Goal: Information Seeking & Learning: Learn about a topic

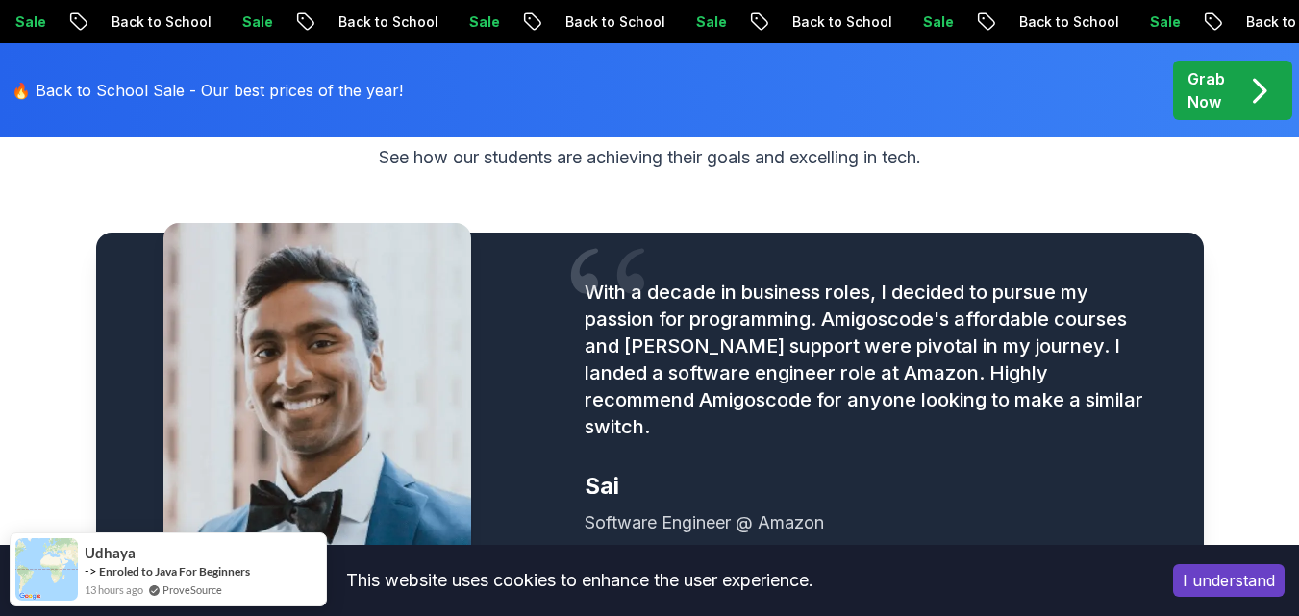
scroll to position [2019, 0]
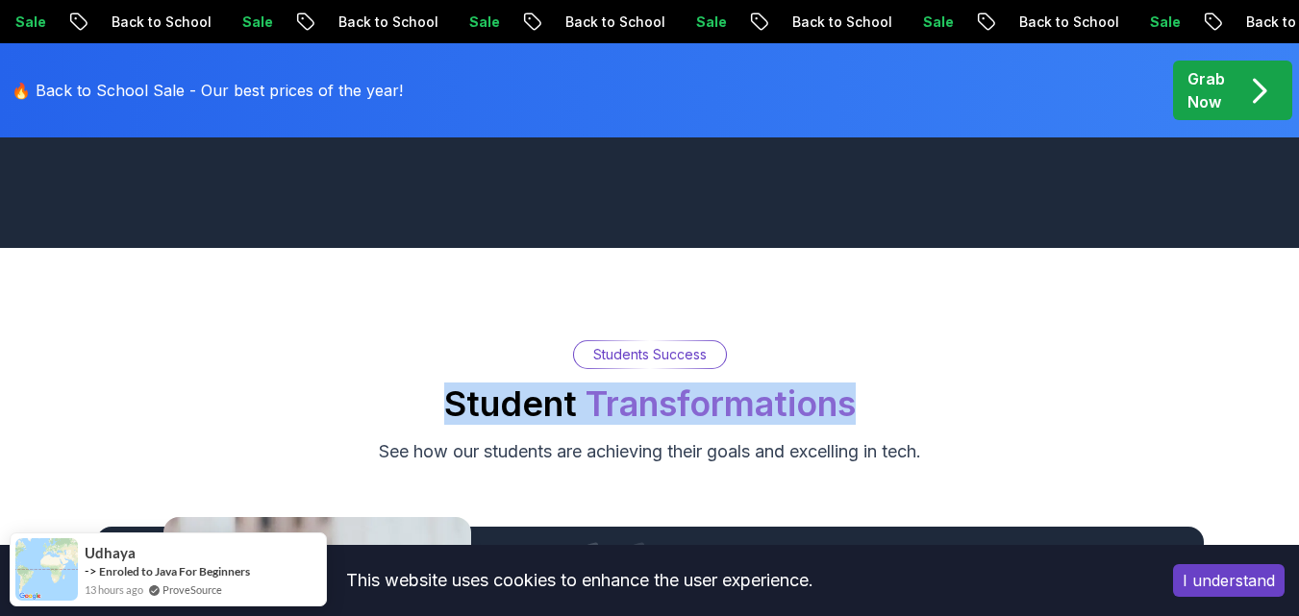
drag, startPoint x: 448, startPoint y: 395, endPoint x: 864, endPoint y: 403, distance: 416.3
click at [864, 403] on div "Students Success Student Transformations See how our students are achieving the…" at bounding box center [649, 402] width 1279 height 125
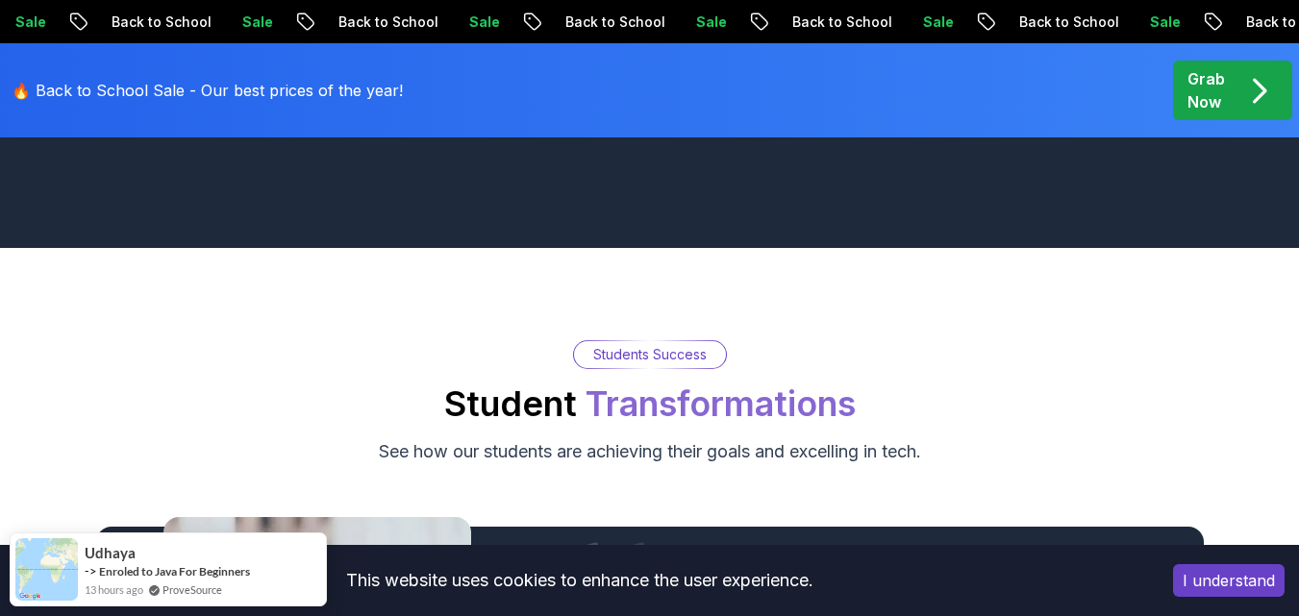
drag, startPoint x: 402, startPoint y: 430, endPoint x: 401, endPoint y: 420, distance: 9.7
click at [401, 428] on div "Students Success Student Transformations See how our students are achieving the…" at bounding box center [649, 402] width 1279 height 125
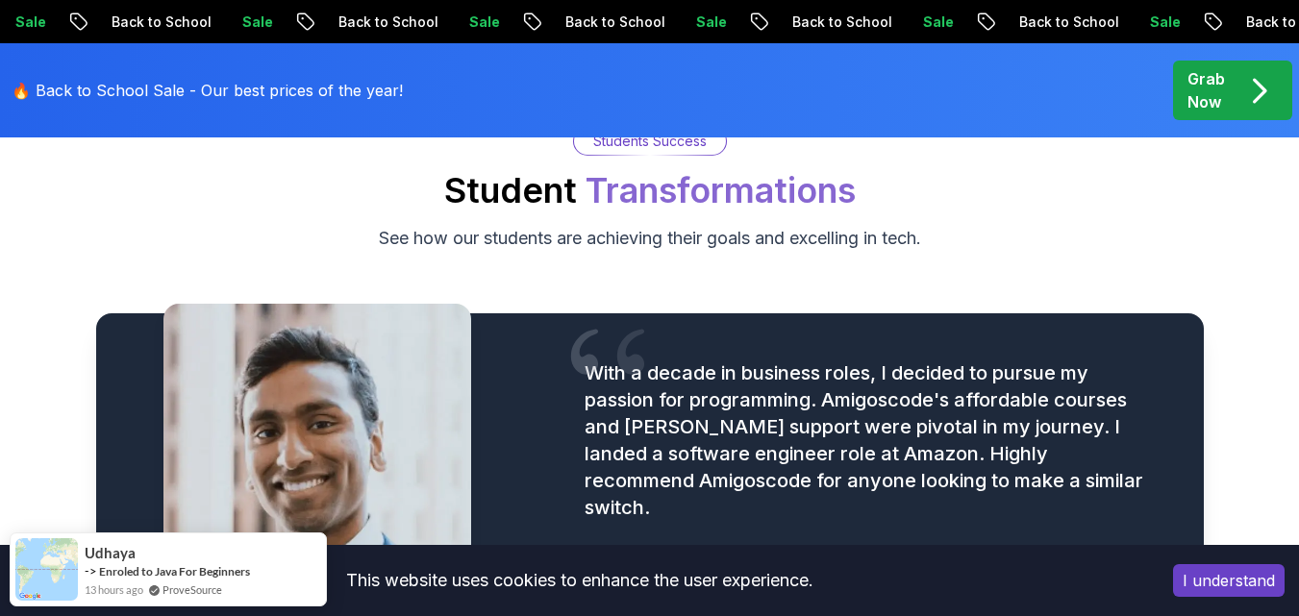
scroll to position [2211, 0]
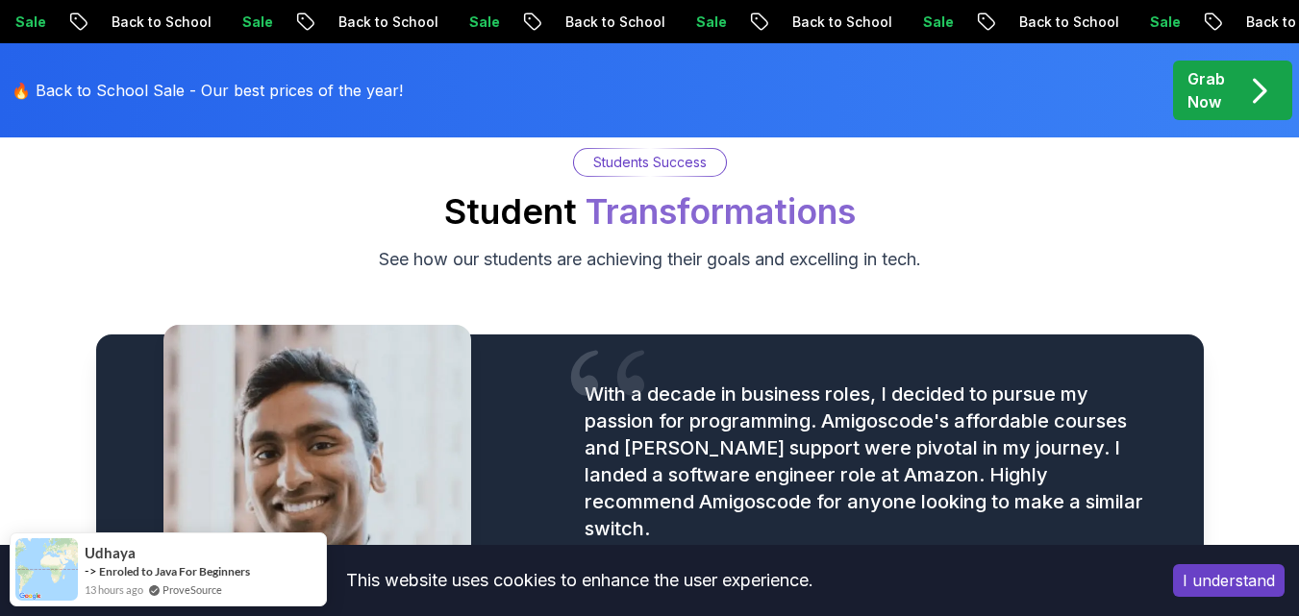
click at [379, 249] on p "See how our students are achieving their goals and excelling in tech." at bounding box center [650, 259] width 542 height 27
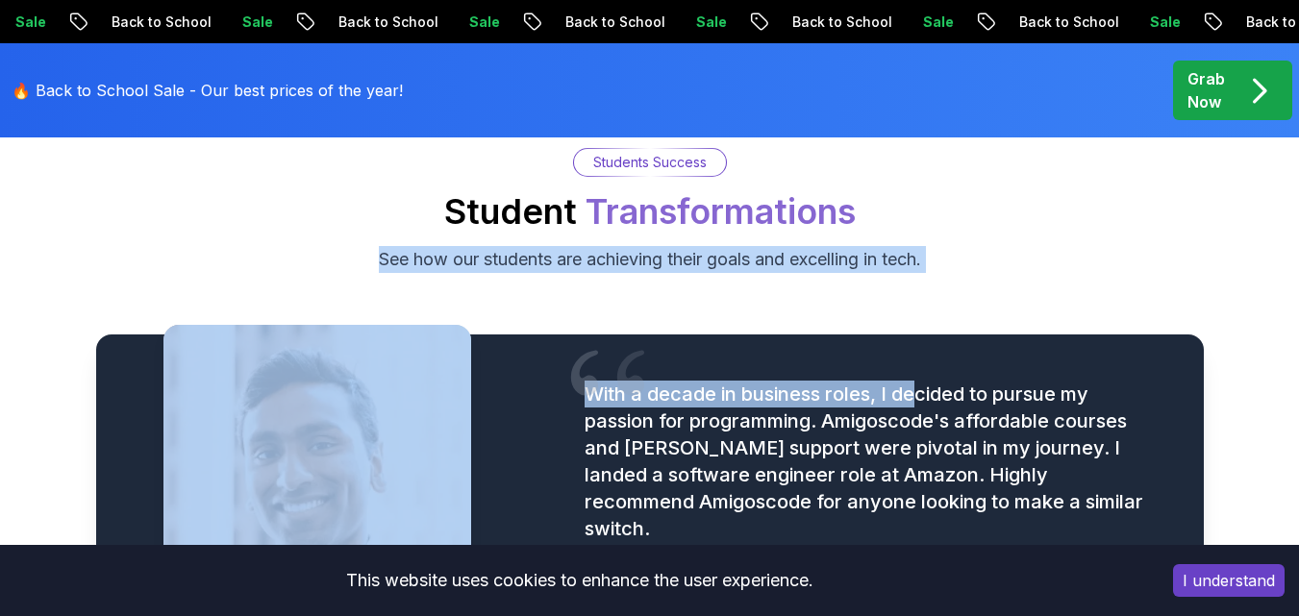
drag, startPoint x: 367, startPoint y: 252, endPoint x: 925, endPoint y: 289, distance: 558.8
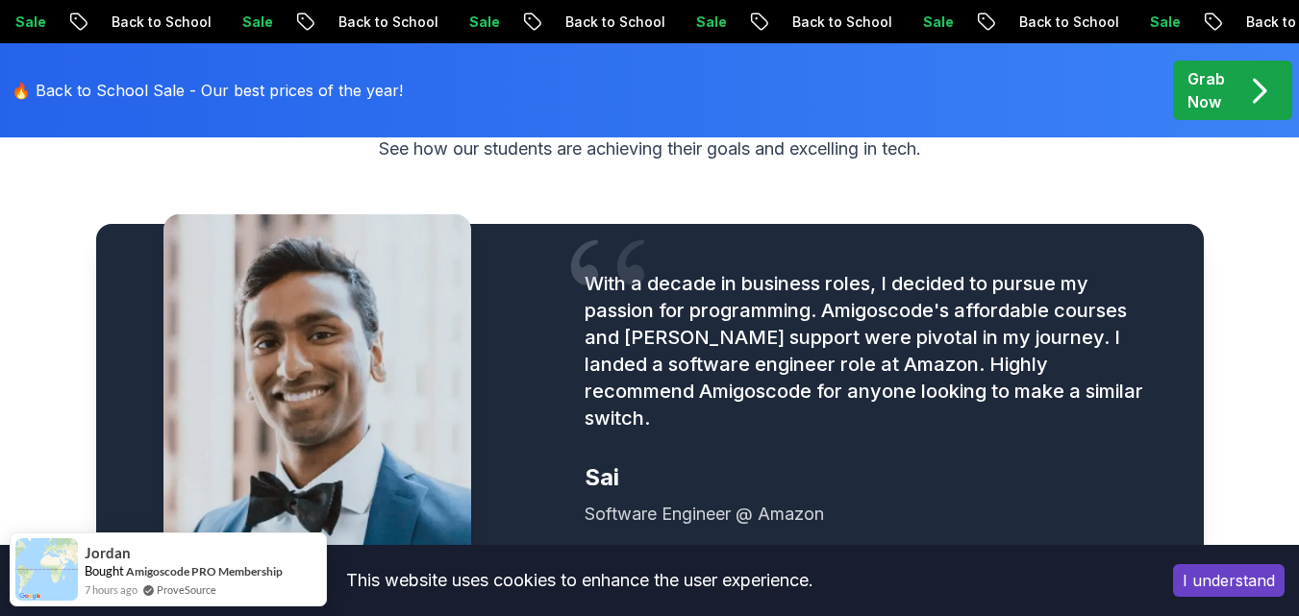
scroll to position [2403, 0]
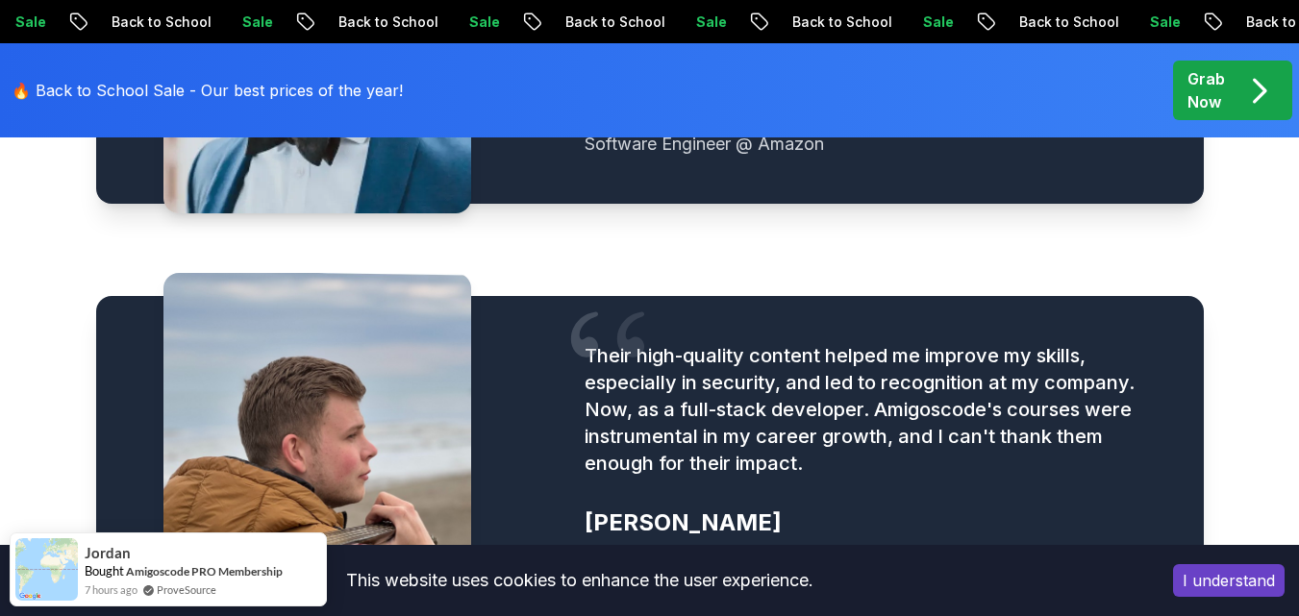
scroll to position [2788, 0]
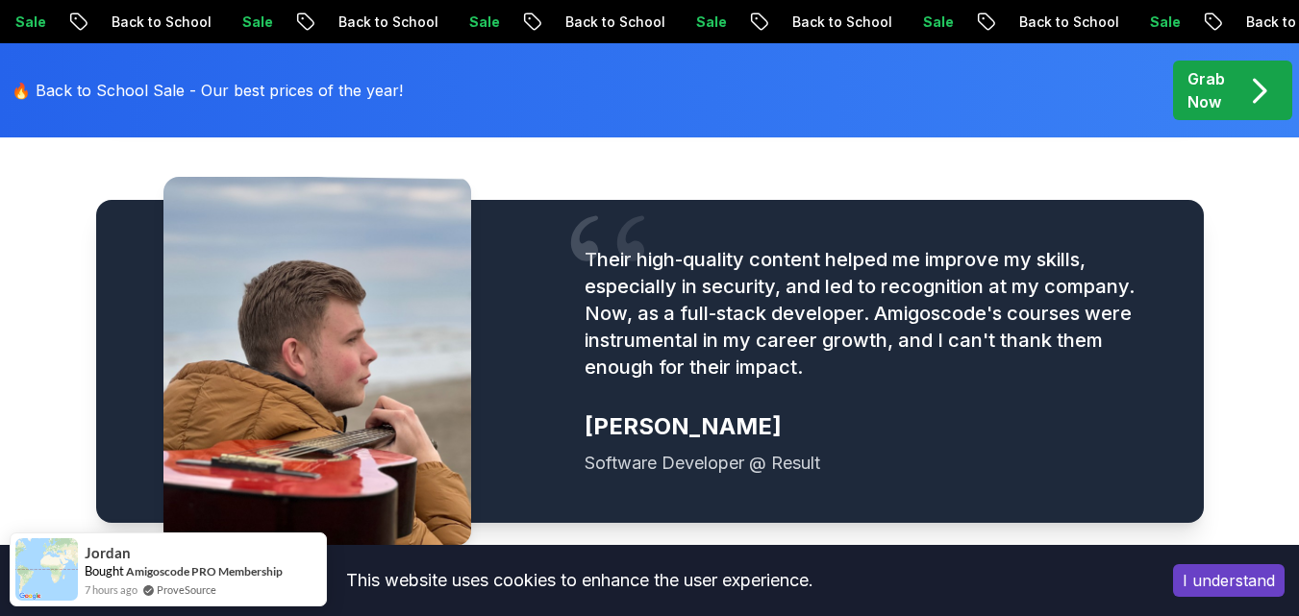
click at [616, 248] on p "Their high-quality content helped me improve my skills, especially in security,…" at bounding box center [870, 313] width 572 height 135
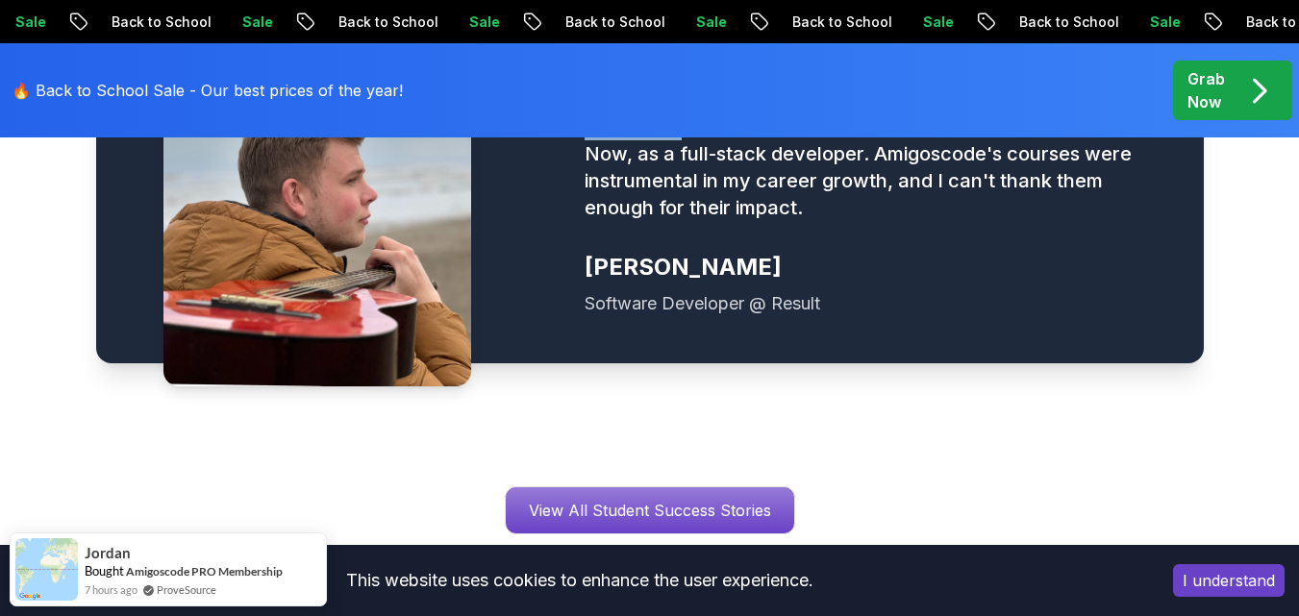
scroll to position [3076, 0]
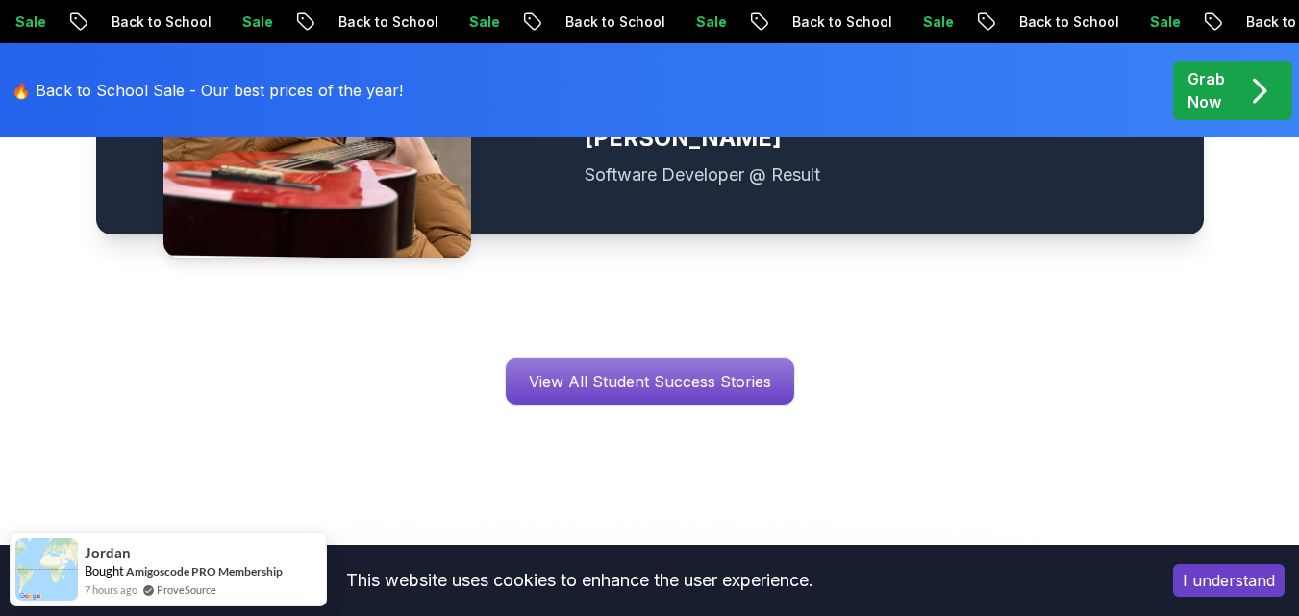
click at [451, 358] on div "View All Student Success Stories" at bounding box center [649, 382] width 1279 height 48
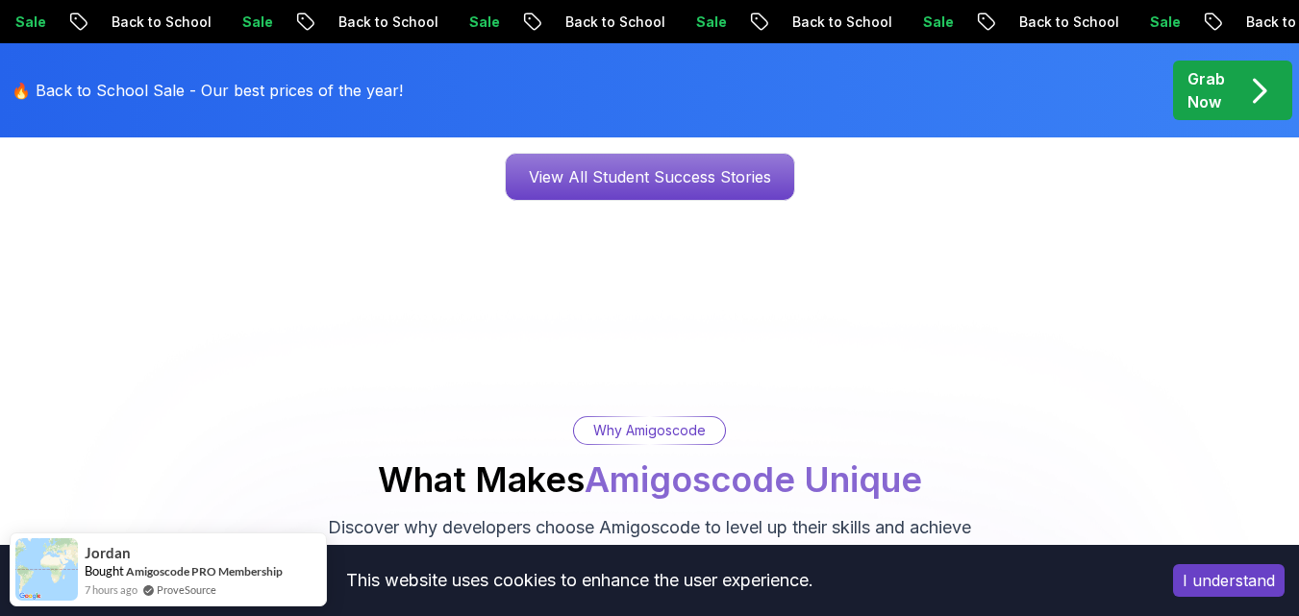
scroll to position [3461, 0]
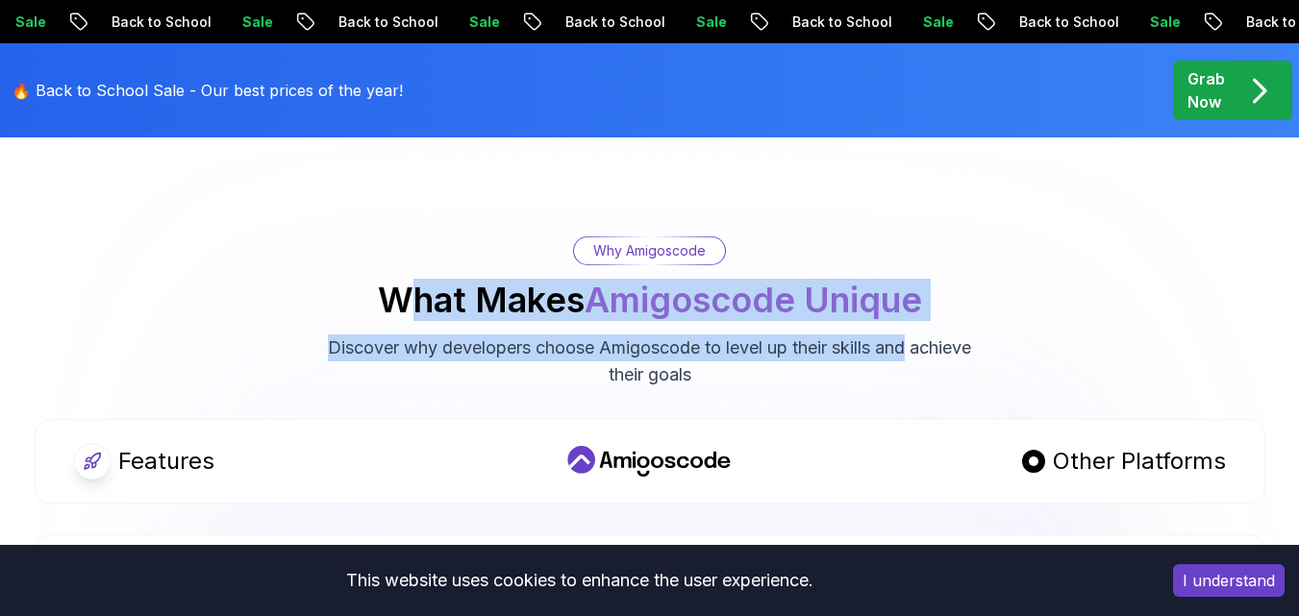
drag, startPoint x: 410, startPoint y: 283, endPoint x: 963, endPoint y: 285, distance: 552.7
click at [963, 285] on div "Why Amigoscode What Makes Amigoscode Unique Discover why developers choose Amig…" at bounding box center [649, 312] width 1279 height 152
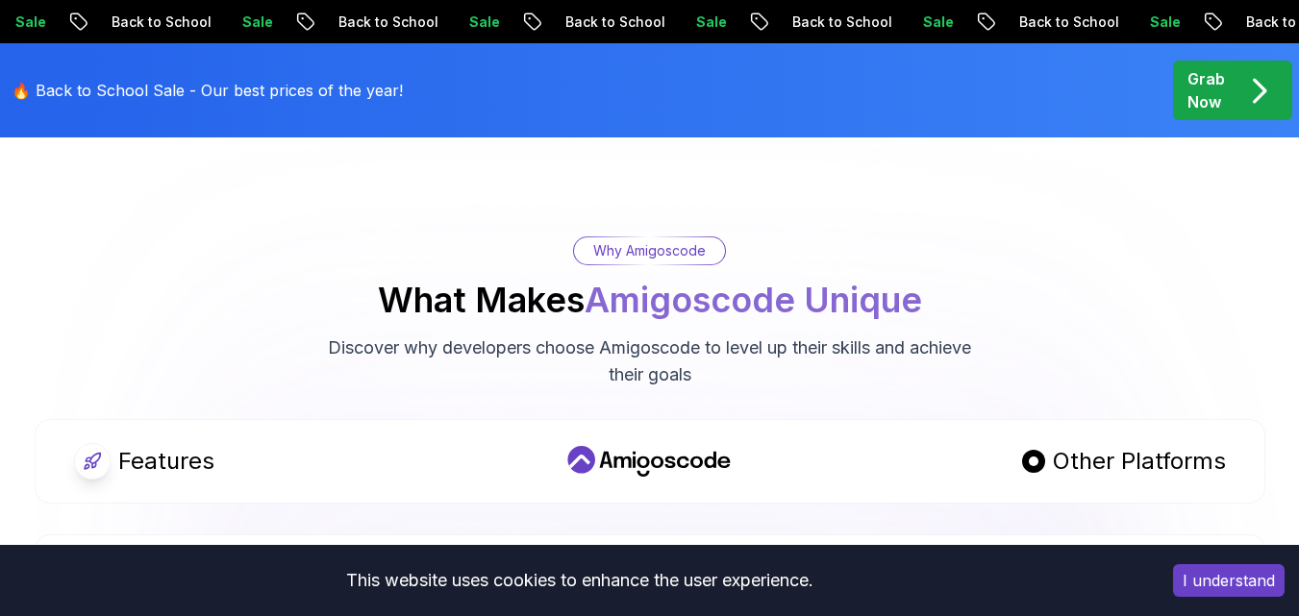
click at [542, 357] on p "Discover why developers choose Amigoscode to level up their skills and achieve …" at bounding box center [650, 362] width 646 height 54
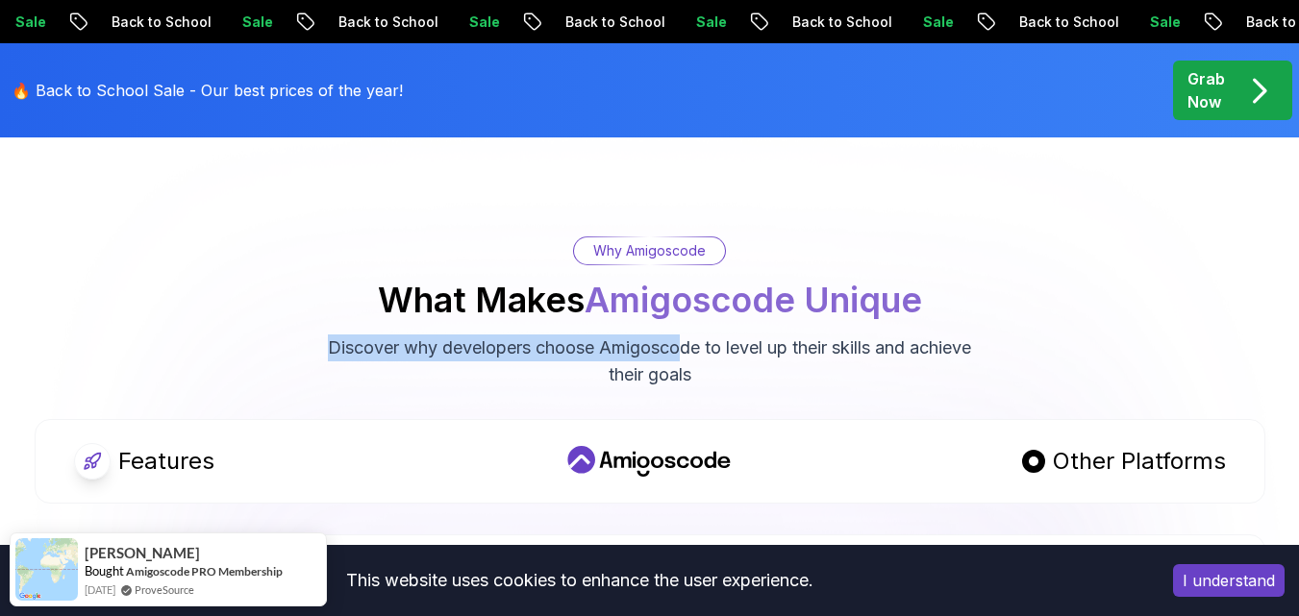
drag, startPoint x: 338, startPoint y: 314, endPoint x: 715, endPoint y: 330, distance: 377.1
click at [715, 335] on p "Discover why developers choose Amigoscode to level up their skills and achieve …" at bounding box center [650, 362] width 646 height 54
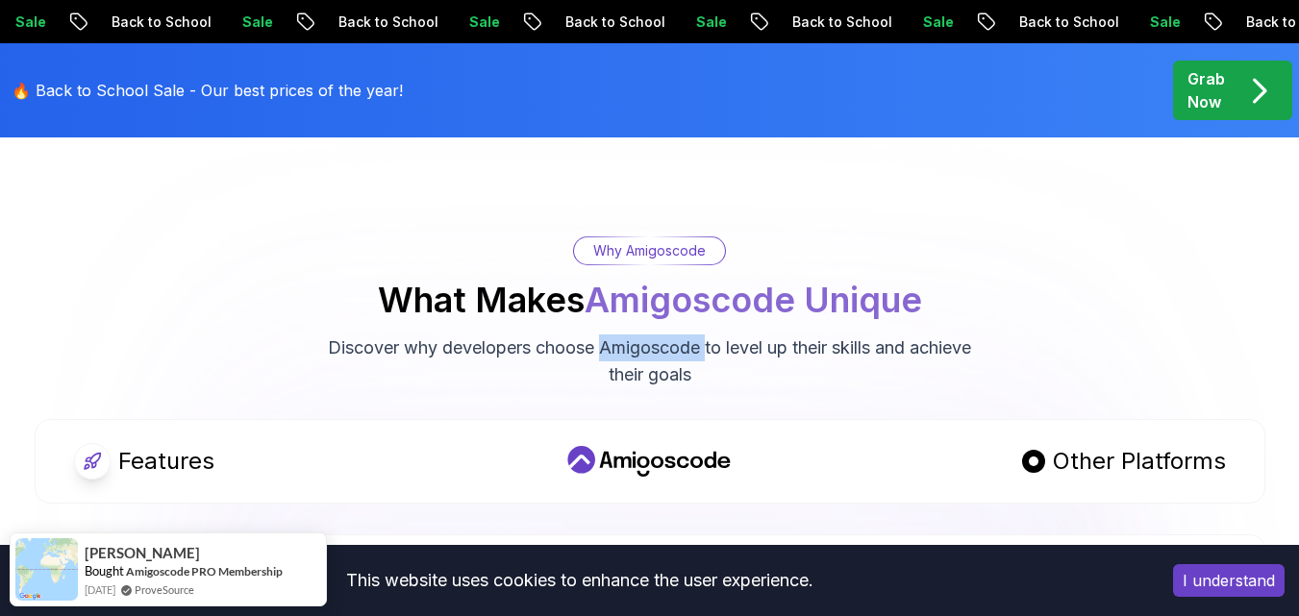
click at [715, 335] on p "Discover why developers choose Amigoscode to level up their skills and achieve …" at bounding box center [650, 362] width 646 height 54
click at [710, 346] on p "Discover why developers choose Amigoscode to level up their skills and achieve …" at bounding box center [650, 362] width 646 height 54
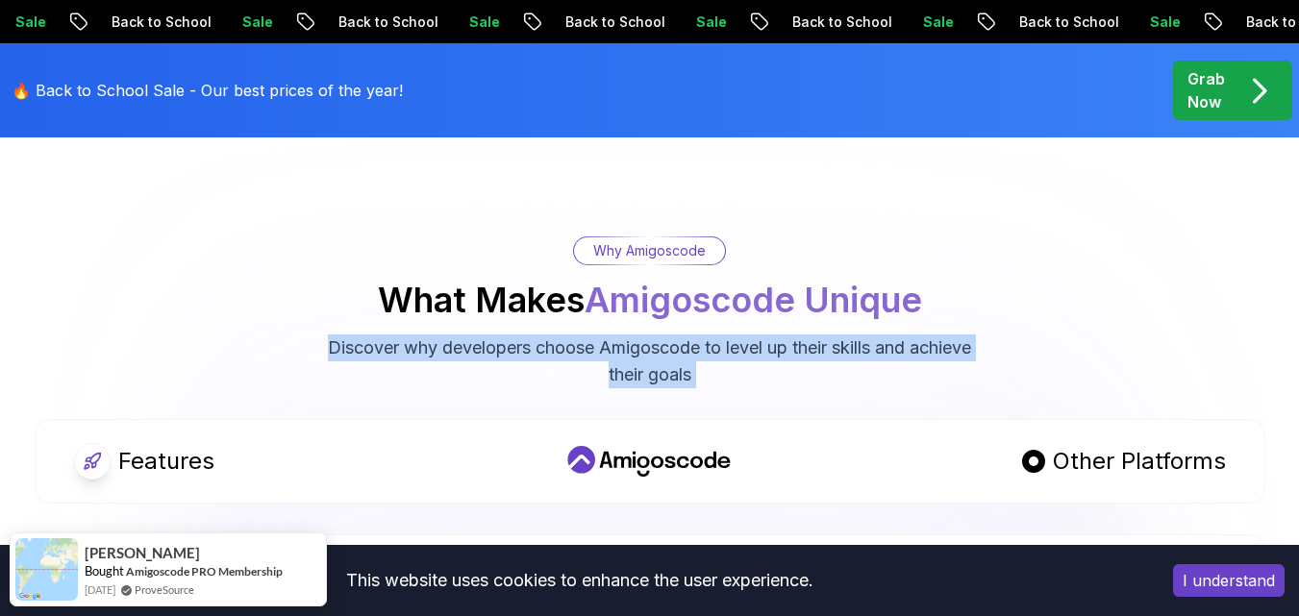
click at [710, 346] on p "Discover why developers choose Amigoscode to level up their skills and achieve …" at bounding box center [650, 362] width 646 height 54
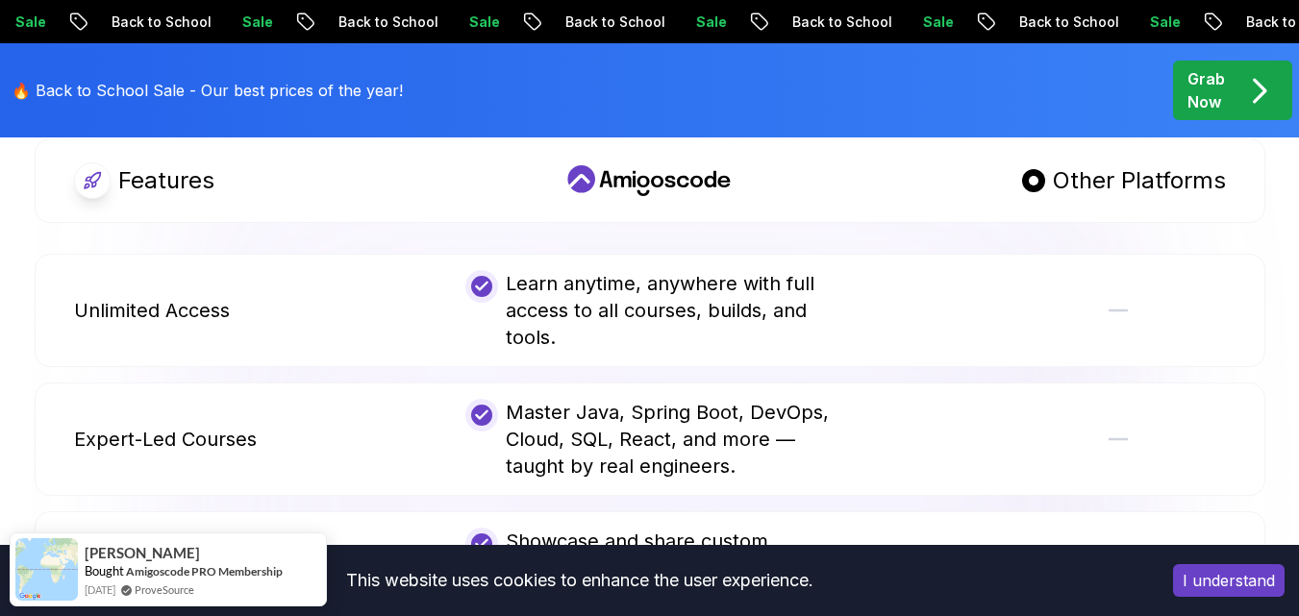
scroll to position [3749, 0]
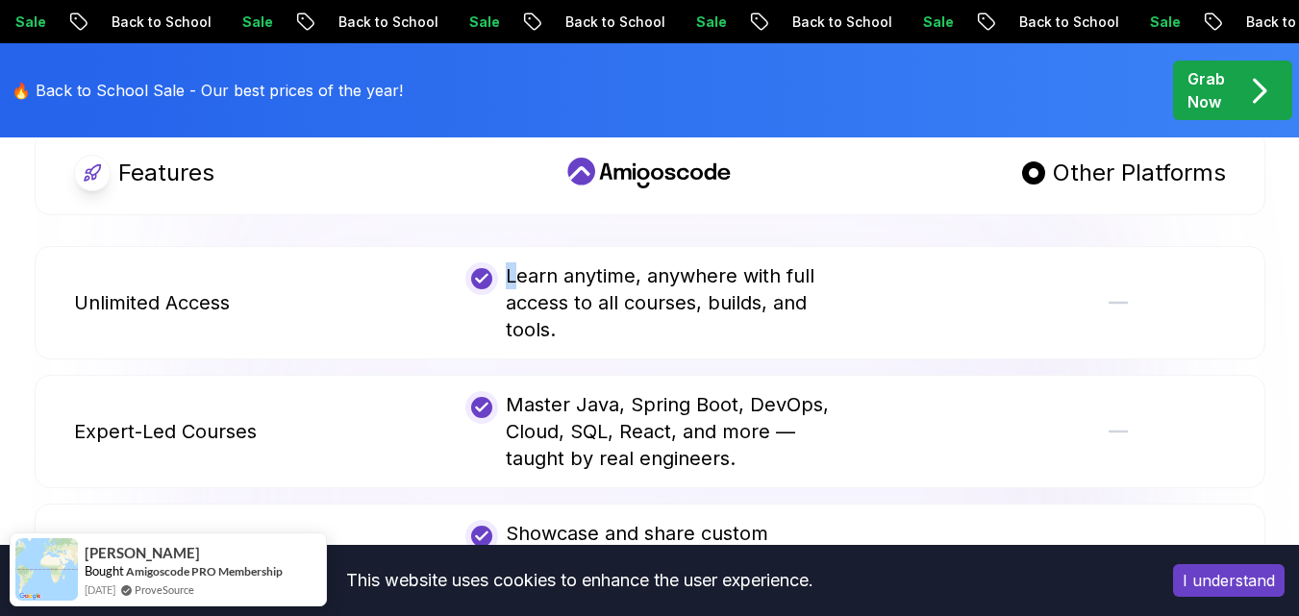
drag, startPoint x: 518, startPoint y: 253, endPoint x: 742, endPoint y: 273, distance: 224.9
click at [757, 262] on div "Learn anytime, anywhere with full access to all courses, builds, and tools." at bounding box center [649, 302] width 368 height 81
click at [640, 288] on div "Learn anytime, anywhere with full access to all courses, builds, and tools." at bounding box center [649, 302] width 368 height 81
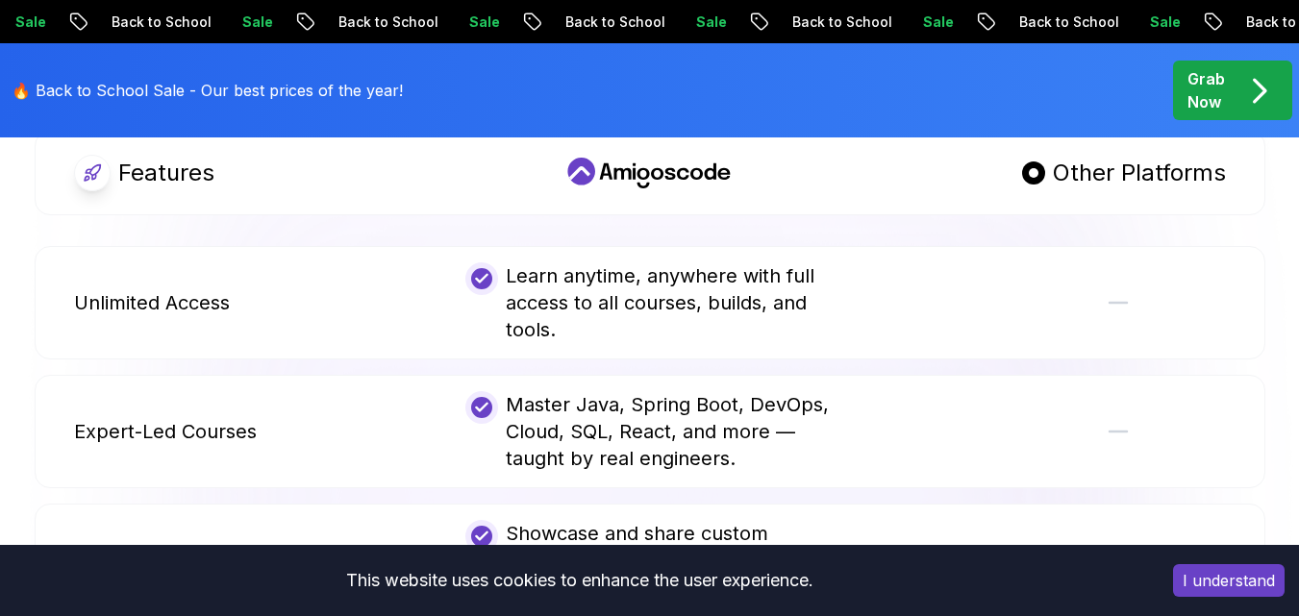
click at [496, 296] on div "Learn anytime, anywhere with full access to all courses, builds, and tools." at bounding box center [649, 302] width 368 height 81
drag, startPoint x: 496, startPoint y: 296, endPoint x: 659, endPoint y: 303, distance: 163.6
click at [659, 303] on div "Learn anytime, anywhere with full access to all courses, builds, and tools." at bounding box center [649, 302] width 368 height 81
click at [589, 305] on div "Learn anytime, anywhere with full access to all courses, builds, and tools." at bounding box center [649, 302] width 368 height 81
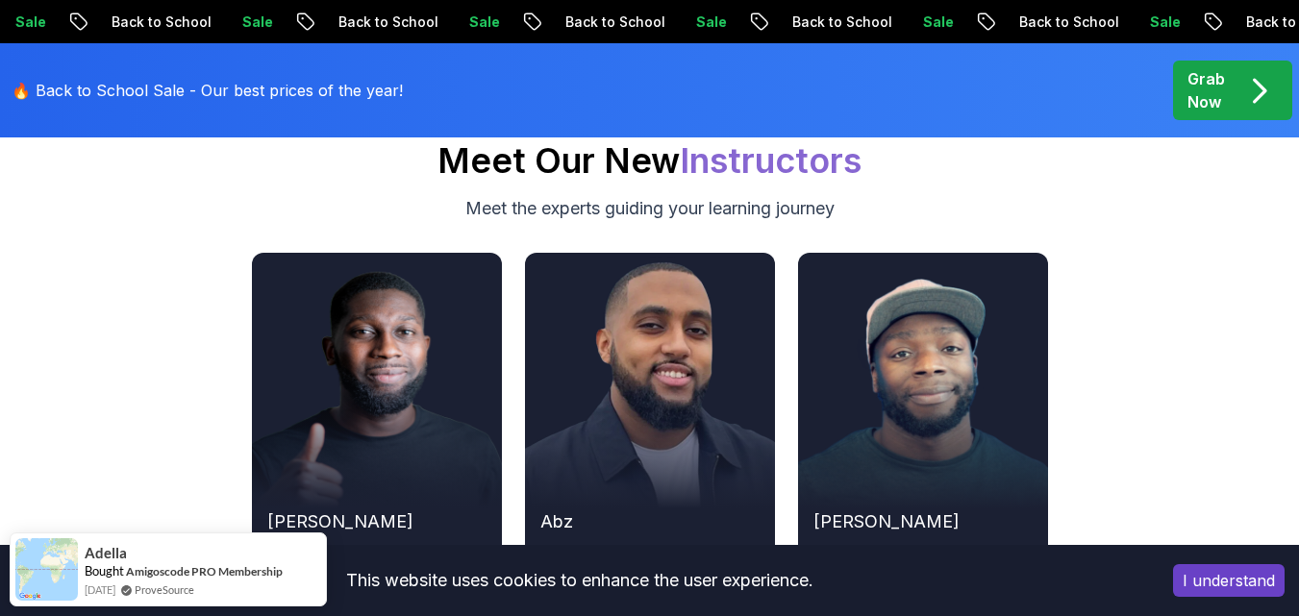
scroll to position [6537, 0]
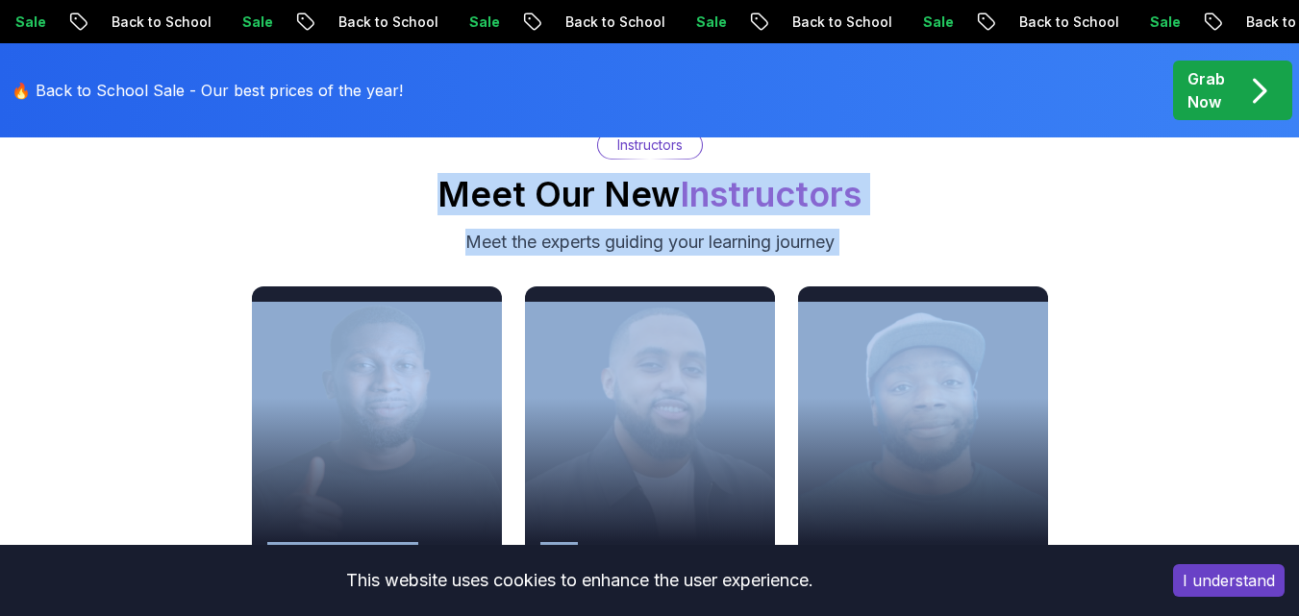
drag, startPoint x: 498, startPoint y: 219, endPoint x: 816, endPoint y: 244, distance: 319.2
click at [816, 244] on div "Instructors Meet Our New Instructors Meet the experts guiding your learning jou…" at bounding box center [649, 392] width 1279 height 523
click at [1008, 212] on div "Instructors Meet Our New Instructors Meet the experts guiding your learning jou…" at bounding box center [649, 193] width 1279 height 125
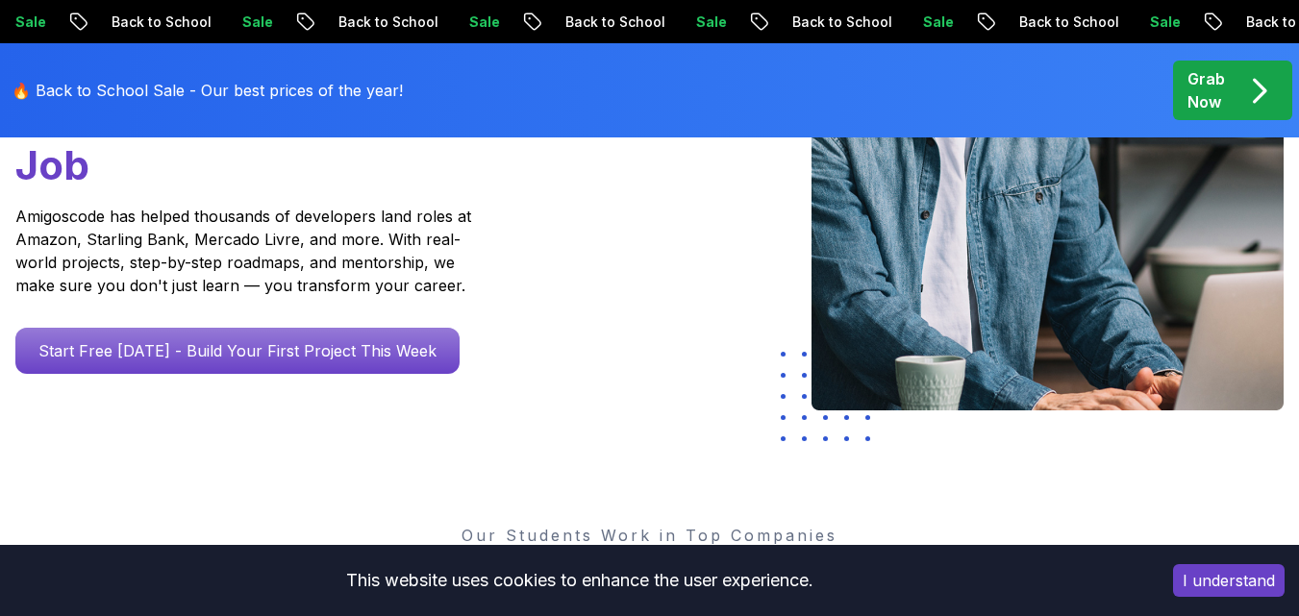
scroll to position [385, 0]
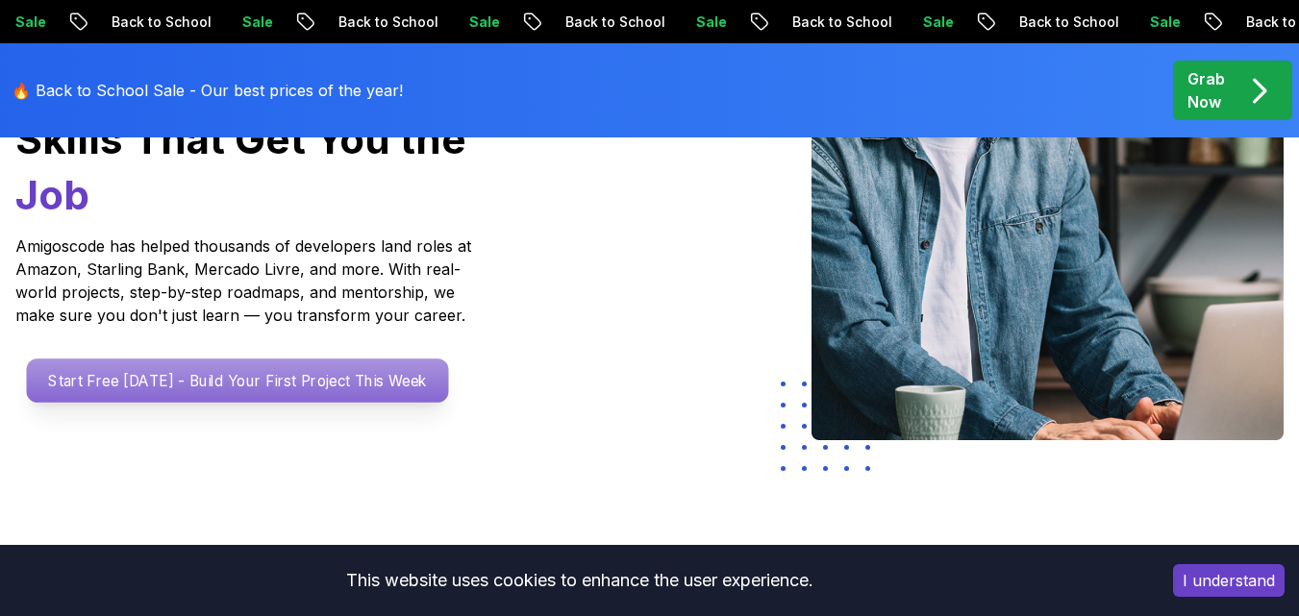
click at [350, 359] on p "Start Free Today - Build Your First Project This Week" at bounding box center [238, 381] width 422 height 44
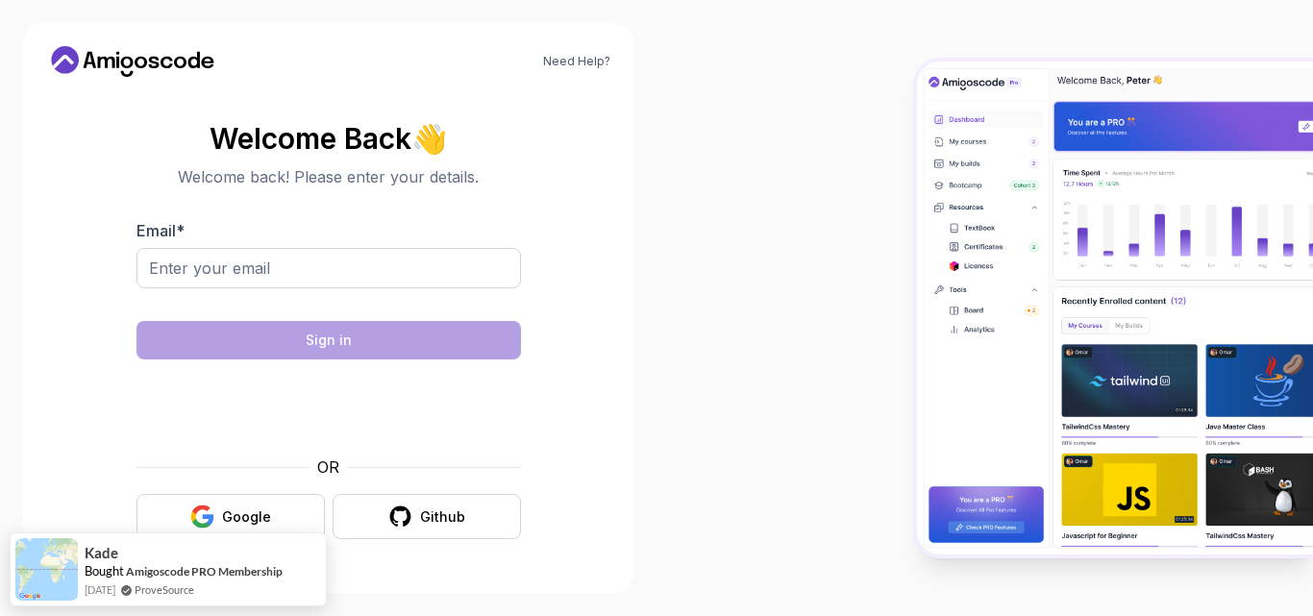
drag, startPoint x: 860, startPoint y: 175, endPoint x: 791, endPoint y: 181, distance: 69.5
click at [792, 181] on div at bounding box center [985, 308] width 657 height 616
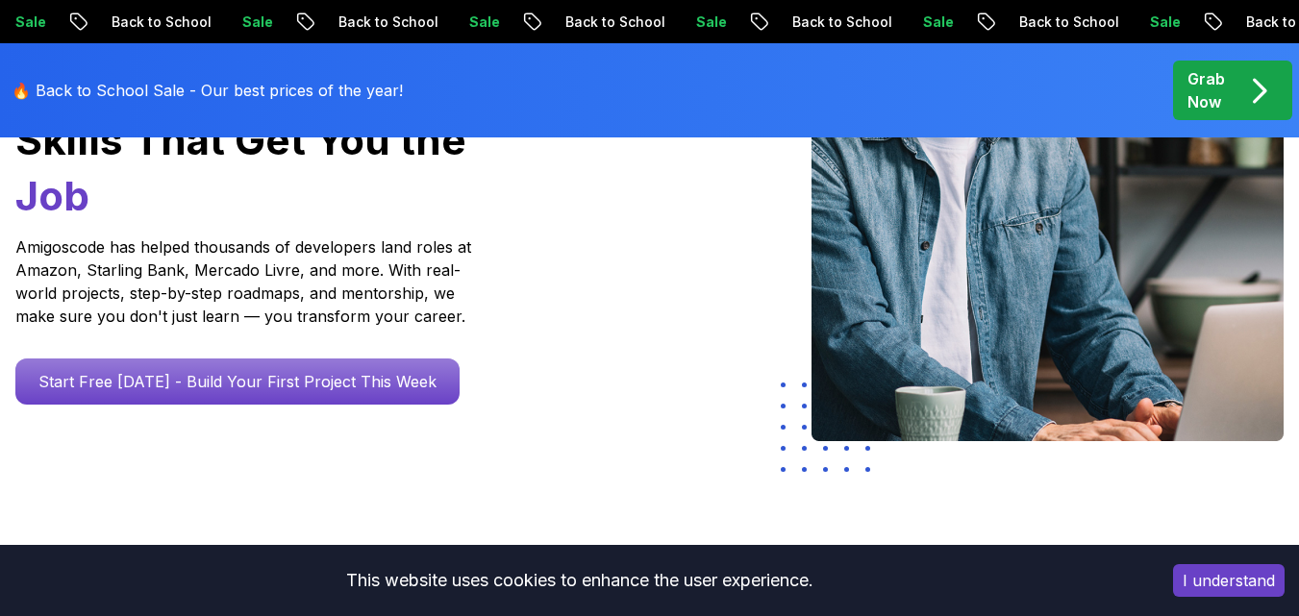
scroll to position [385, 0]
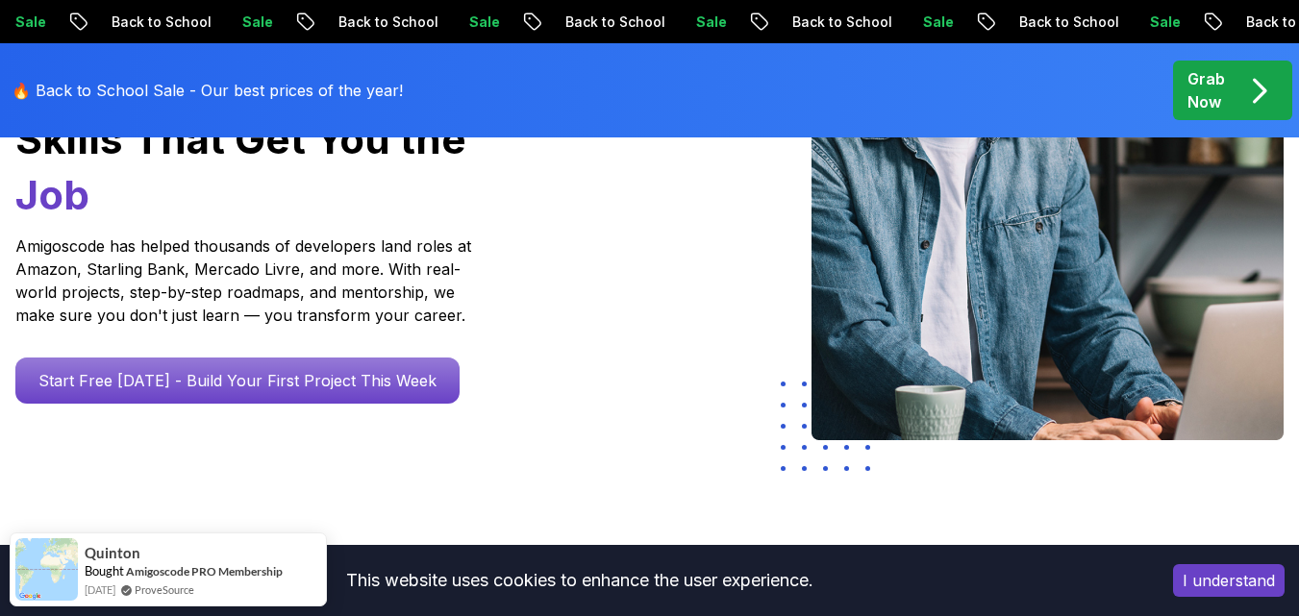
click at [1245, 85] on icon "pre-order" at bounding box center [1258, 90] width 37 height 37
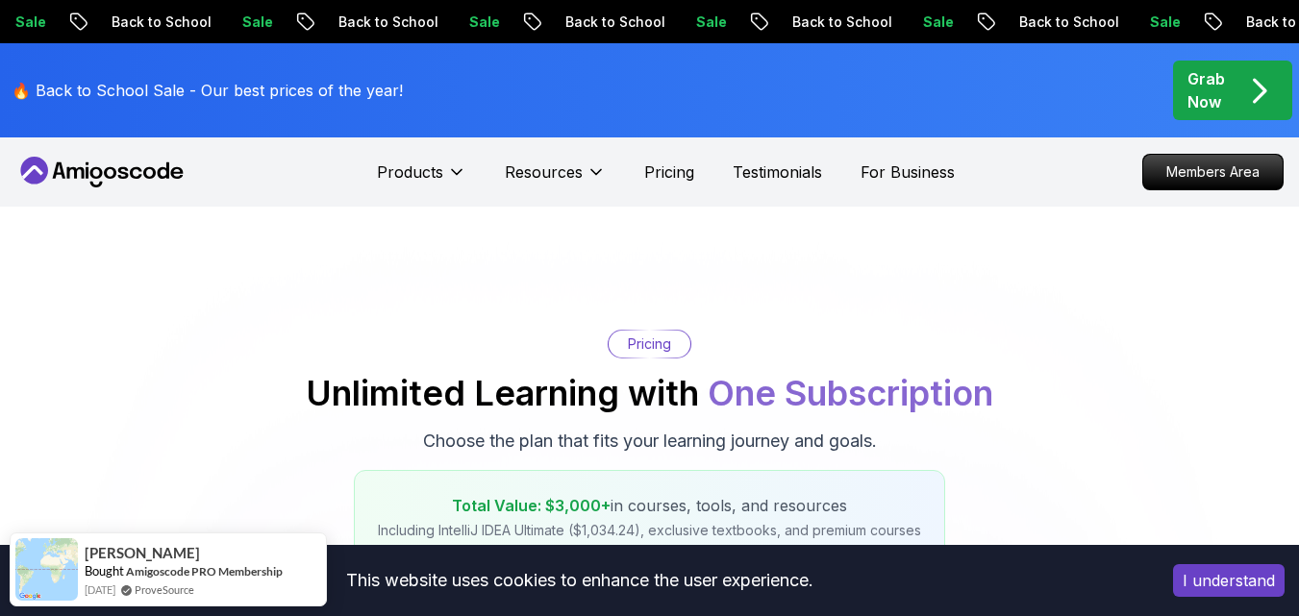
click at [1228, 91] on div "Grab Now" at bounding box center [1232, 90] width 90 height 46
click at [1227, 91] on div "Grab Now" at bounding box center [1232, 90] width 90 height 46
click at [1266, 95] on icon "pre-order" at bounding box center [1258, 90] width 37 height 37
click at [1264, 88] on icon "pre-order" at bounding box center [1259, 91] width 11 height 22
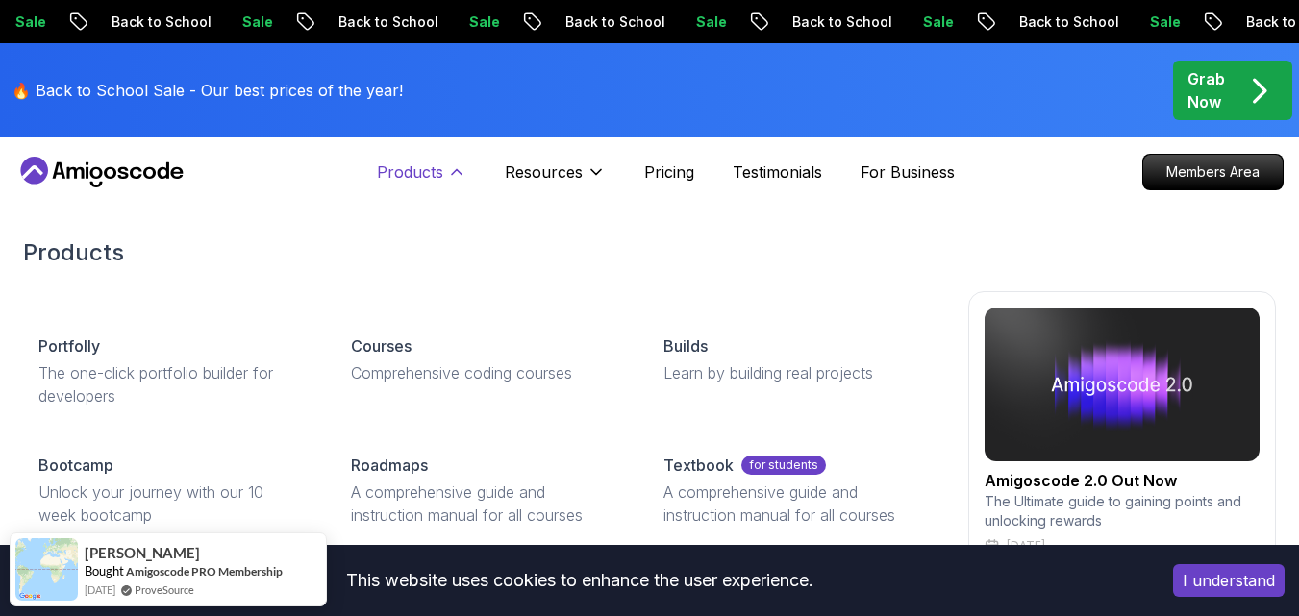
click at [457, 166] on icon at bounding box center [456, 171] width 19 height 19
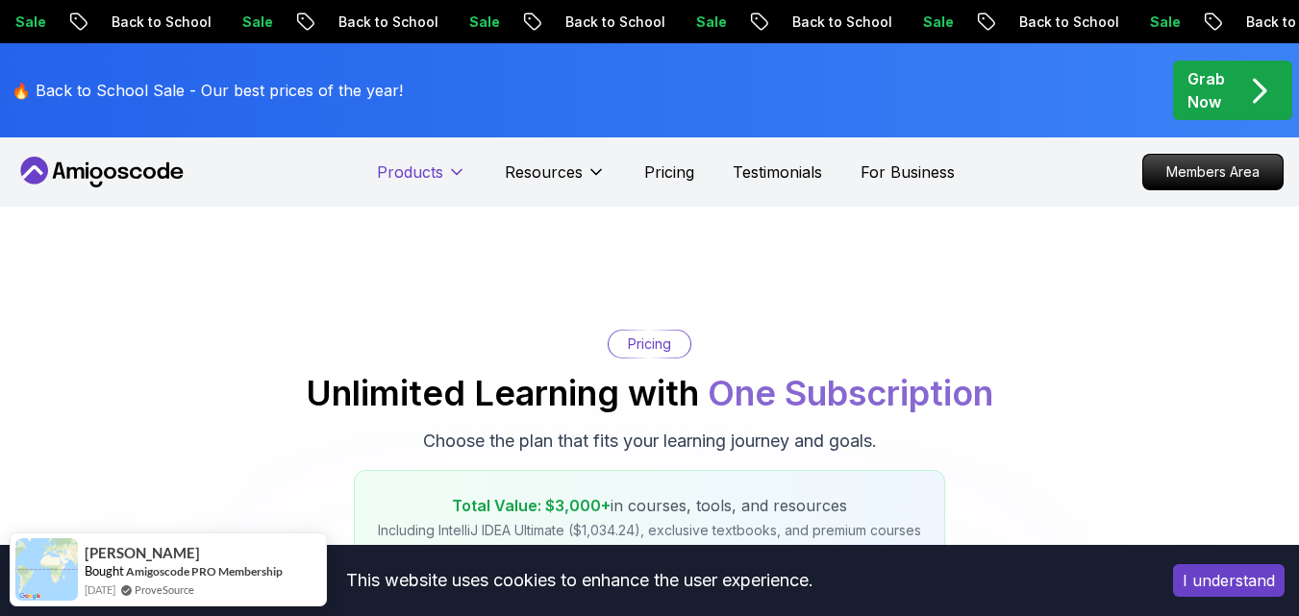
click at [457, 164] on icon at bounding box center [456, 171] width 19 height 19
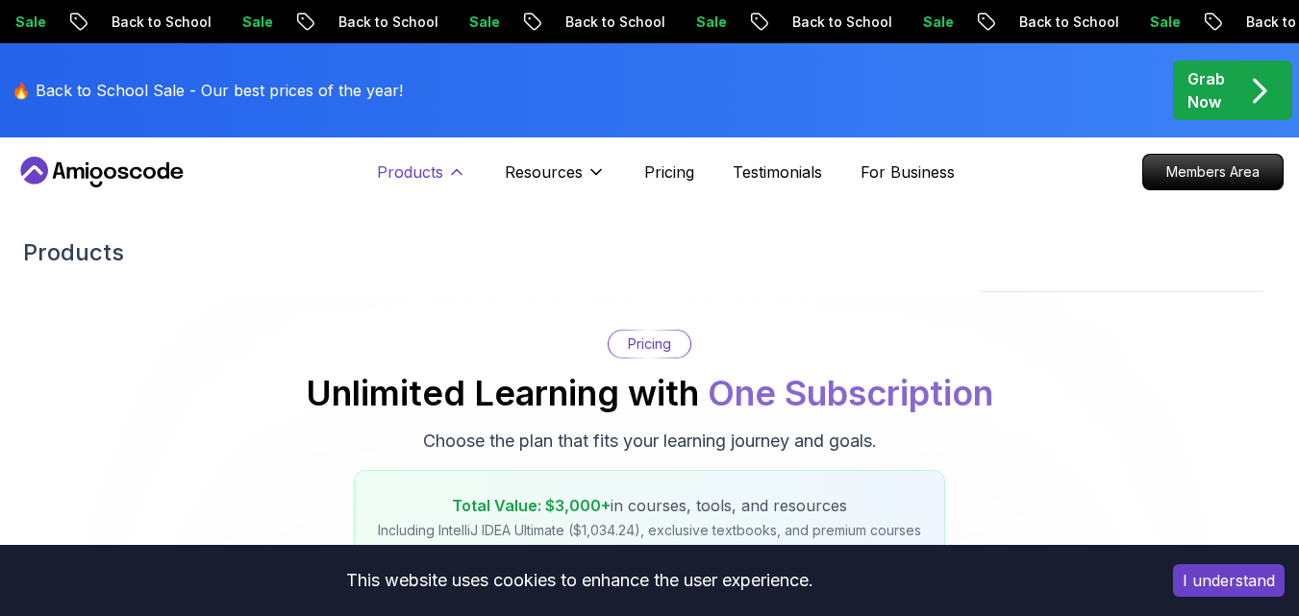
click at [456, 173] on icon at bounding box center [456, 171] width 19 height 19
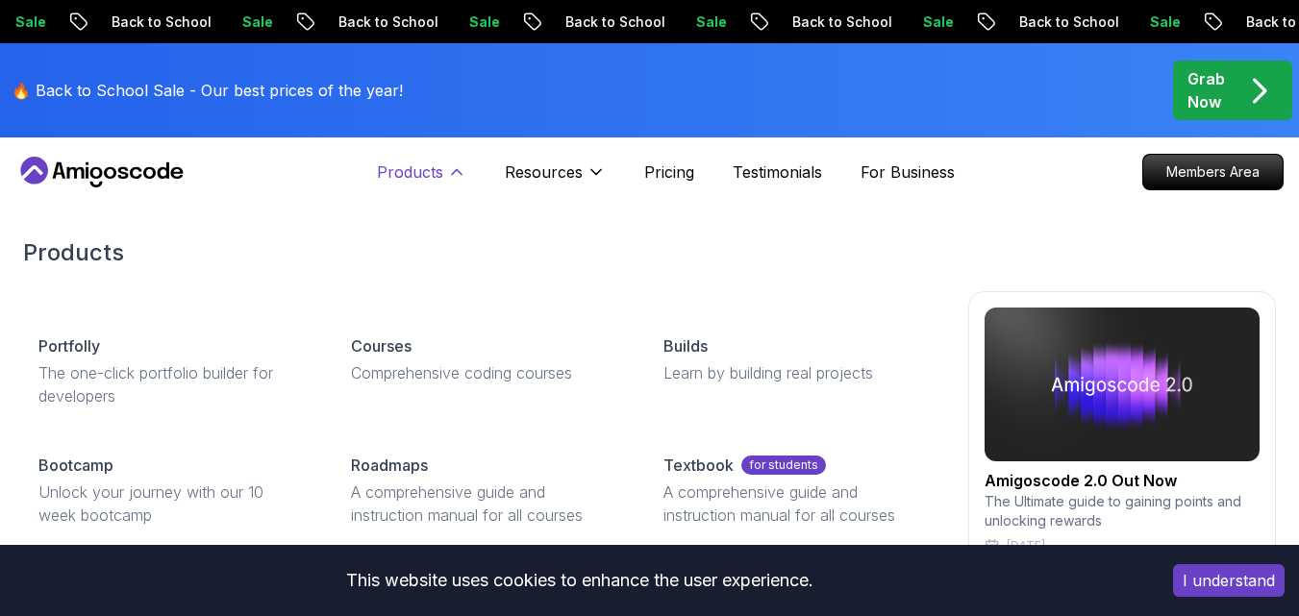
click at [449, 169] on icon at bounding box center [456, 171] width 19 height 19
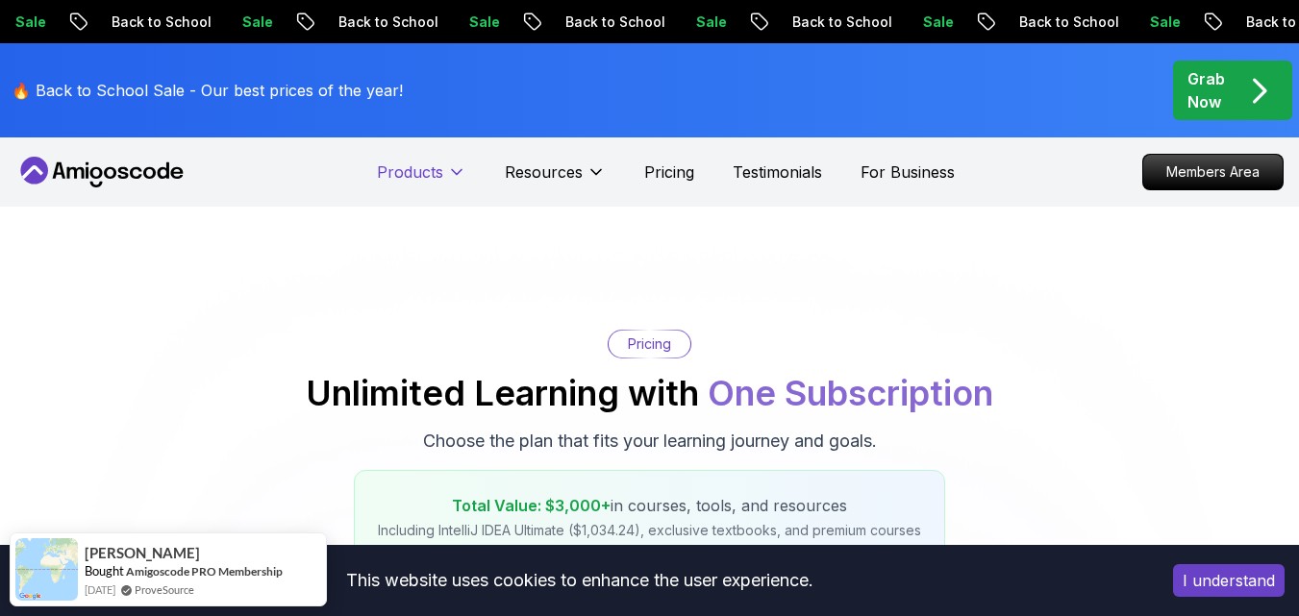
click at [447, 169] on icon at bounding box center [456, 171] width 19 height 19
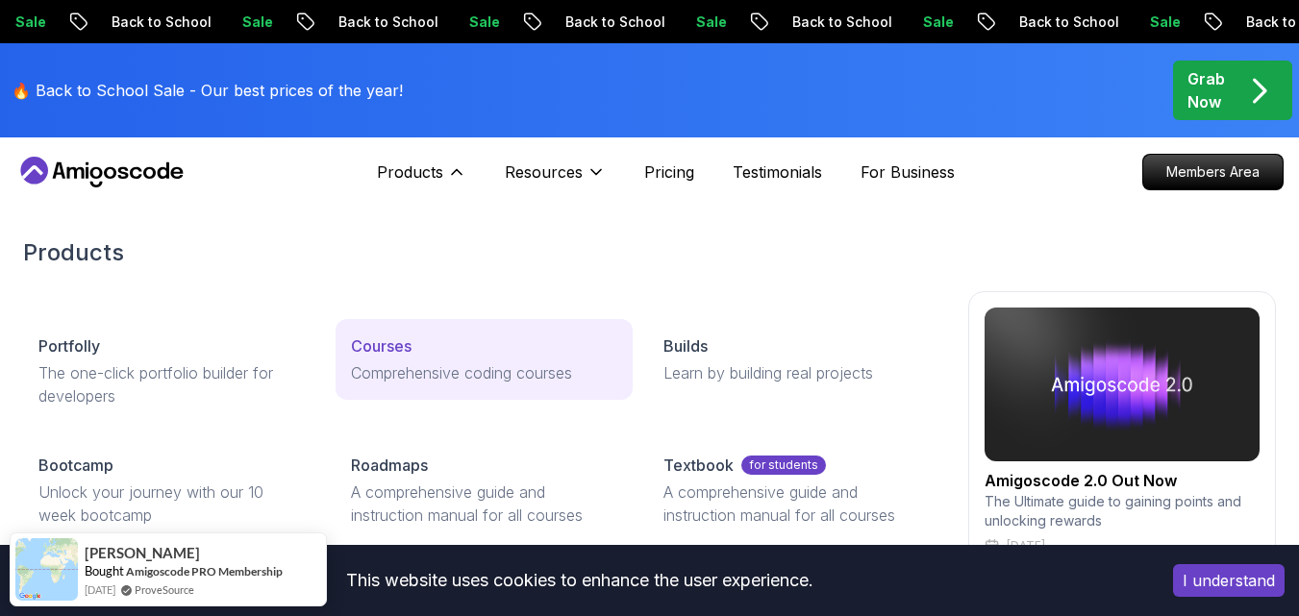
click at [401, 363] on p "Comprehensive coding courses" at bounding box center [484, 372] width 266 height 23
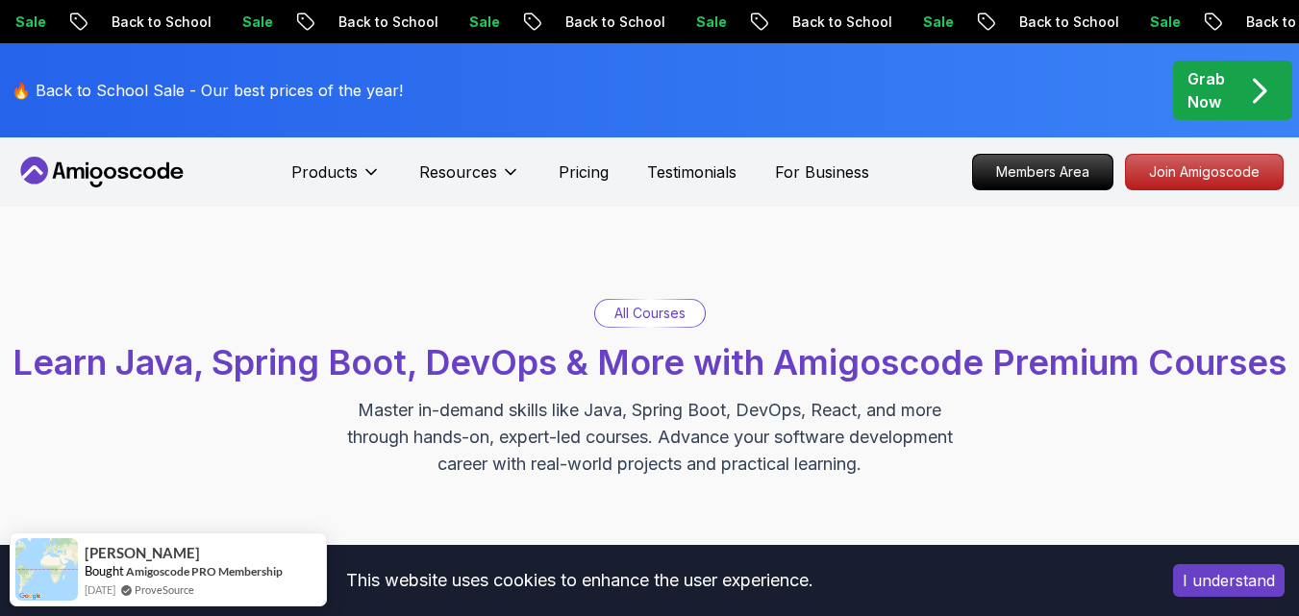
scroll to position [96, 0]
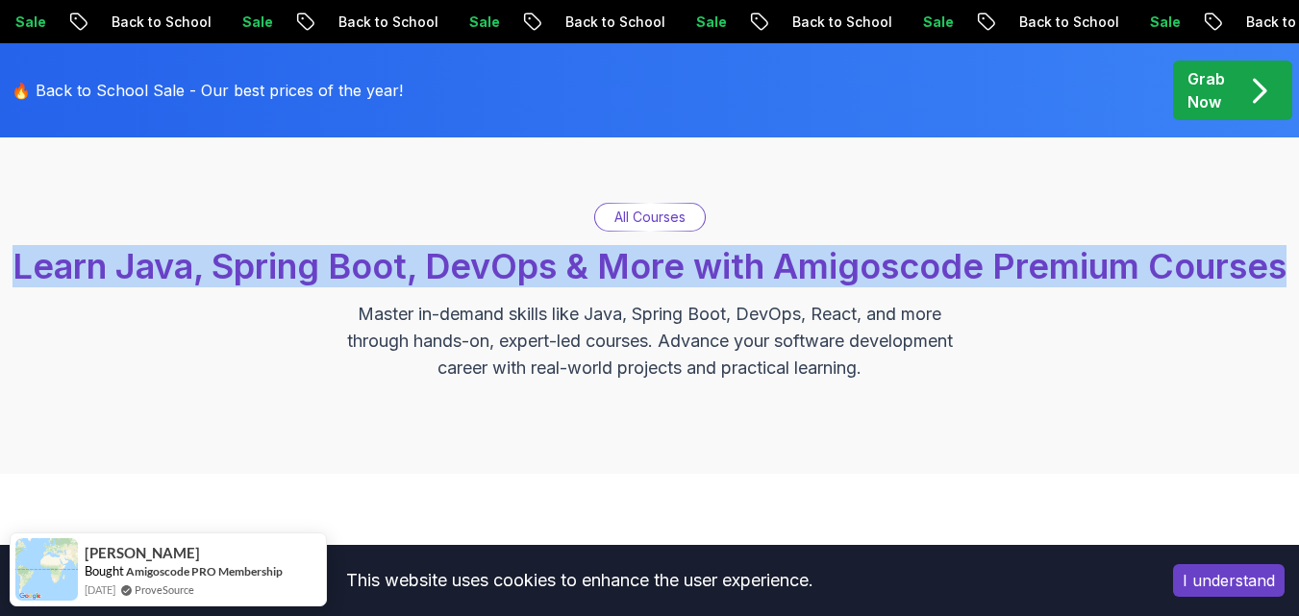
drag, startPoint x: 85, startPoint y: 265, endPoint x: 750, endPoint y: 314, distance: 667.0
click at [750, 285] on h2 "Learn Java, Spring Boot, DevOps & More with Amigoscode Premium Courses" at bounding box center [649, 266] width 1274 height 38
click at [746, 285] on h2 "Learn Java, Spring Boot, DevOps & More with Amigoscode Premium Courses" at bounding box center [649, 266] width 1274 height 38
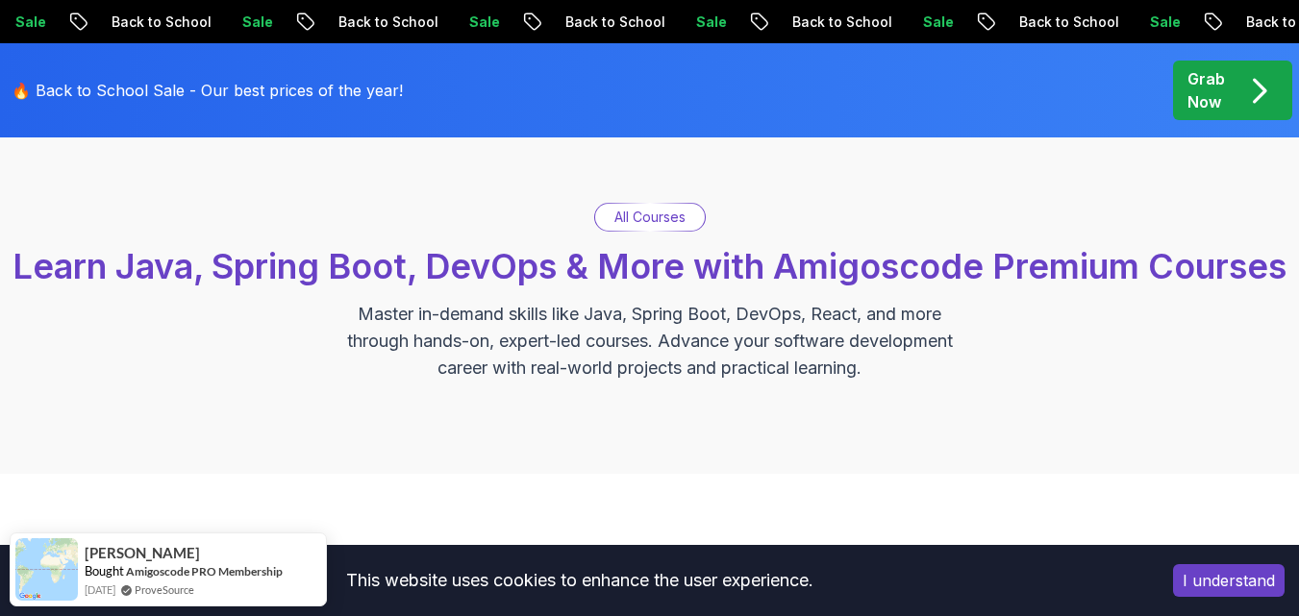
click at [720, 327] on div "All Courses Learn Java, Spring Boot, DevOps & More with Amigoscode Premium Cour…" at bounding box center [649, 292] width 1279 height 179
drag, startPoint x: 714, startPoint y: 323, endPoint x: 690, endPoint y: 315, distance: 25.2
click at [697, 287] on span "Learn Java, Spring Boot, DevOps & More with Amigoscode Premium Courses" at bounding box center [649, 266] width 1274 height 42
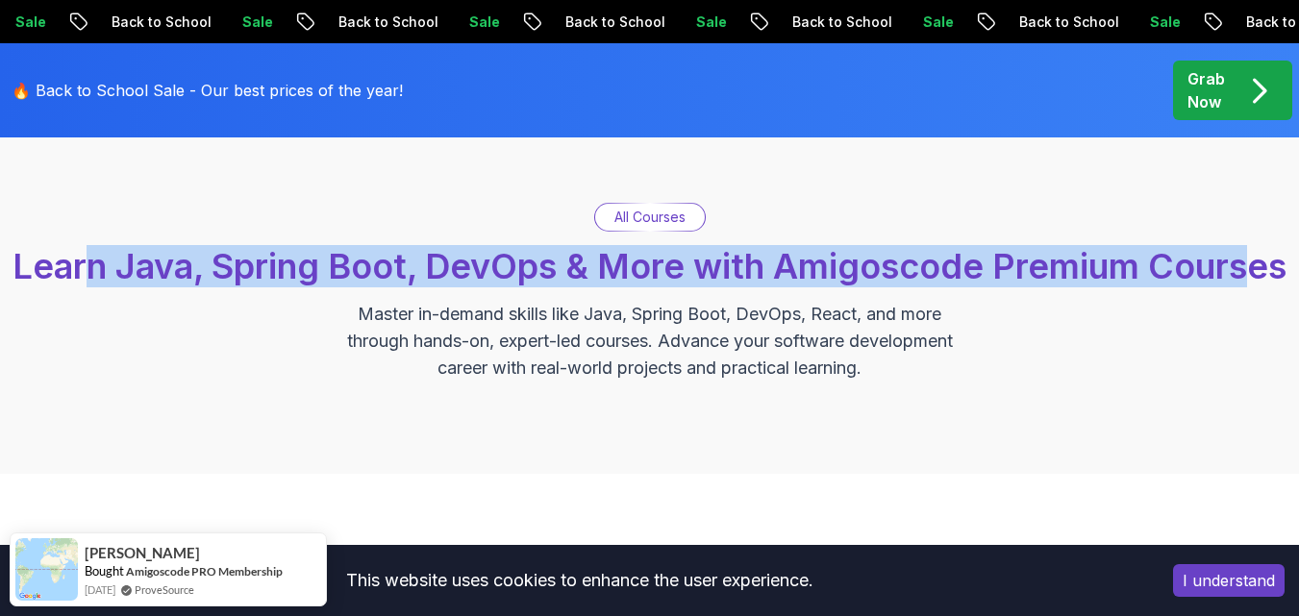
drag, startPoint x: 540, startPoint y: 298, endPoint x: 162, endPoint y: 239, distance: 382.3
click at [159, 242] on div "All Courses Learn Java, Spring Boot, DevOps & More with Amigoscode Premium Cour…" at bounding box center [649, 292] width 1279 height 179
click at [163, 239] on div "All Courses Learn Java, Spring Boot, DevOps & More with Amigoscode Premium Cour…" at bounding box center [649, 292] width 1279 height 179
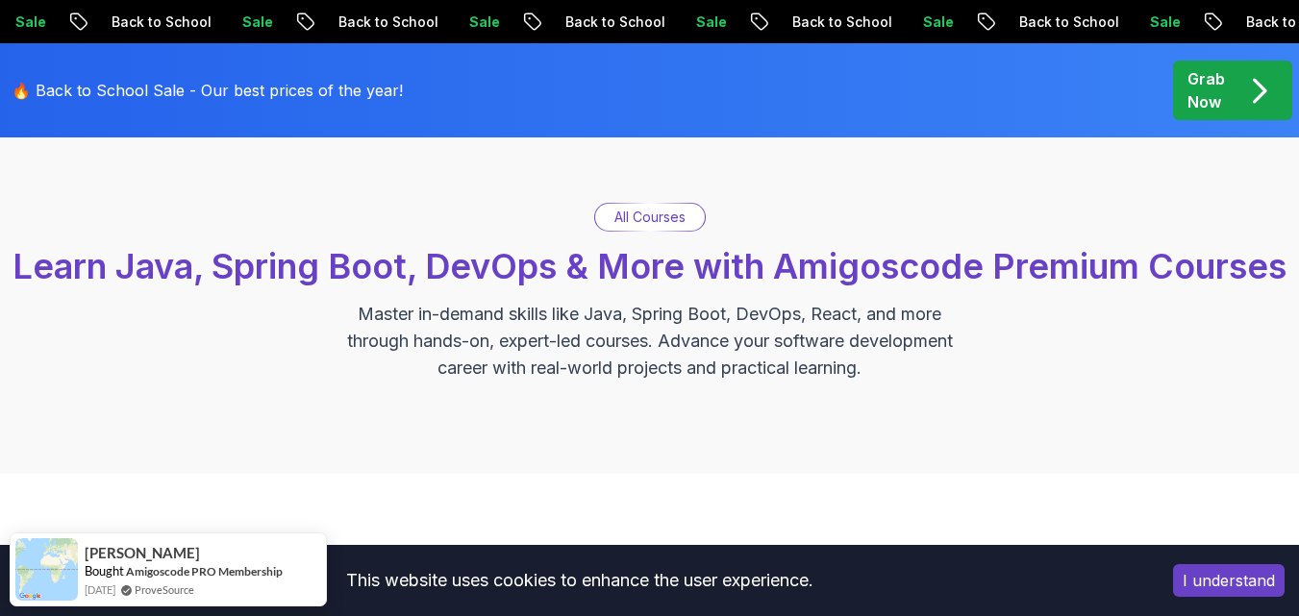
click at [312, 277] on span "Learn Java, Spring Boot, DevOps & More with Amigoscode Premium Courses" at bounding box center [649, 266] width 1274 height 42
click at [459, 382] on p "Master in-demand skills like Java, Spring Boot, DevOps, React, and more through…" at bounding box center [650, 341] width 646 height 81
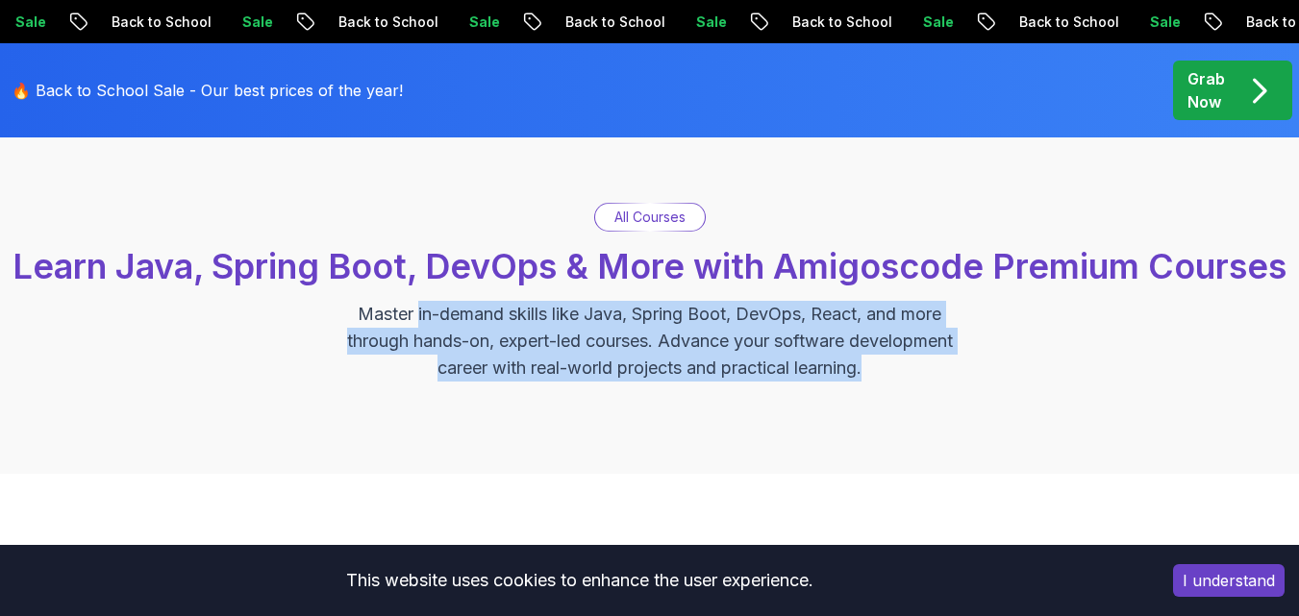
drag, startPoint x: 459, startPoint y: 353, endPoint x: 909, endPoint y: 417, distance: 455.4
click at [909, 382] on p "Master in-demand skills like Java, Spring Boot, DevOps, React, and more through…" at bounding box center [650, 341] width 646 height 81
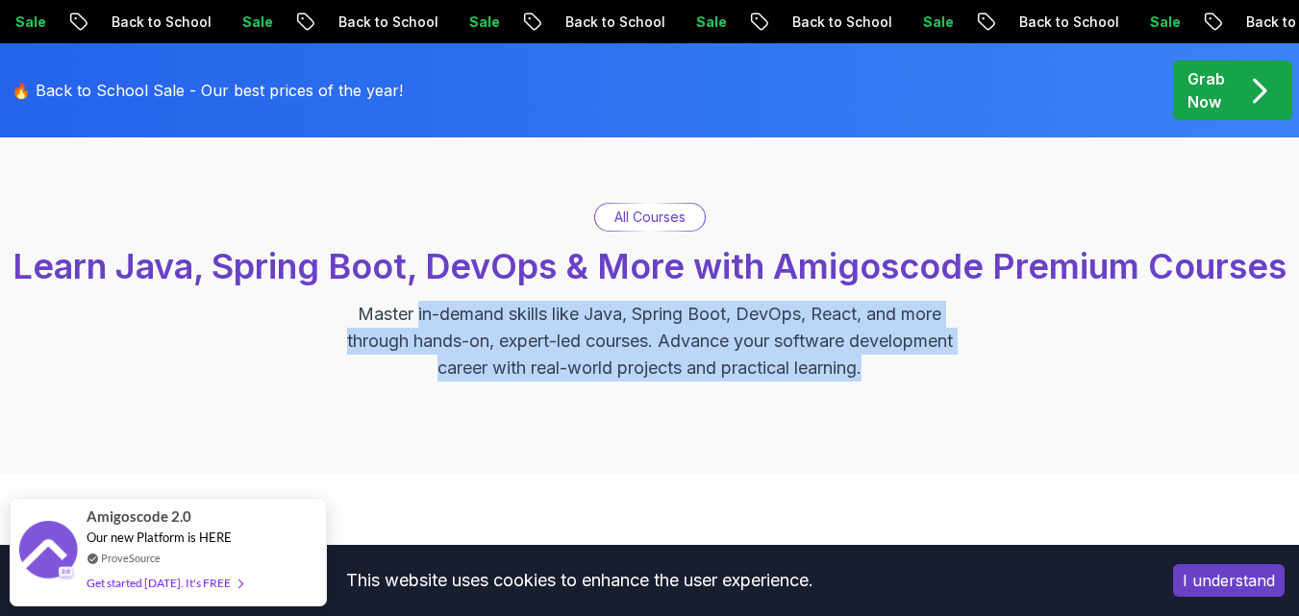
drag, startPoint x: 668, startPoint y: 421, endPoint x: 668, endPoint y: 409, distance: 11.5
click at [668, 418] on div "All Courses Learn Java, Spring Boot, DevOps & More with Amigoscode Premium Cour…" at bounding box center [649, 292] width 1299 height 363
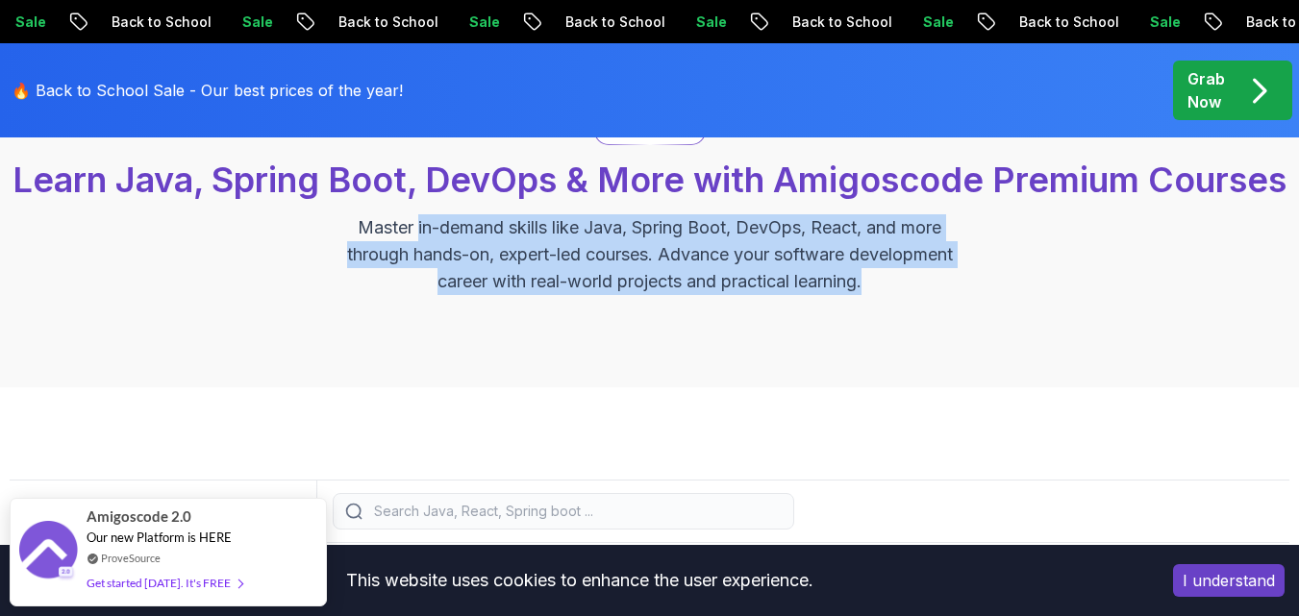
scroll to position [288, 0]
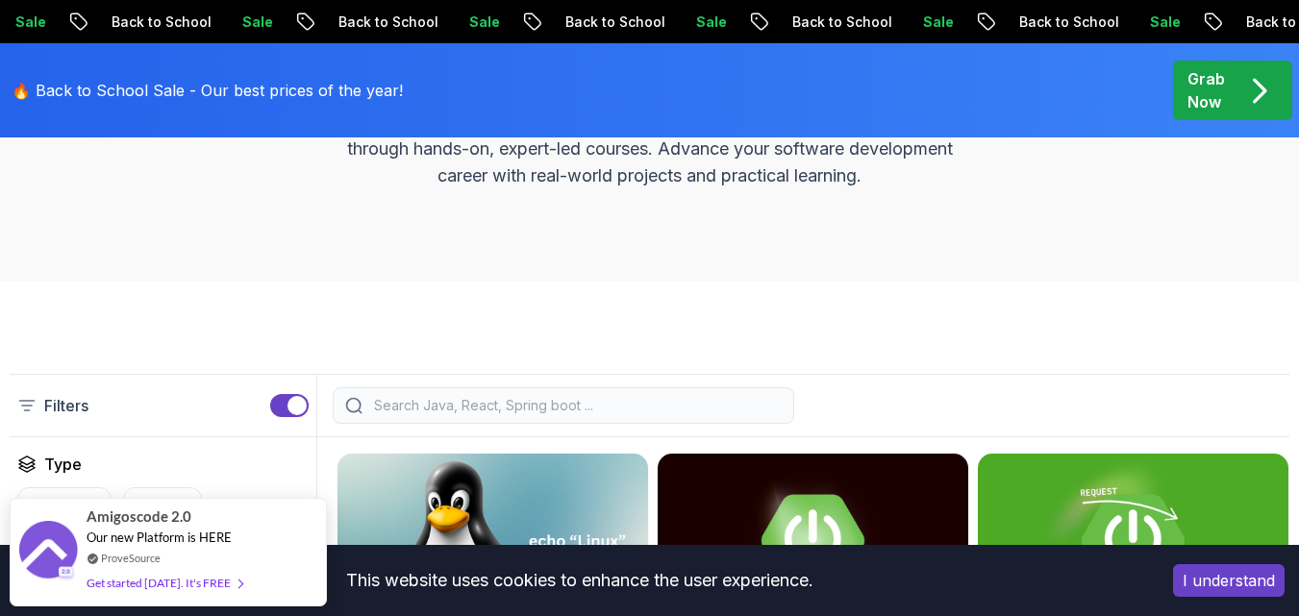
drag, startPoint x: 566, startPoint y: 388, endPoint x: 492, endPoint y: 373, distance: 75.6
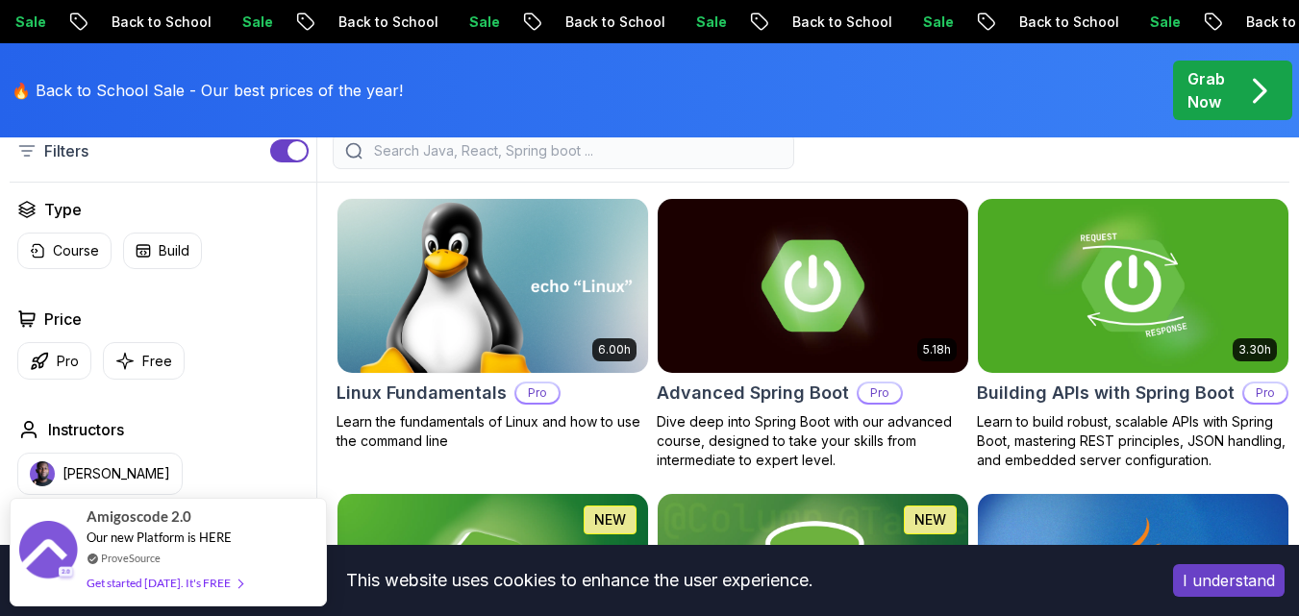
scroll to position [577, 0]
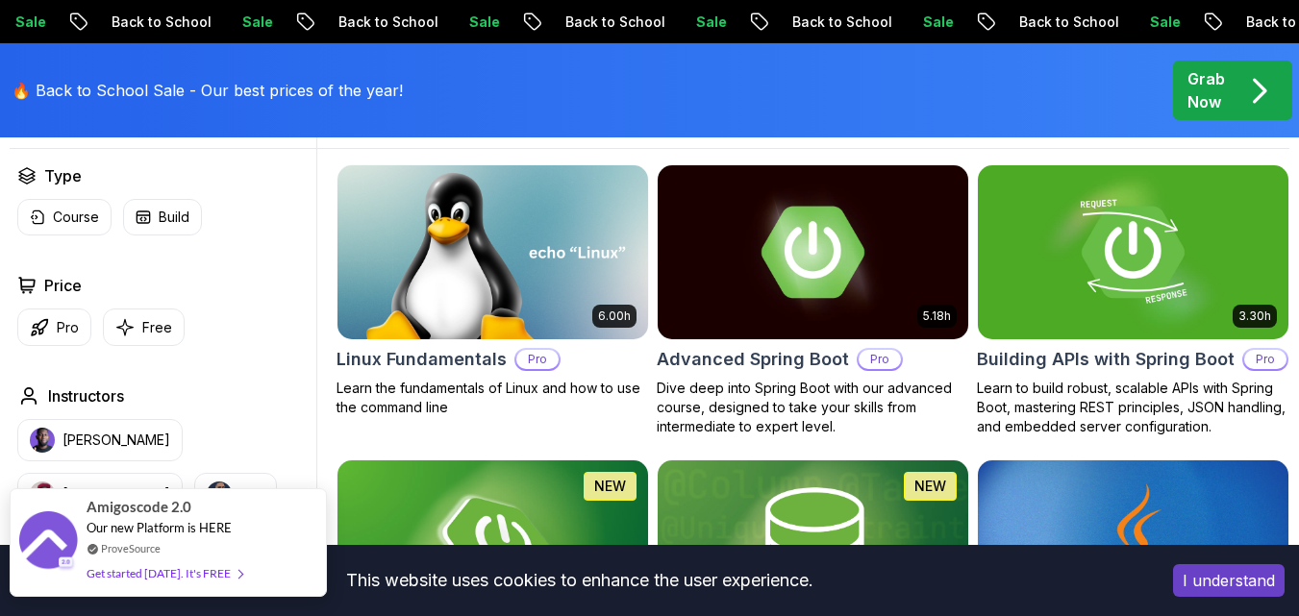
click at [179, 577] on div "Get started today. It's FREE" at bounding box center [165, 573] width 156 height 22
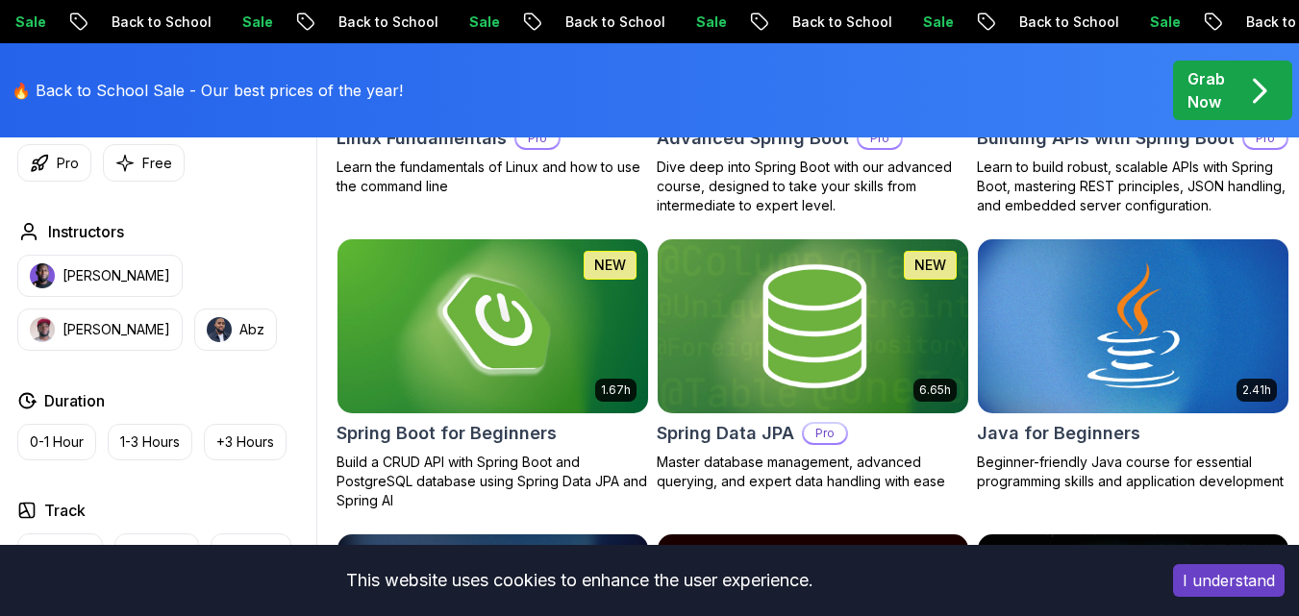
scroll to position [831, 0]
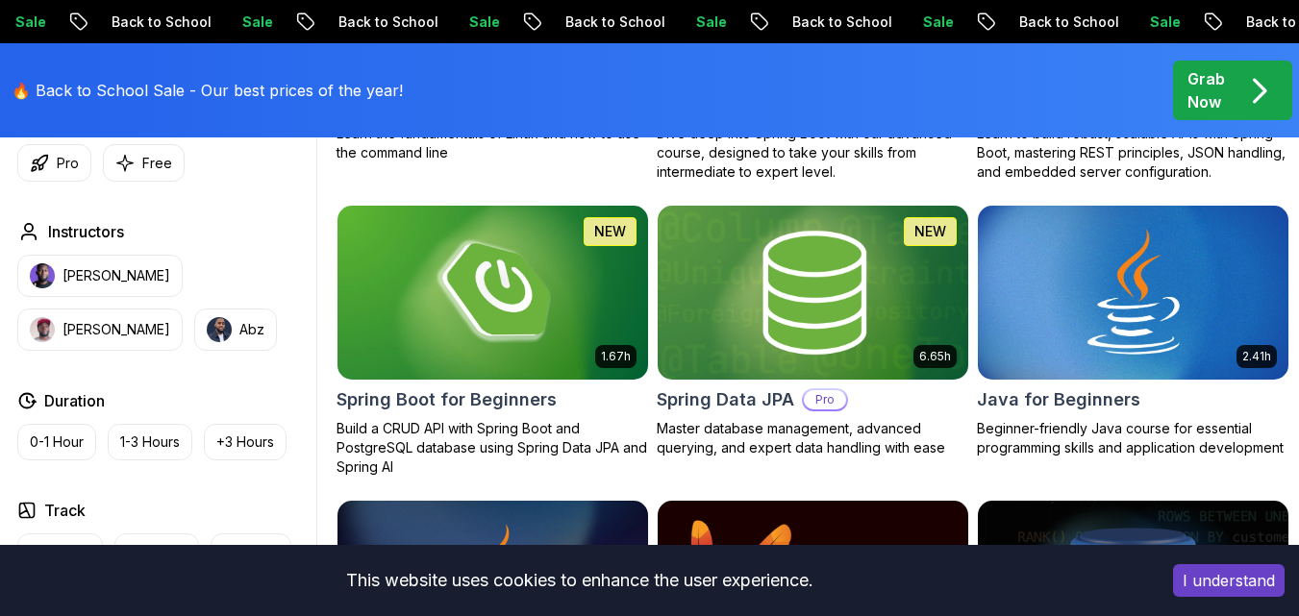
click at [872, 340] on img at bounding box center [813, 292] width 326 height 183
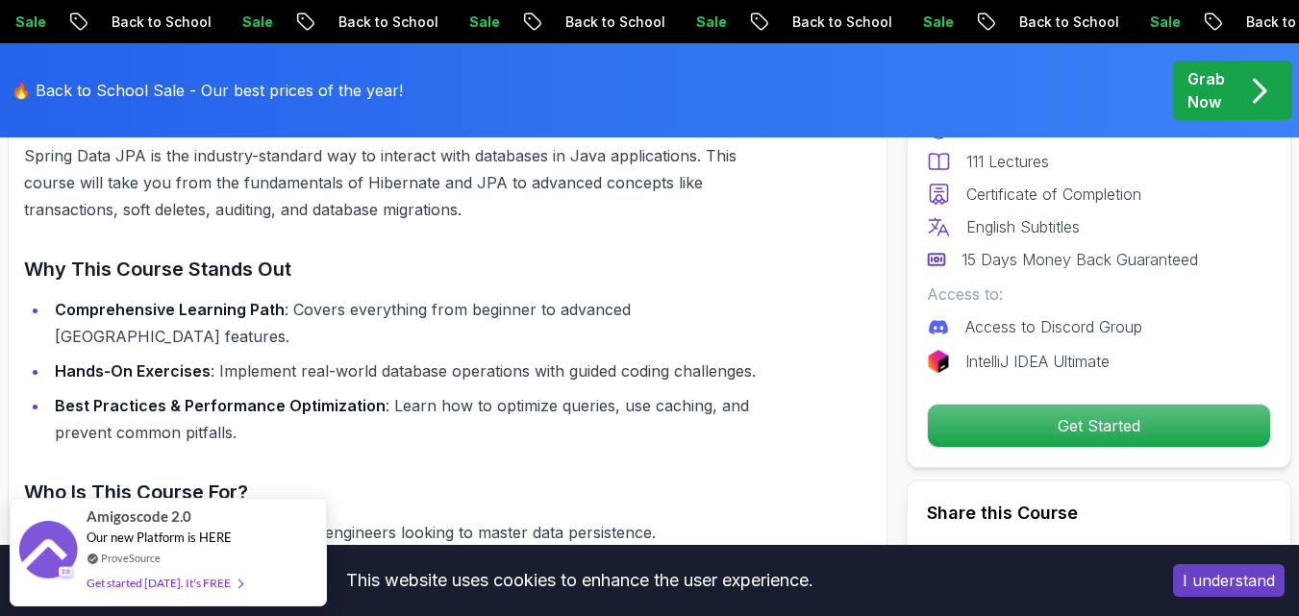
scroll to position [1538, 0]
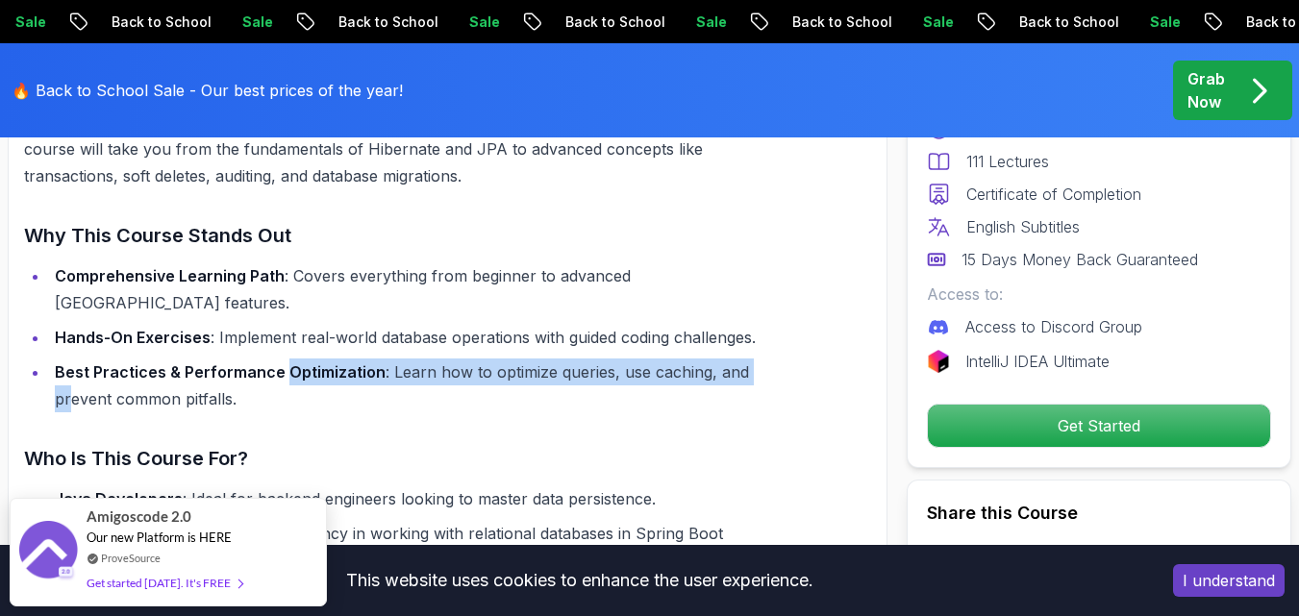
drag, startPoint x: 264, startPoint y: 348, endPoint x: 285, endPoint y: 347, distance: 20.2
click at [285, 359] on li "Best Practices & Performance Optimization : Learn how to optimize queries, use …" at bounding box center [417, 386] width 737 height 54
click at [281, 362] on strong "Best Practices & Performance Optimization" at bounding box center [220, 371] width 331 height 19
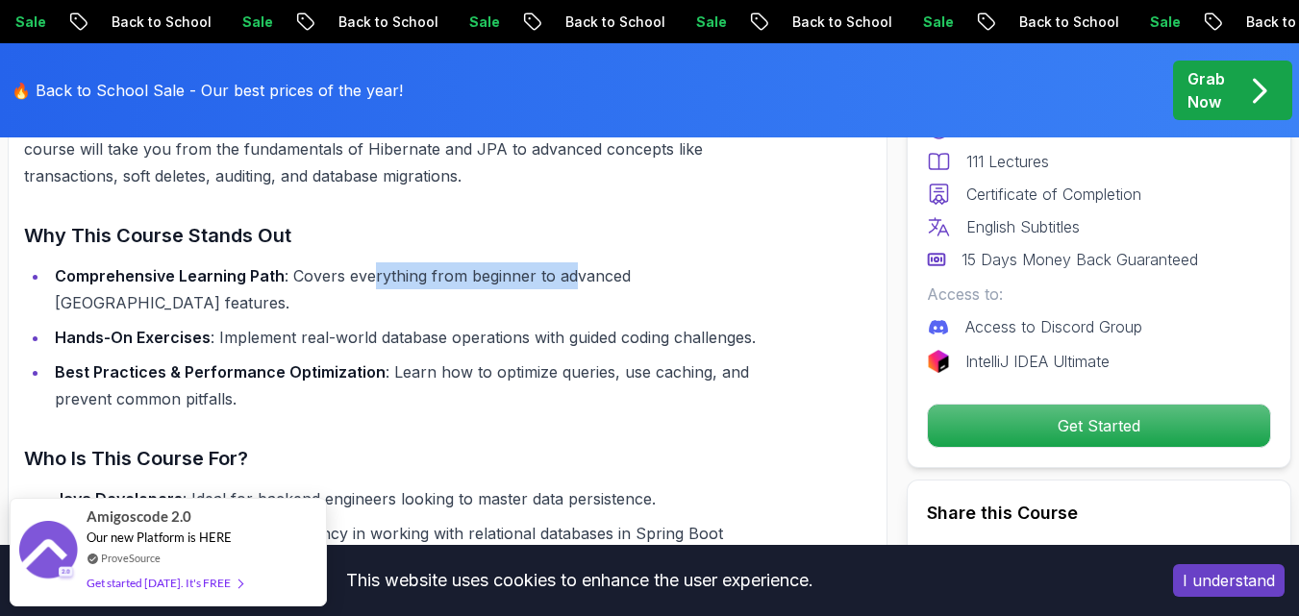
drag, startPoint x: 371, startPoint y: 260, endPoint x: 617, endPoint y: 263, distance: 246.1
click at [604, 260] on div "Master Spring Data JPA – Unlock the Full Power of ORM in Java Spring Data JPA i…" at bounding box center [405, 453] width 762 height 904
drag, startPoint x: 649, startPoint y: 280, endPoint x: 599, endPoint y: 281, distance: 50.0
click at [645, 280] on li "Comprehensive Learning Path : Covers everything from beginner to advanced JPA f…" at bounding box center [417, 289] width 737 height 54
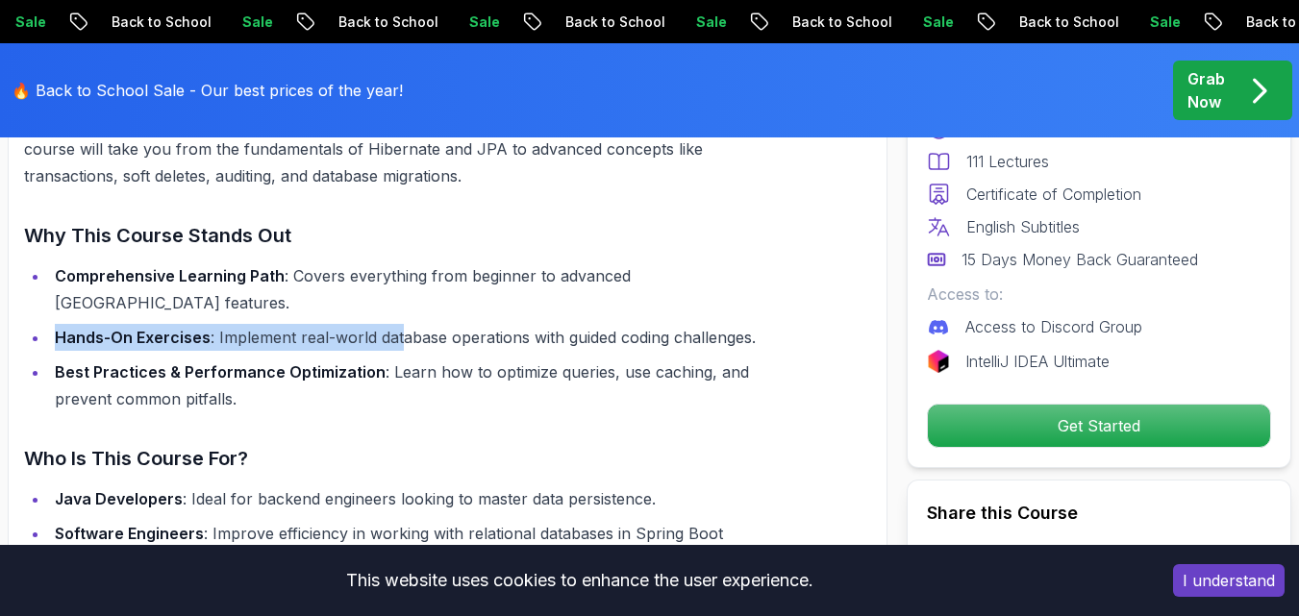
drag, startPoint x: 32, startPoint y: 304, endPoint x: 617, endPoint y: 207, distance: 593.4
click at [400, 324] on li "Hands-On Exercises : Implement real-world database operations with guided codin…" at bounding box center [417, 337] width 737 height 27
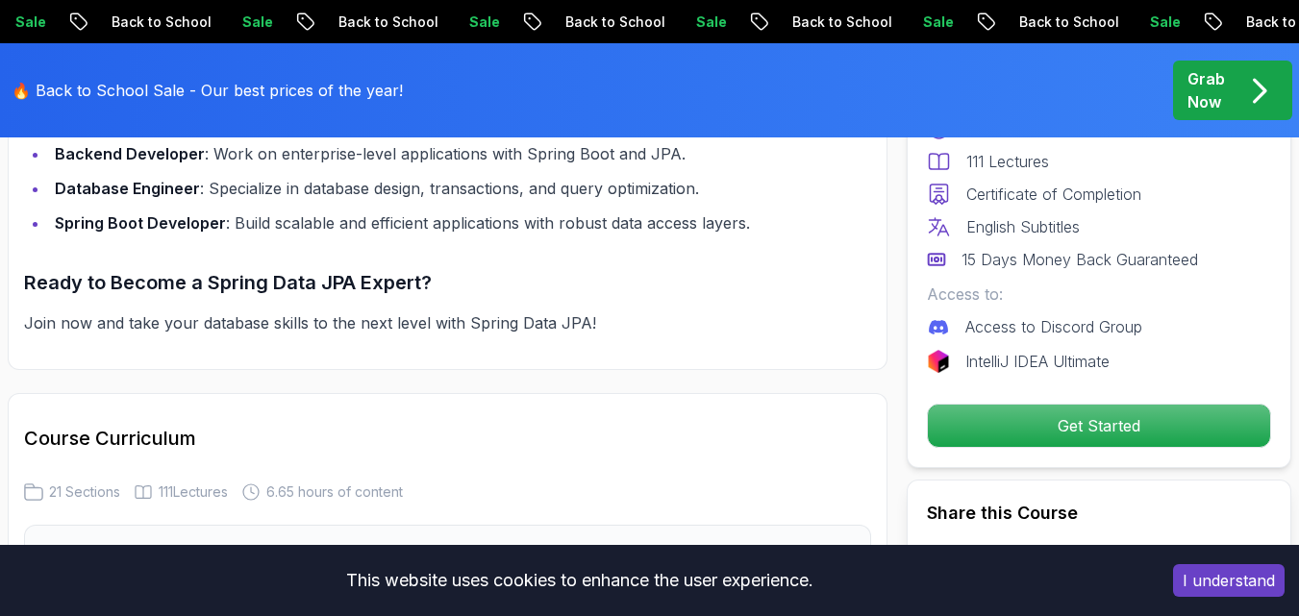
scroll to position [2115, 0]
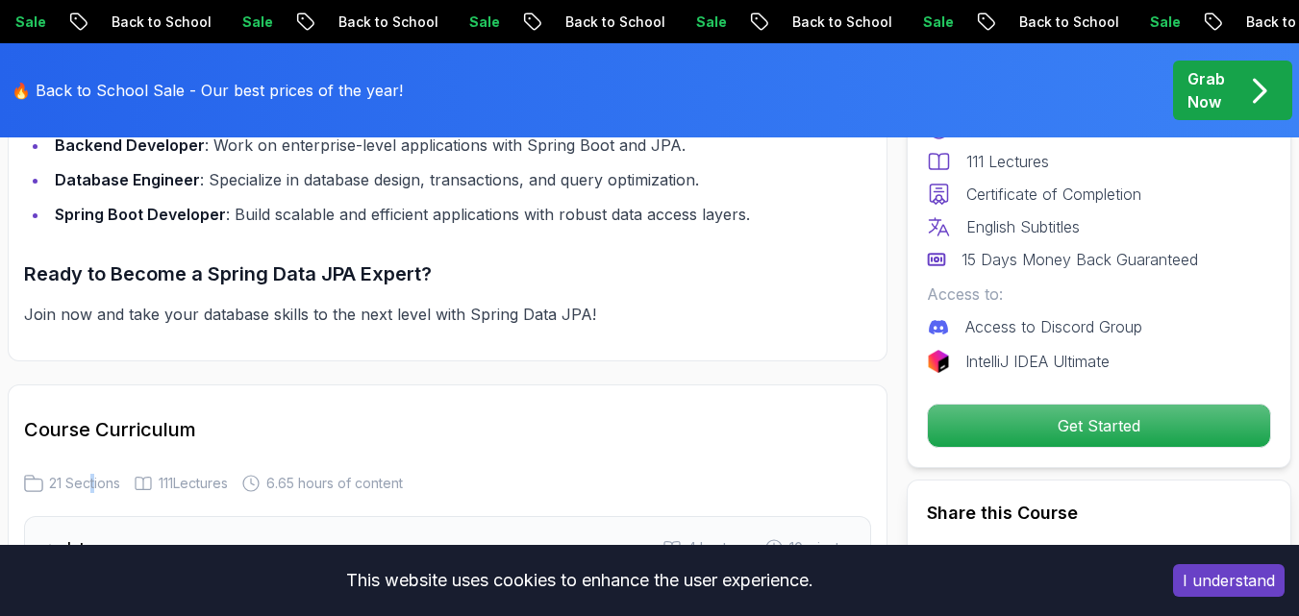
click at [91, 416] on div "Course Curriculum 21 Sections 111 Lectures 6.65 hours of content" at bounding box center [447, 454] width 847 height 77
click at [238, 416] on div "Course Curriculum 21 Sections 111 Lectures 6.65 hours of content" at bounding box center [447, 454] width 847 height 77
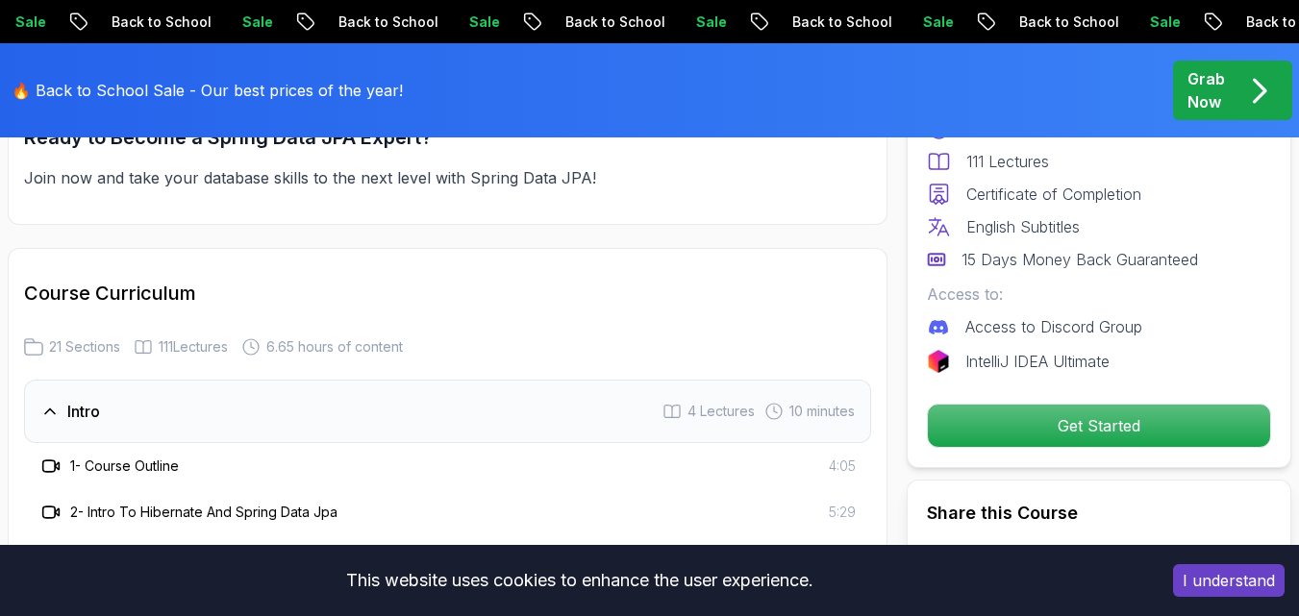
scroll to position [2307, 0]
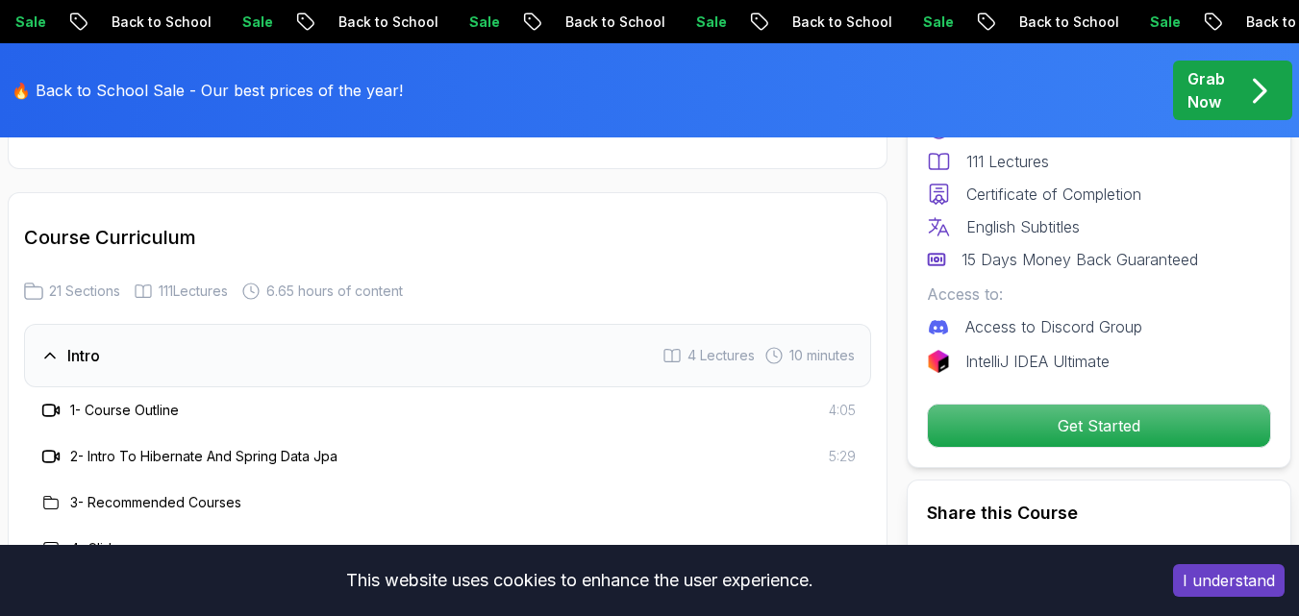
click at [60, 401] on icon at bounding box center [50, 410] width 19 height 19
click at [247, 387] on div "1 - Course Outline 4:05" at bounding box center [447, 410] width 847 height 46
click at [92, 401] on h3 "1 - Course Outline" at bounding box center [124, 410] width 109 height 19
click at [93, 401] on h3 "1 - Course Outline" at bounding box center [124, 410] width 109 height 19
drag, startPoint x: 93, startPoint y: 355, endPoint x: 173, endPoint y: 348, distance: 80.1
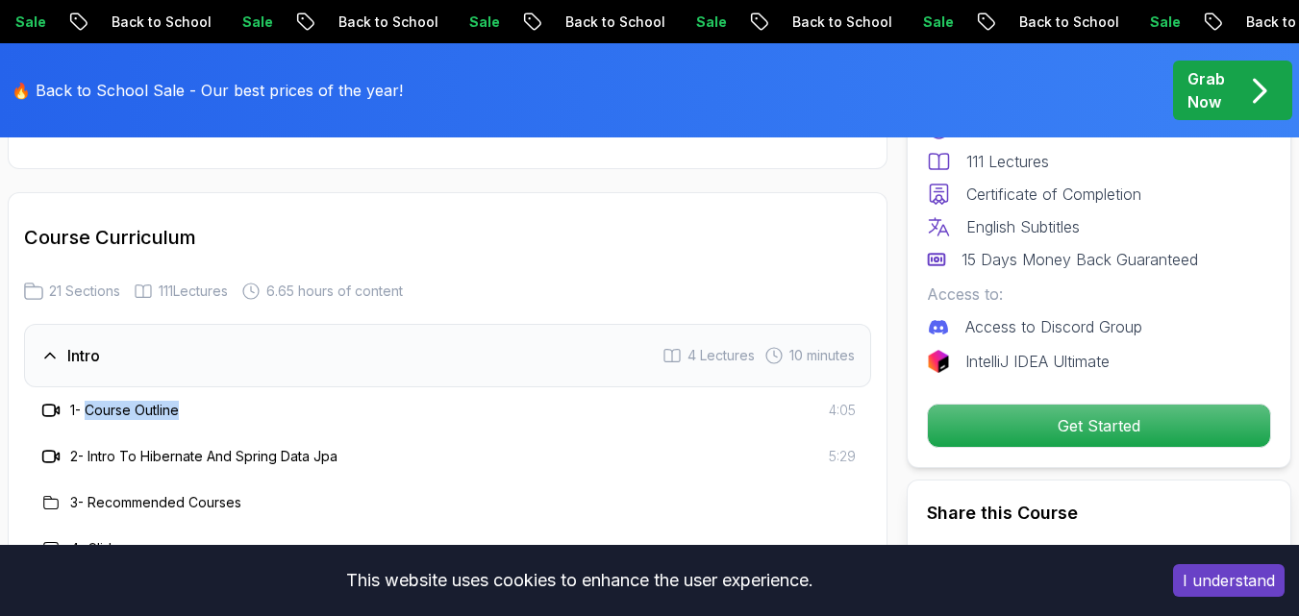
click at [173, 401] on h3 "1 - Course Outline" at bounding box center [124, 410] width 109 height 19
drag, startPoint x: 143, startPoint y: 428, endPoint x: 163, endPoint y: 391, distance: 41.7
click at [152, 414] on div "1 - Course Outline 4:05 2 - Intro To Hibernate And Spring Data Jpa 5:29 3 - Rec…" at bounding box center [447, 479] width 847 height 185
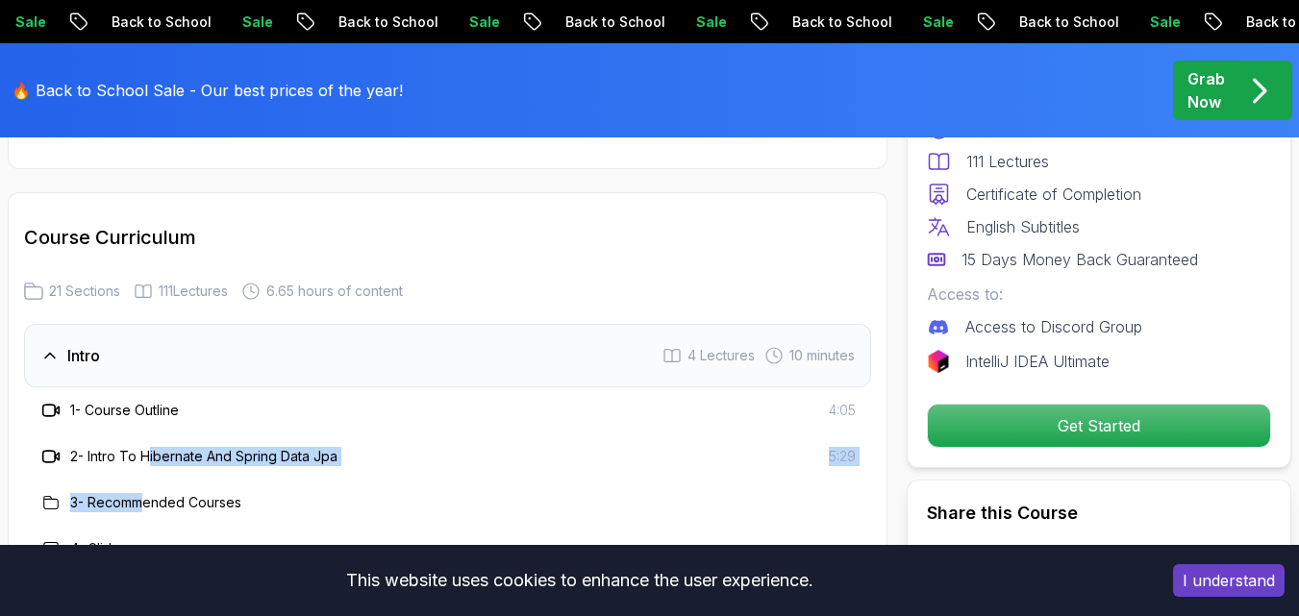
click at [164, 445] on div "2 - Intro To Hibernate And Spring Data Jpa" at bounding box center [188, 456] width 298 height 23
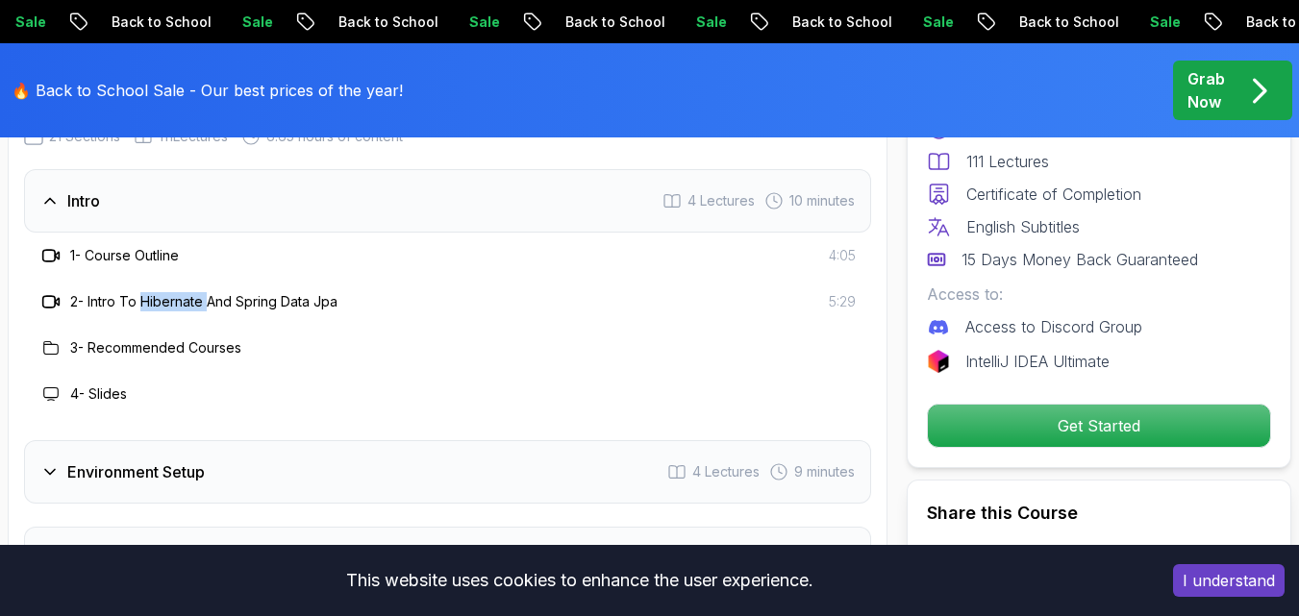
scroll to position [2499, 0]
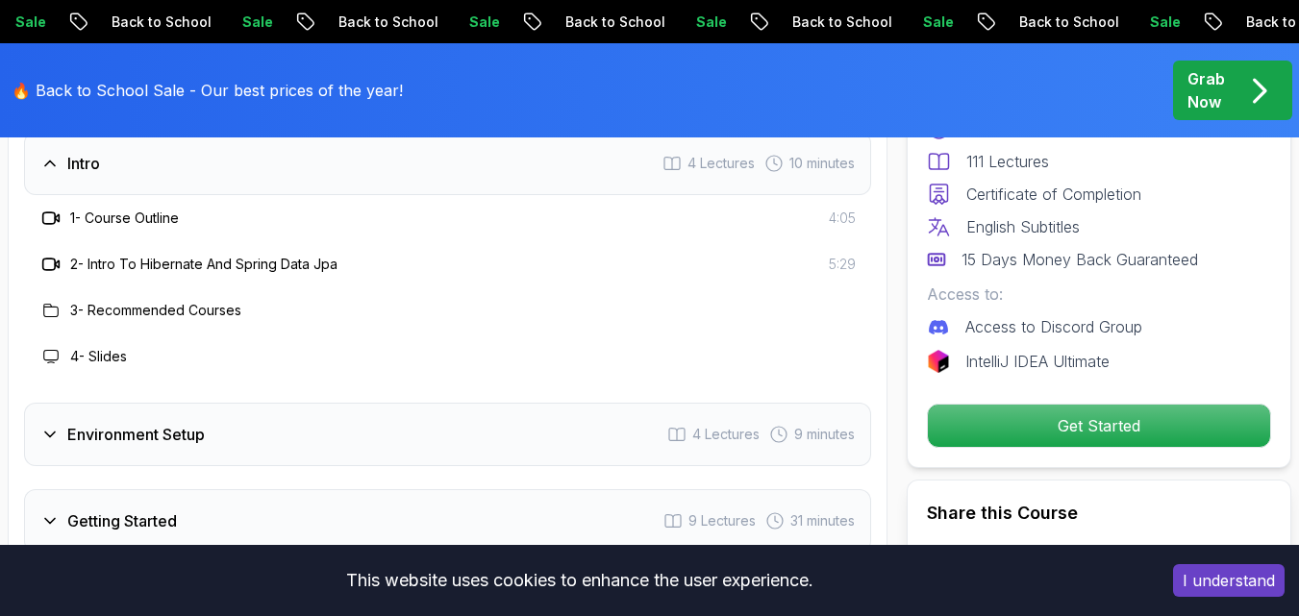
drag, startPoint x: 143, startPoint y: 294, endPoint x: 134, endPoint y: 297, distance: 10.0
click at [142, 345] on div "4 - Slides" at bounding box center [447, 356] width 816 height 23
drag, startPoint x: 119, startPoint y: 258, endPoint x: 243, endPoint y: 244, distance: 124.7
click at [241, 299] on div "3 - Recommended Courses" at bounding box center [140, 310] width 202 height 23
click at [59, 423] on div "Environment Setup" at bounding box center [122, 434] width 164 height 23
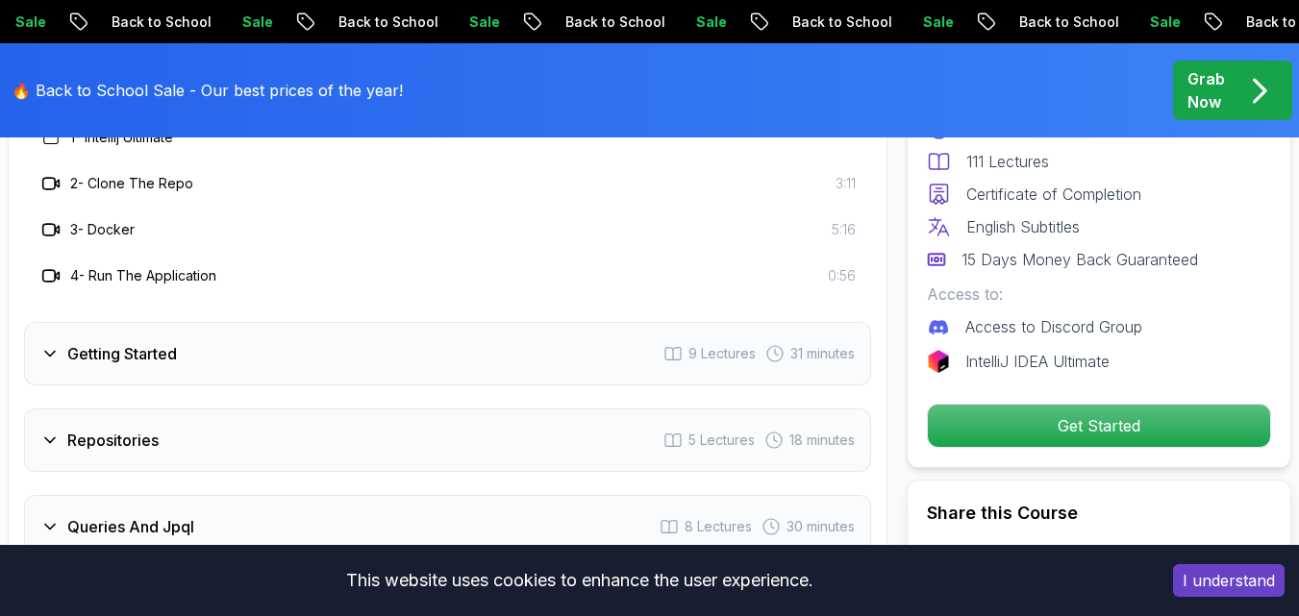
scroll to position [2692, 0]
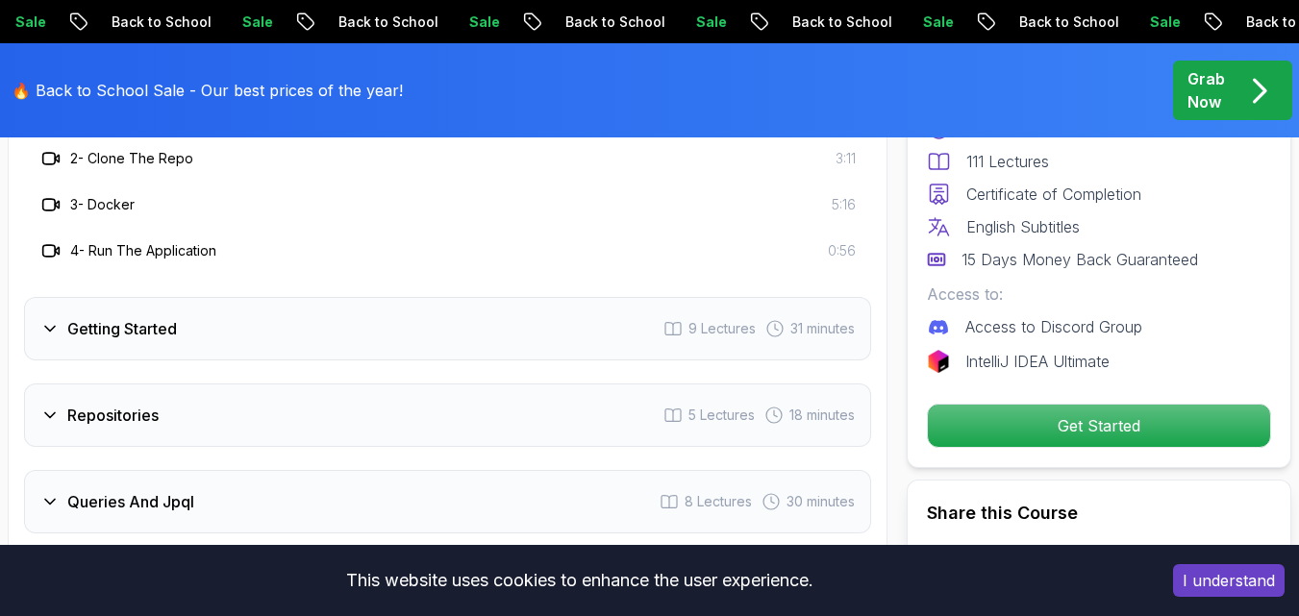
click at [67, 297] on div "Getting Started 9 Lectures 31 minutes" at bounding box center [447, 328] width 847 height 63
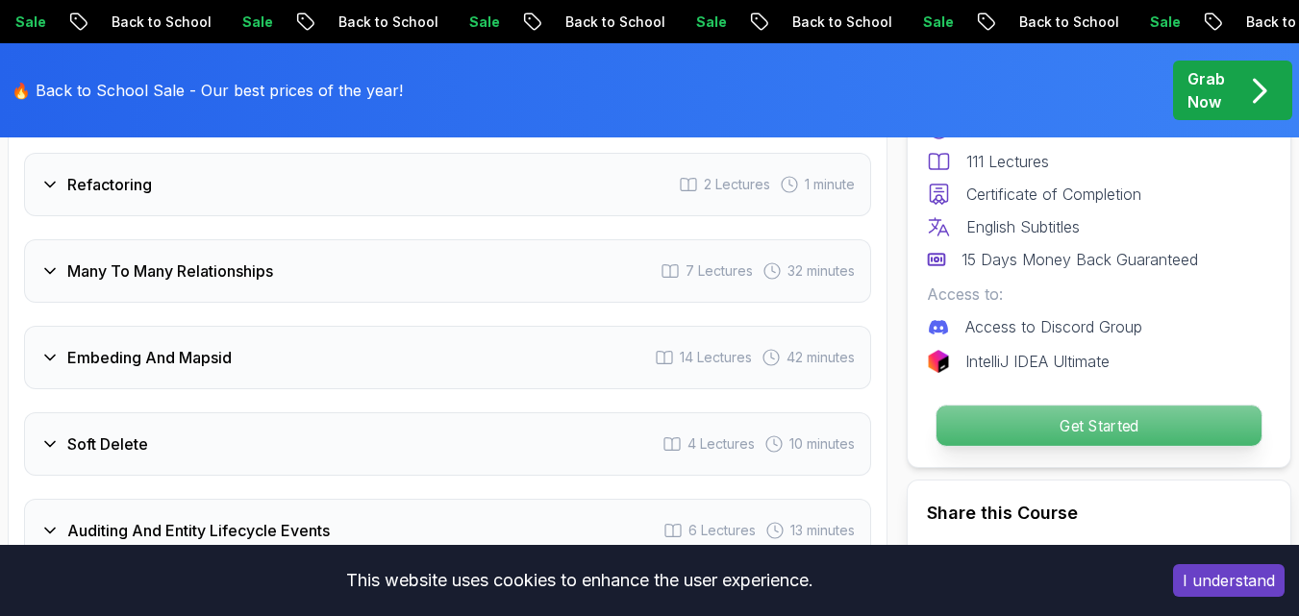
click at [1147, 409] on p "Get Started" at bounding box center [1098, 426] width 325 height 40
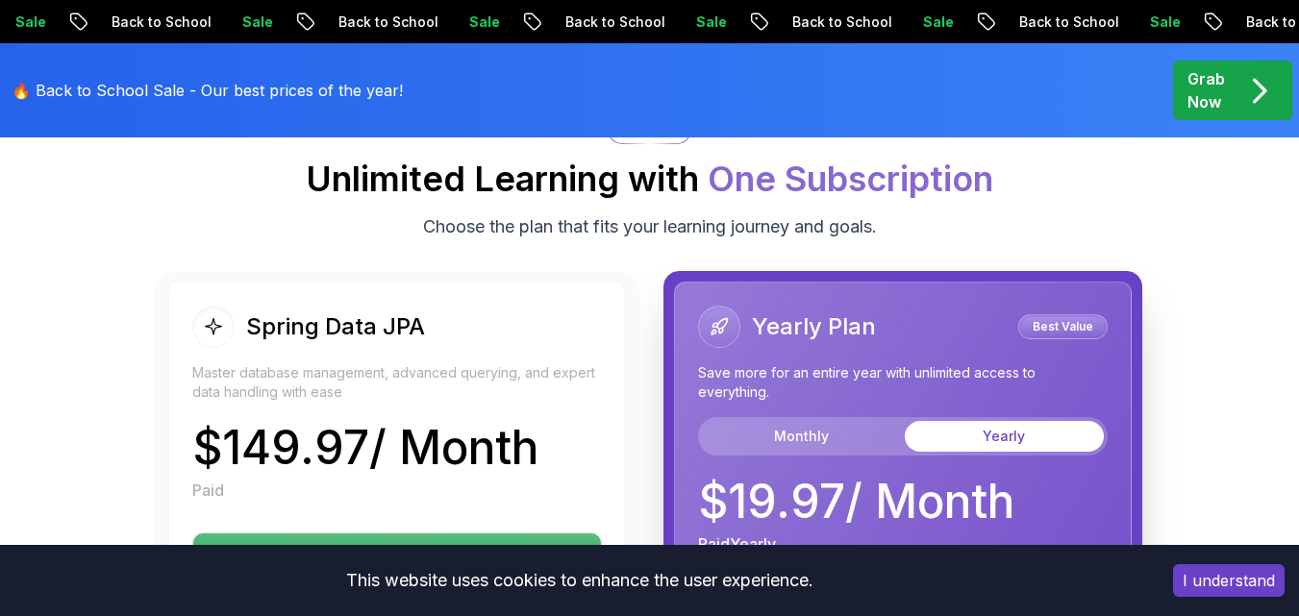
scroll to position [5037, 0]
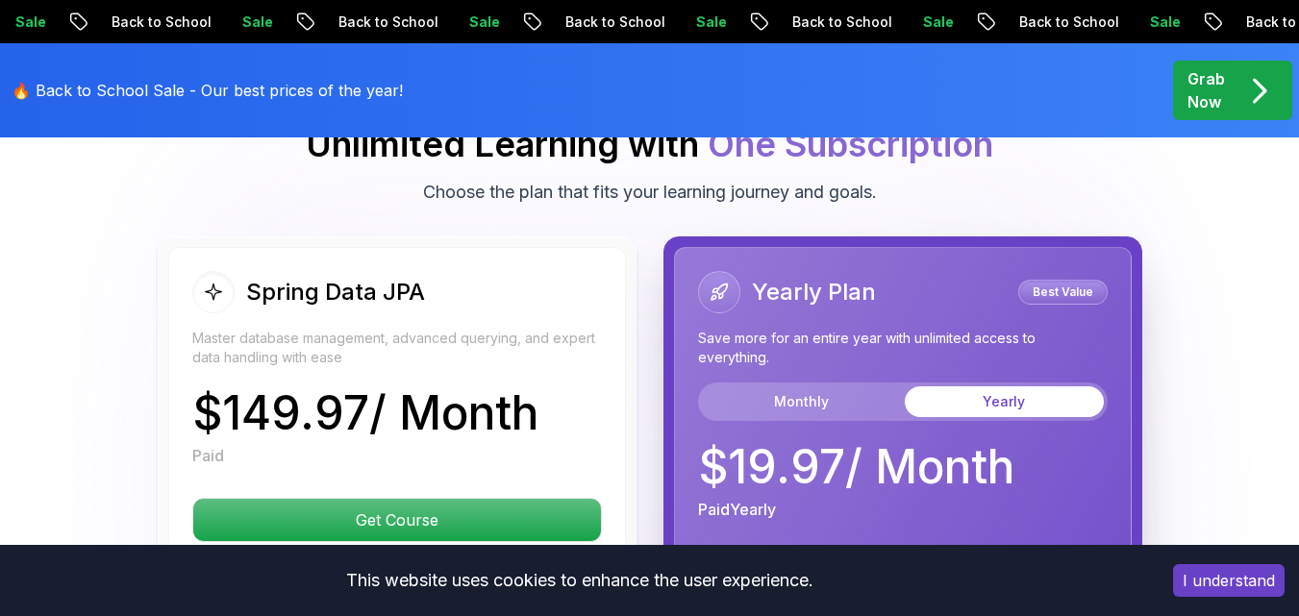
drag, startPoint x: 152, startPoint y: 348, endPoint x: 185, endPoint y: 345, distance: 32.8
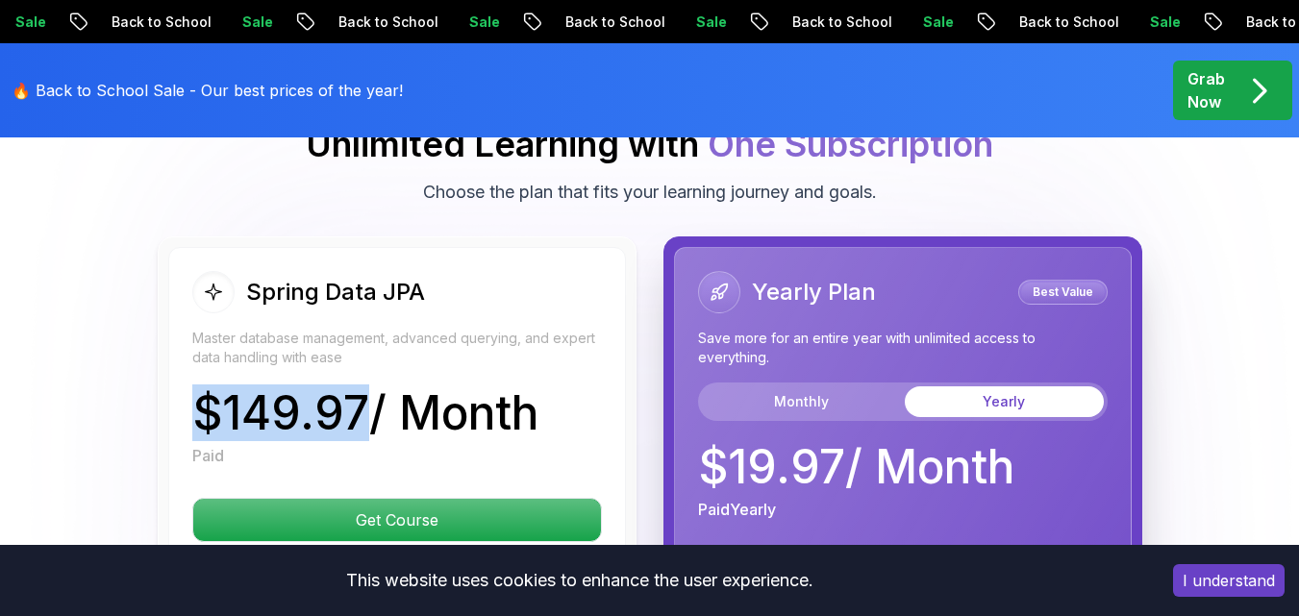
drag, startPoint x: 186, startPoint y: 345, endPoint x: 351, endPoint y: 366, distance: 165.7
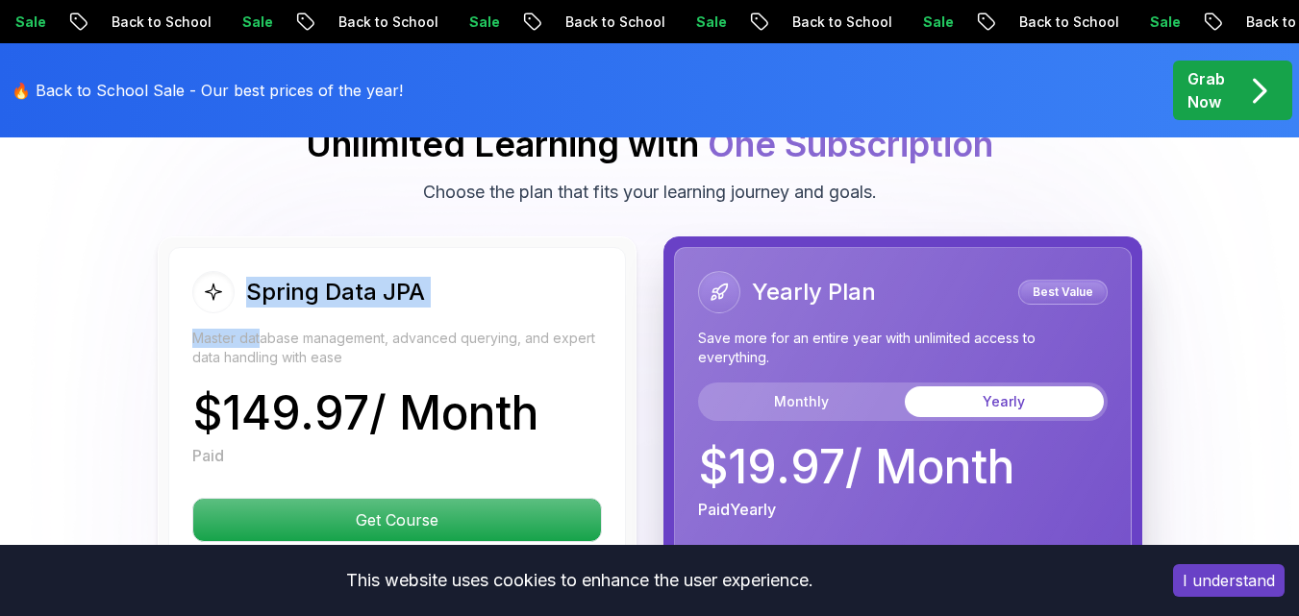
drag, startPoint x: 197, startPoint y: 260, endPoint x: 258, endPoint y: 286, distance: 66.3
click at [258, 286] on div "Spring Data JPA Master database management, advanced querying, and expert data …" at bounding box center [396, 319] width 409 height 96
click at [258, 329] on p "Master database management, advanced querying, and expert data handling with ea…" at bounding box center [396, 348] width 409 height 38
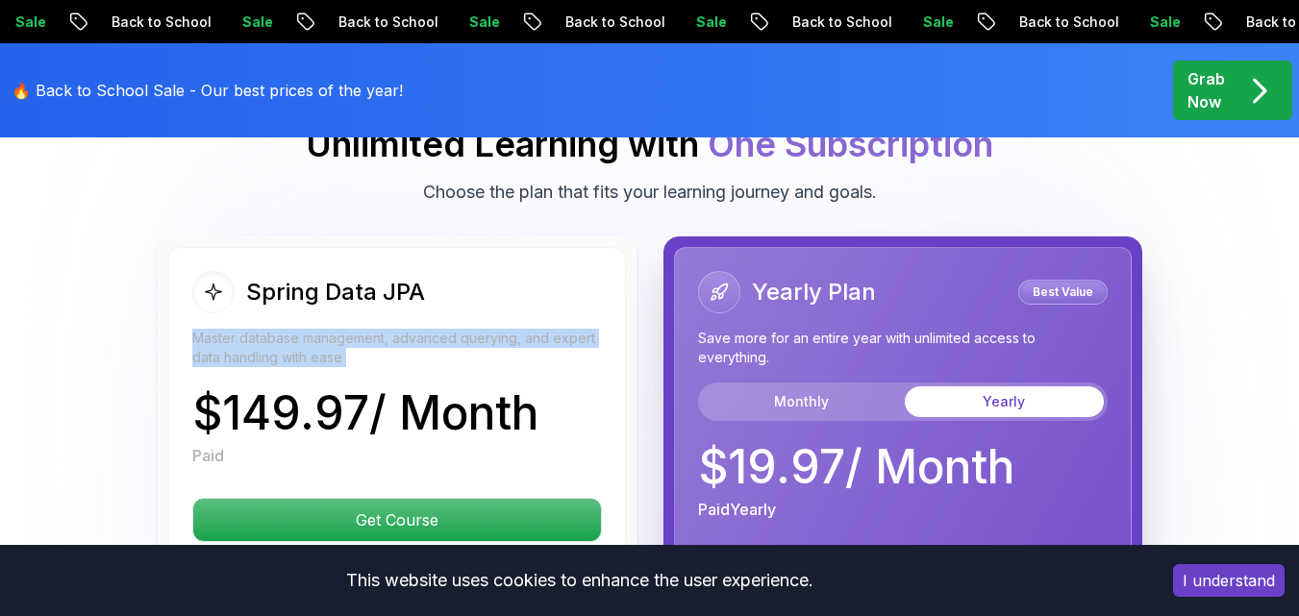
click at [256, 329] on p "Master database management, advanced querying, and expert data handling with ea…" at bounding box center [396, 348] width 409 height 38
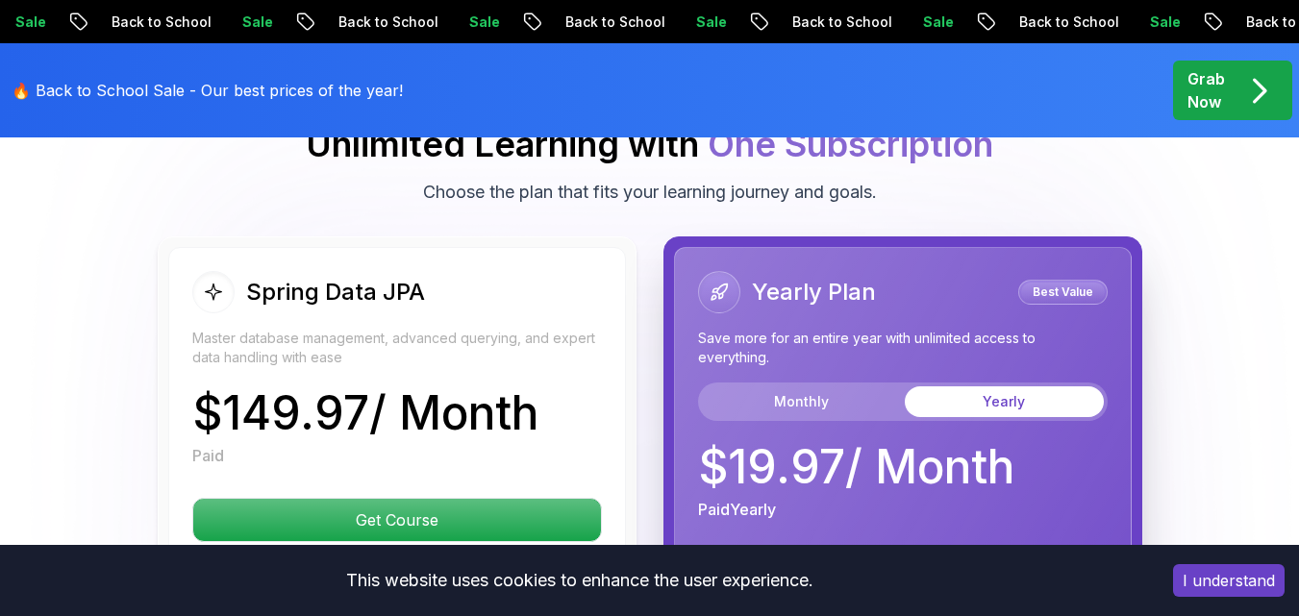
click at [217, 444] on p "Paid" at bounding box center [208, 455] width 32 height 23
click at [216, 444] on p "Paid" at bounding box center [208, 455] width 32 height 23
click at [210, 390] on p "$ 149.97 / Month" at bounding box center [365, 413] width 346 height 46
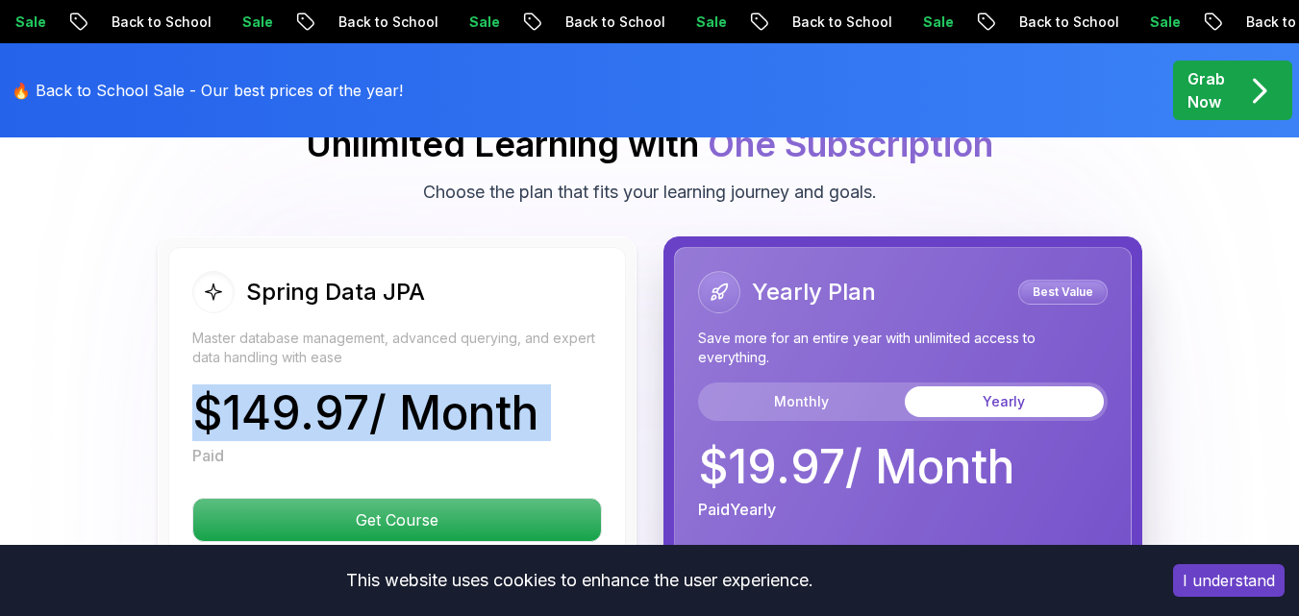
click at [210, 390] on p "$ 149.97 / Month" at bounding box center [365, 413] width 346 height 46
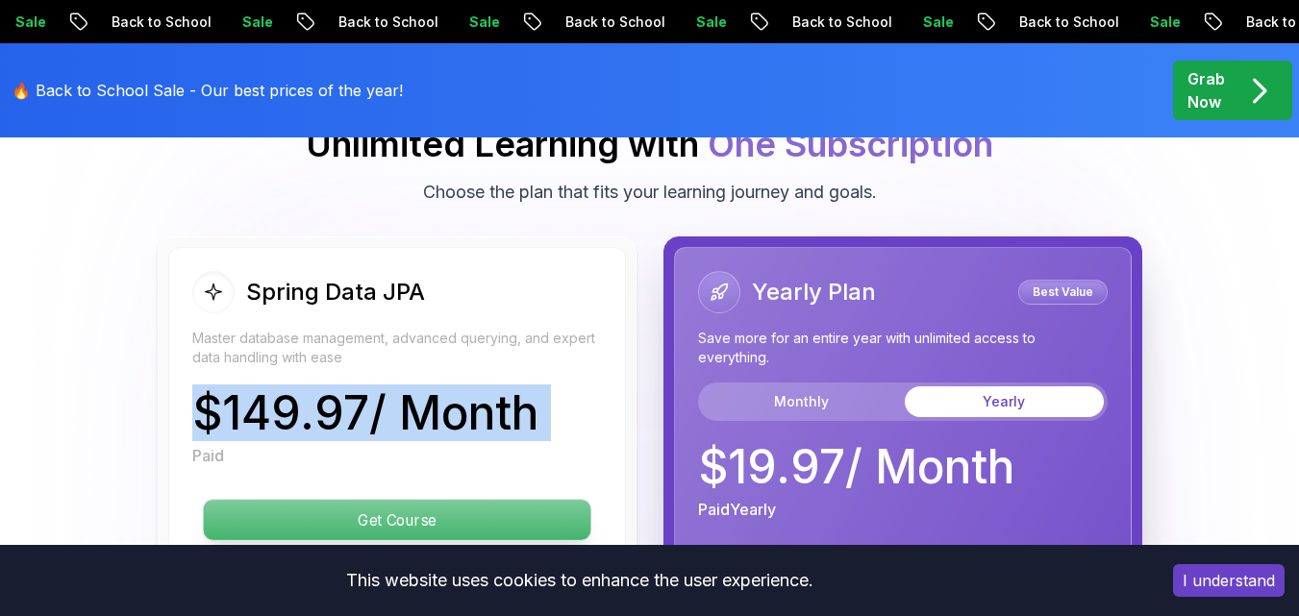
scroll to position [5229, 0]
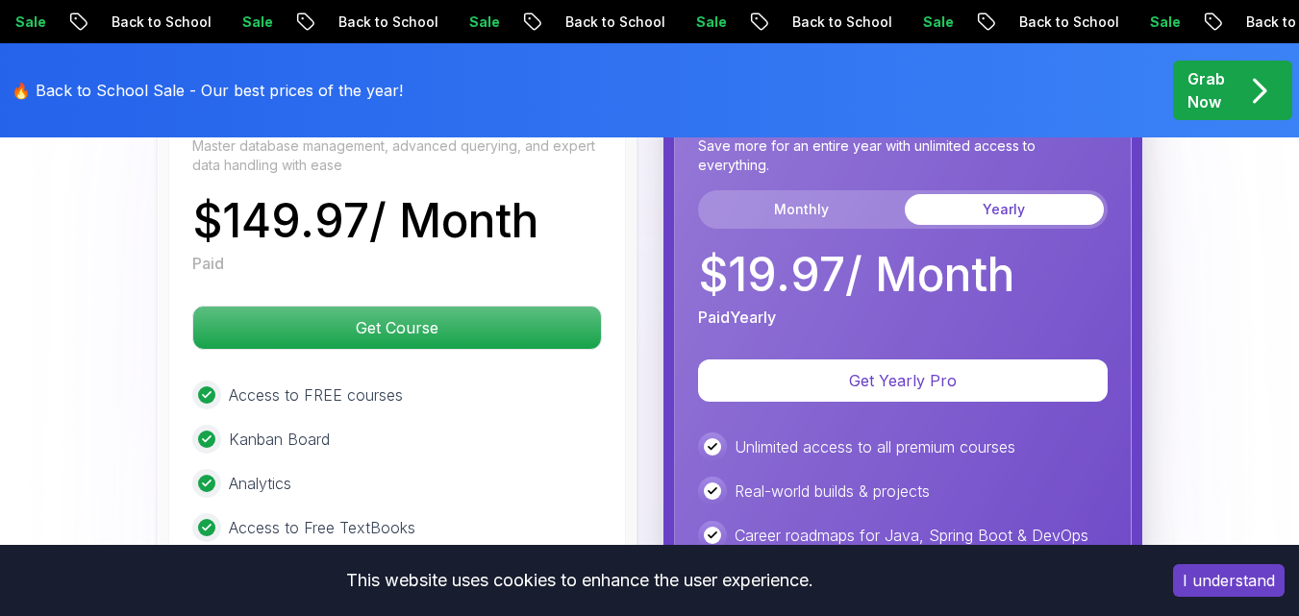
click at [205, 386] on div at bounding box center [206, 394] width 17 height 17
drag, startPoint x: 205, startPoint y: 346, endPoint x: 317, endPoint y: 334, distance: 113.2
click at [246, 381] on div "Access to FREE courses" at bounding box center [396, 395] width 409 height 29
drag, startPoint x: 317, startPoint y: 334, endPoint x: 205, endPoint y: 325, distance: 112.8
click at [205, 325] on div "Spring Data JPA Master database management, advanced querying, and expert data …" at bounding box center [397, 469] width 458 height 829
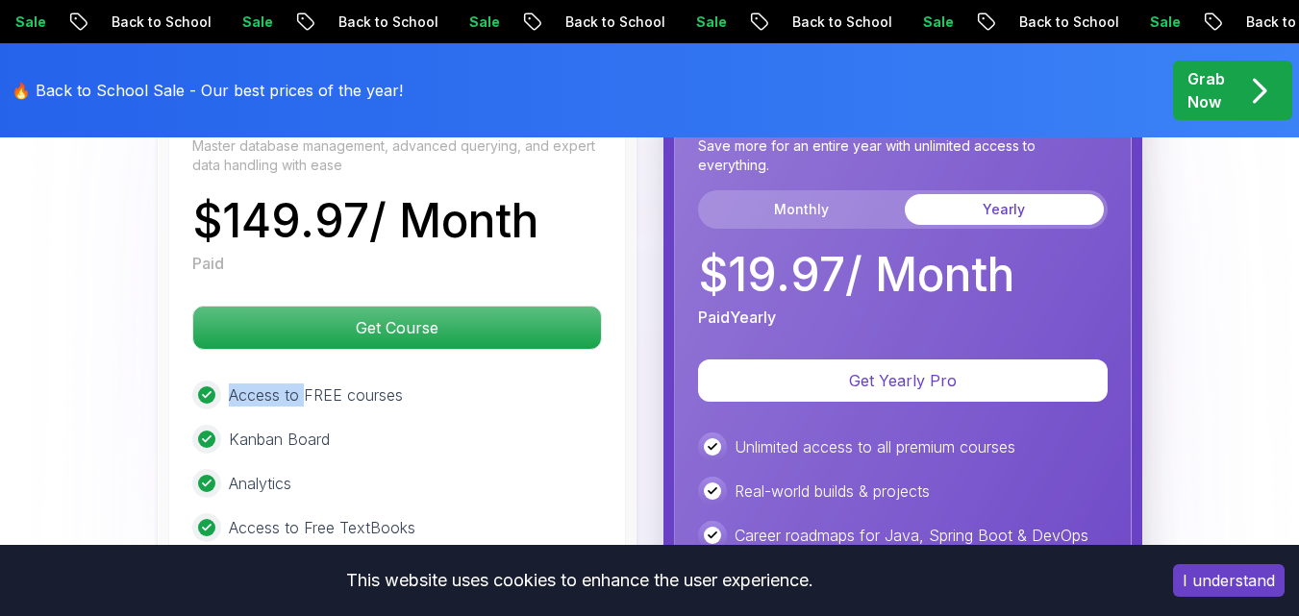
click at [226, 381] on div "Access to FREE courses" at bounding box center [396, 395] width 409 height 29
click at [218, 381] on div "Access to FREE courses Kanban Board Analytics Access to Free TextBooks Certific…" at bounding box center [396, 506] width 409 height 250
click at [250, 428] on p "Kanban Board" at bounding box center [279, 439] width 101 height 23
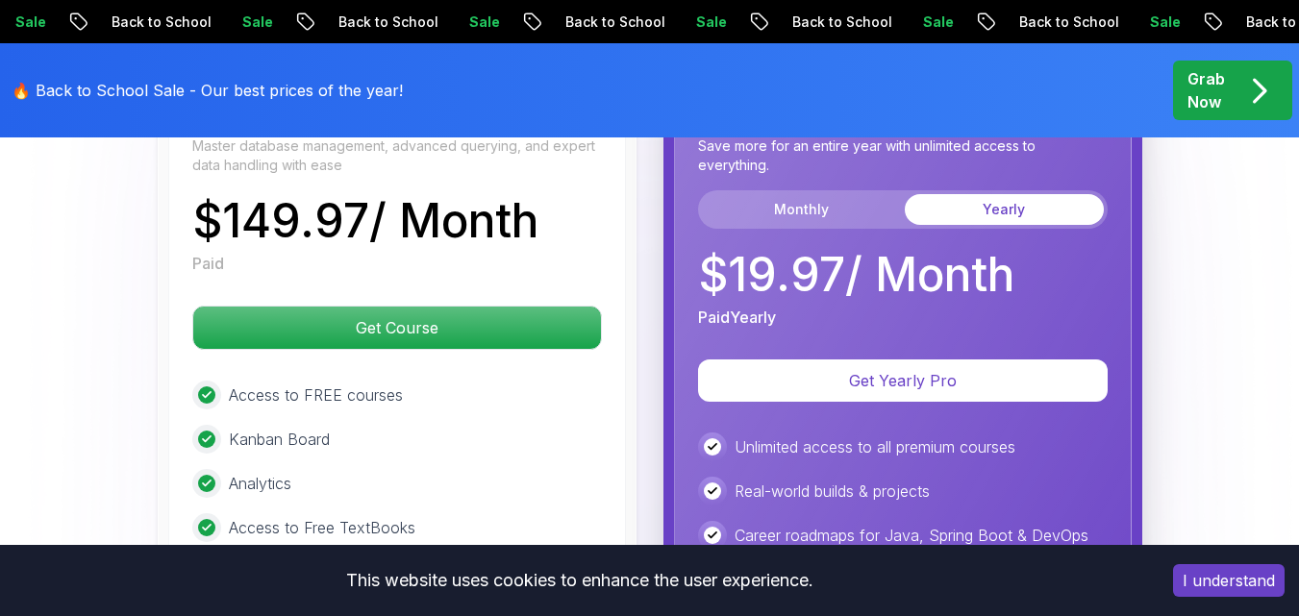
click at [239, 428] on p "Kanban Board" at bounding box center [279, 439] width 101 height 23
drag, startPoint x: 226, startPoint y: 441, endPoint x: 235, endPoint y: 435, distance: 10.4
click at [227, 469] on div "Analytics" at bounding box center [396, 483] width 409 height 29
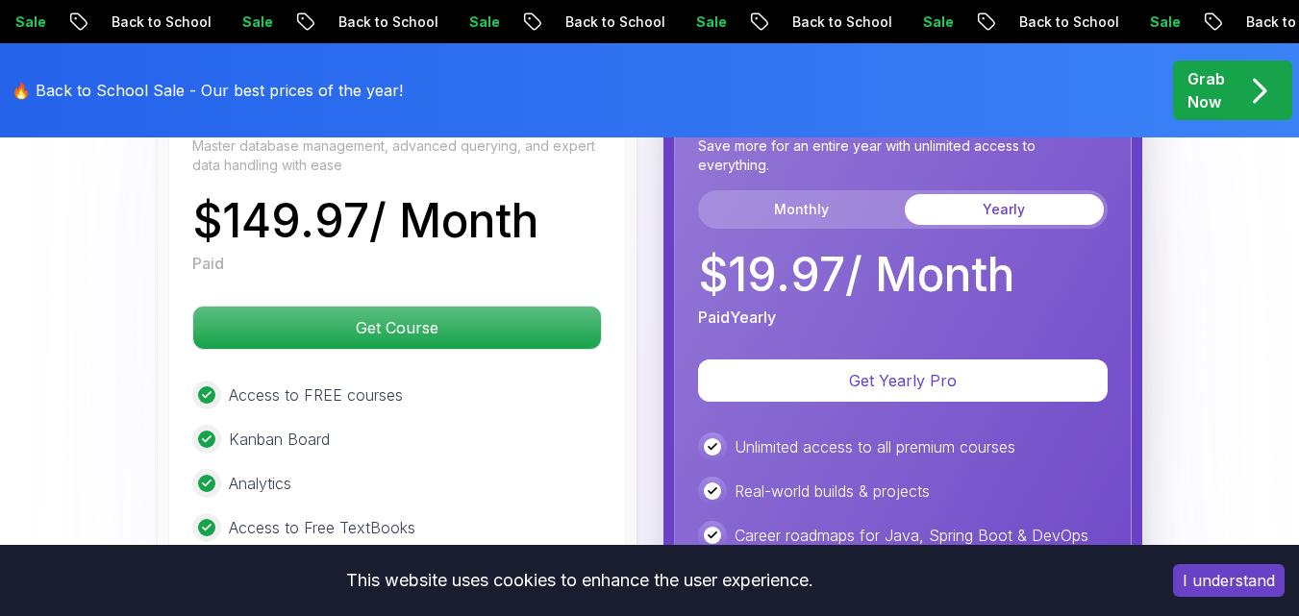
click at [235, 472] on p "Analytics" at bounding box center [260, 483] width 62 height 23
drag, startPoint x: 203, startPoint y: 433, endPoint x: 228, endPoint y: 337, distance: 98.4
click at [228, 381] on div "Access to FREE courses Kanban Board Analytics Access to Free TextBooks Certific…" at bounding box center [396, 506] width 409 height 250
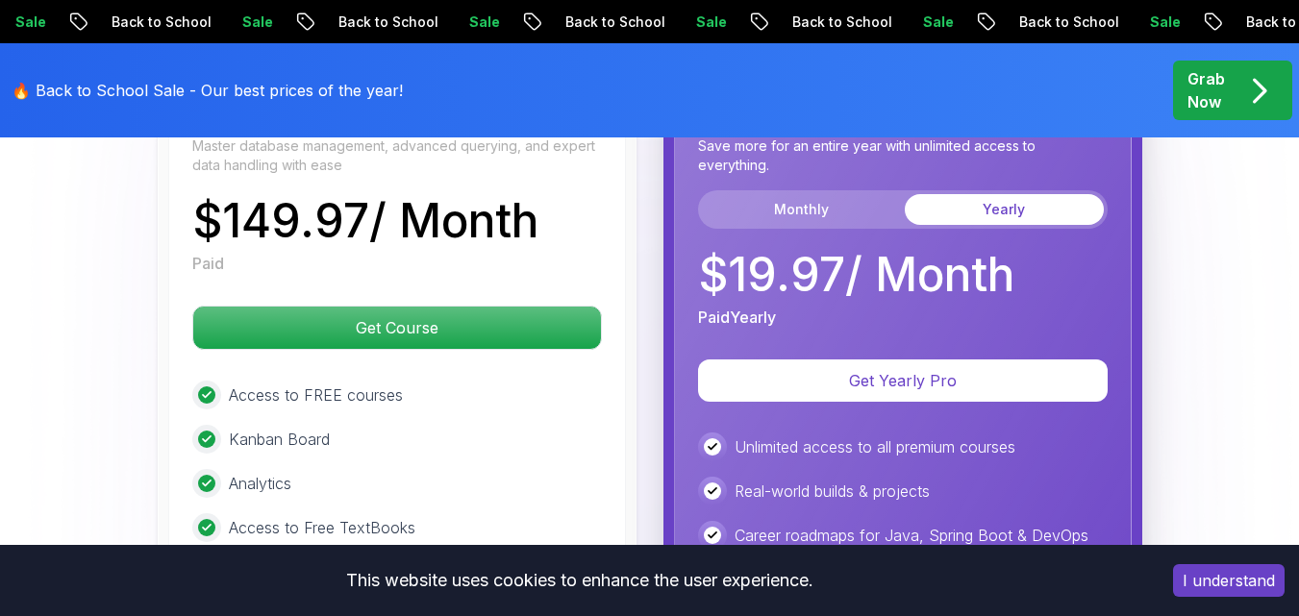
drag, startPoint x: 219, startPoint y: 338, endPoint x: 237, endPoint y: 403, distance: 66.9
click at [228, 393] on div "Access to FREE courses Kanban Board Analytics Access to Free TextBooks Certific…" at bounding box center [396, 506] width 409 height 250
drag, startPoint x: 398, startPoint y: 517, endPoint x: 406, endPoint y: 524, distance: 10.2
click at [406, 558] on div "Certificate of completion" at bounding box center [396, 572] width 409 height 29
click at [216, 469] on div at bounding box center [206, 483] width 29 height 29
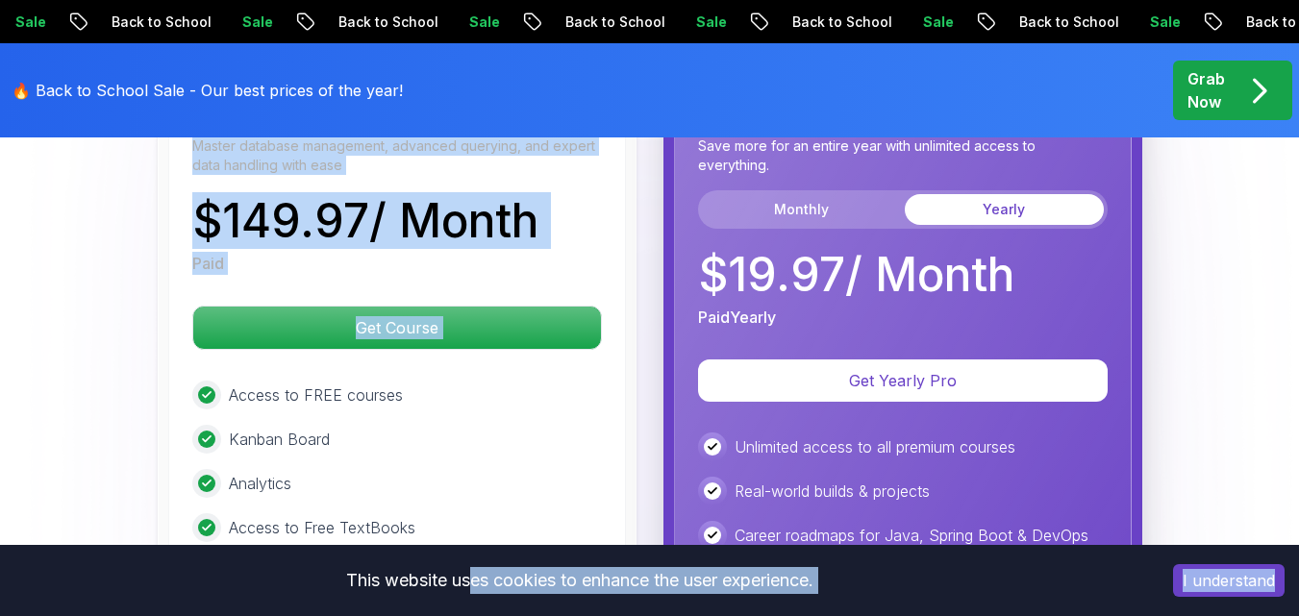
drag, startPoint x: 227, startPoint y: 339, endPoint x: 391, endPoint y: 472, distance: 211.2
click at [459, 569] on div "Sale Back to School Sale Back to School Sale Back to School Sale Back to School…" at bounding box center [649, 216] width 1299 height 10890
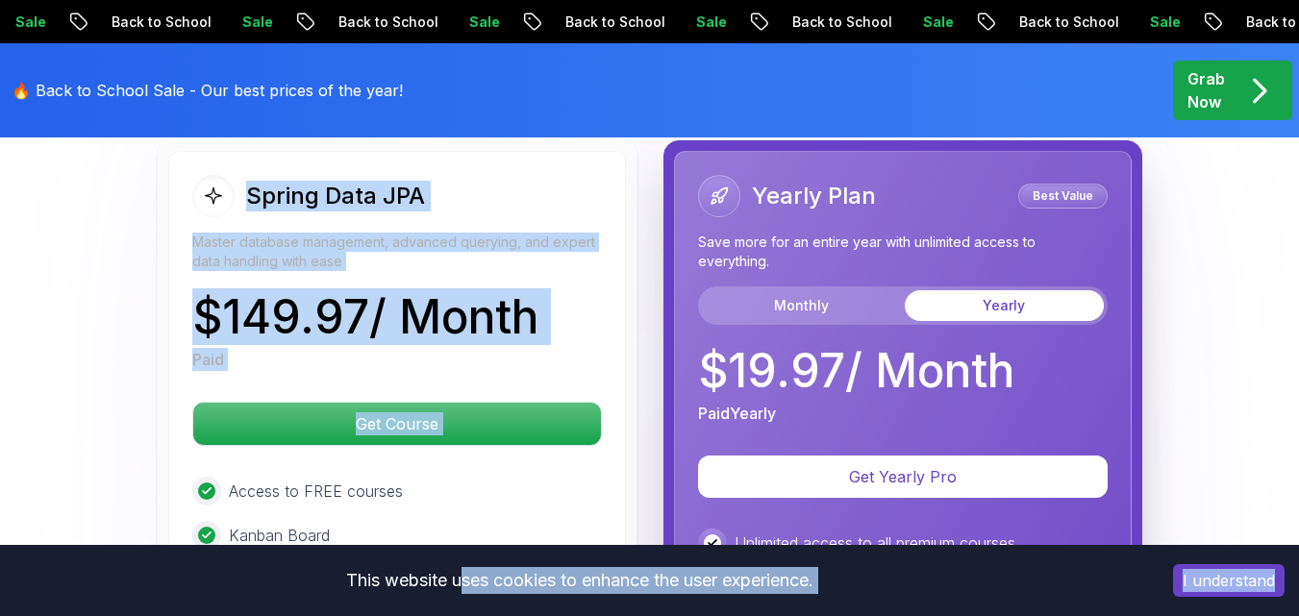
scroll to position [5037, 0]
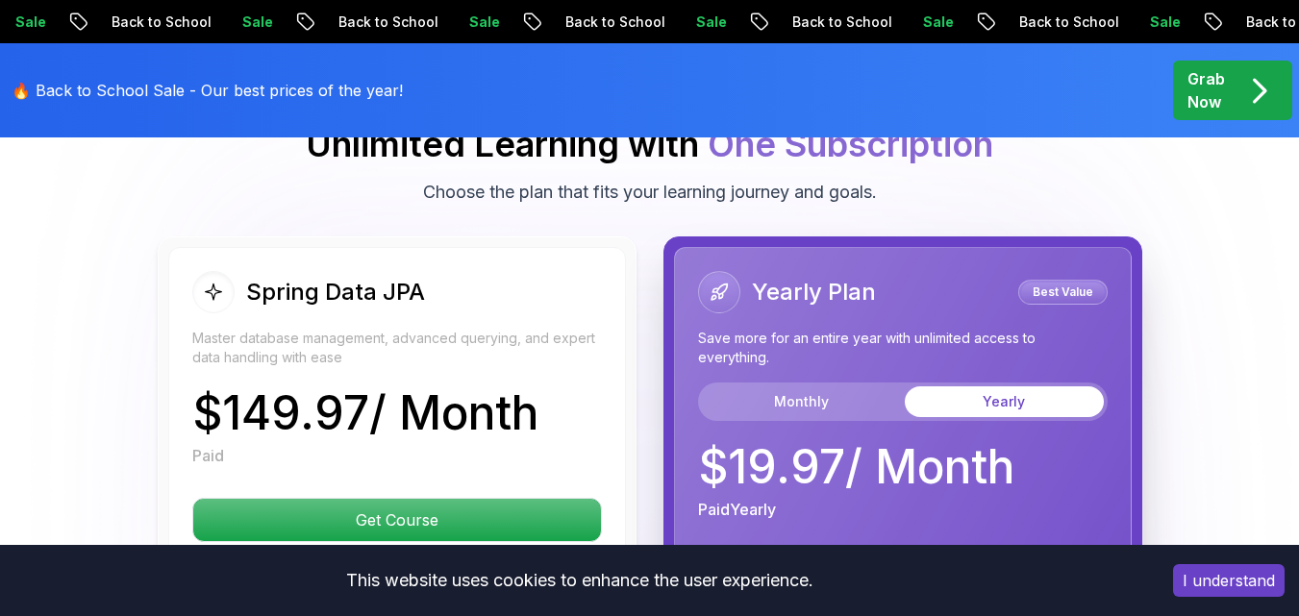
click at [974, 329] on p "Save more for an entire year with unlimited access to everything." at bounding box center [902, 348] width 409 height 38
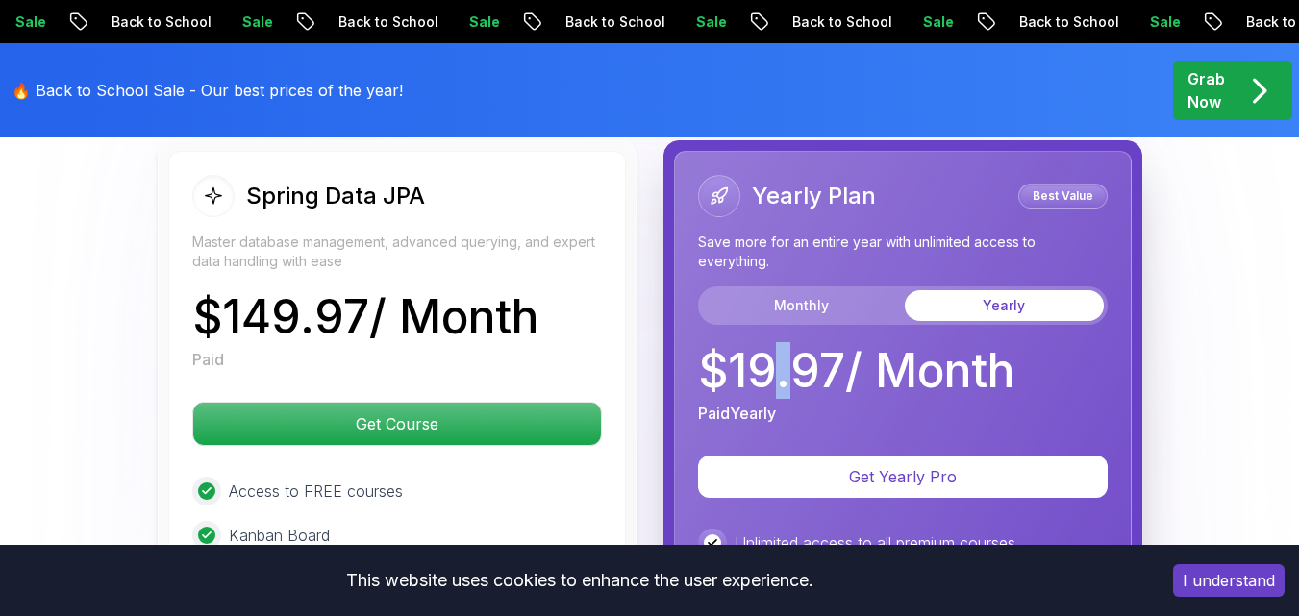
drag, startPoint x: 800, startPoint y: 320, endPoint x: 764, endPoint y: 320, distance: 35.6
click at [770, 348] on p "$ 19.97 / Month" at bounding box center [856, 371] width 316 height 46
click at [859, 402] on div "Paid Yearly" at bounding box center [856, 413] width 316 height 23
drag, startPoint x: 733, startPoint y: 485, endPoint x: 950, endPoint y: 501, distance: 216.8
click at [1049, 529] on div "Unlimited access to all premium courses" at bounding box center [902, 543] width 409 height 29
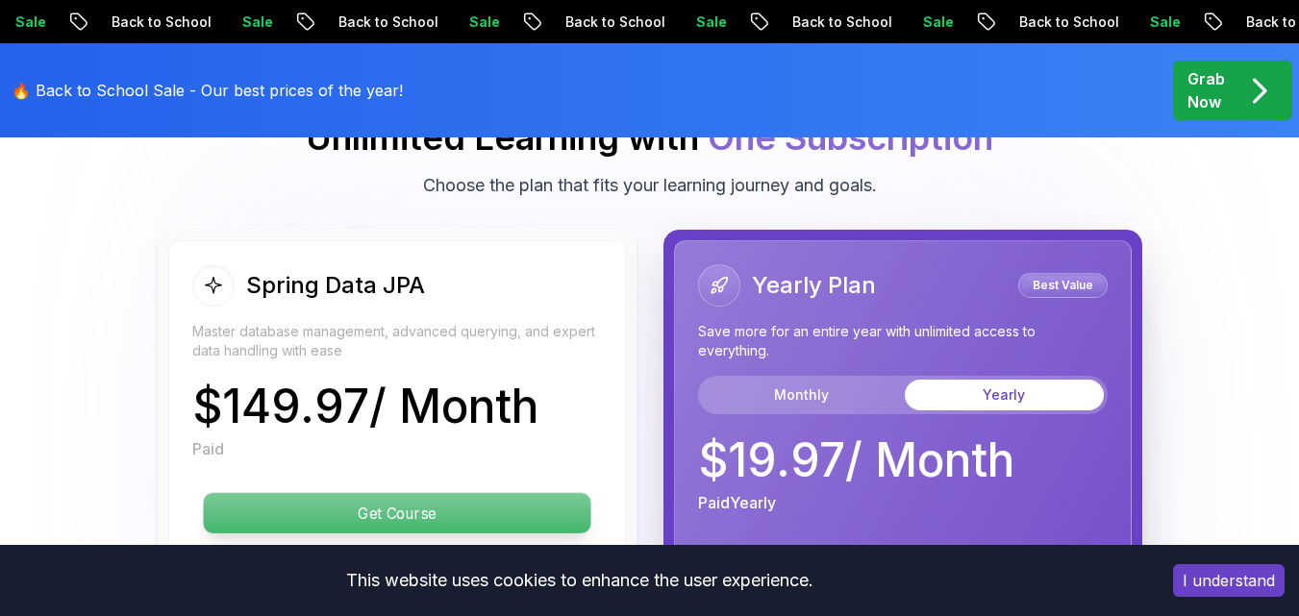
scroll to position [5037, 0]
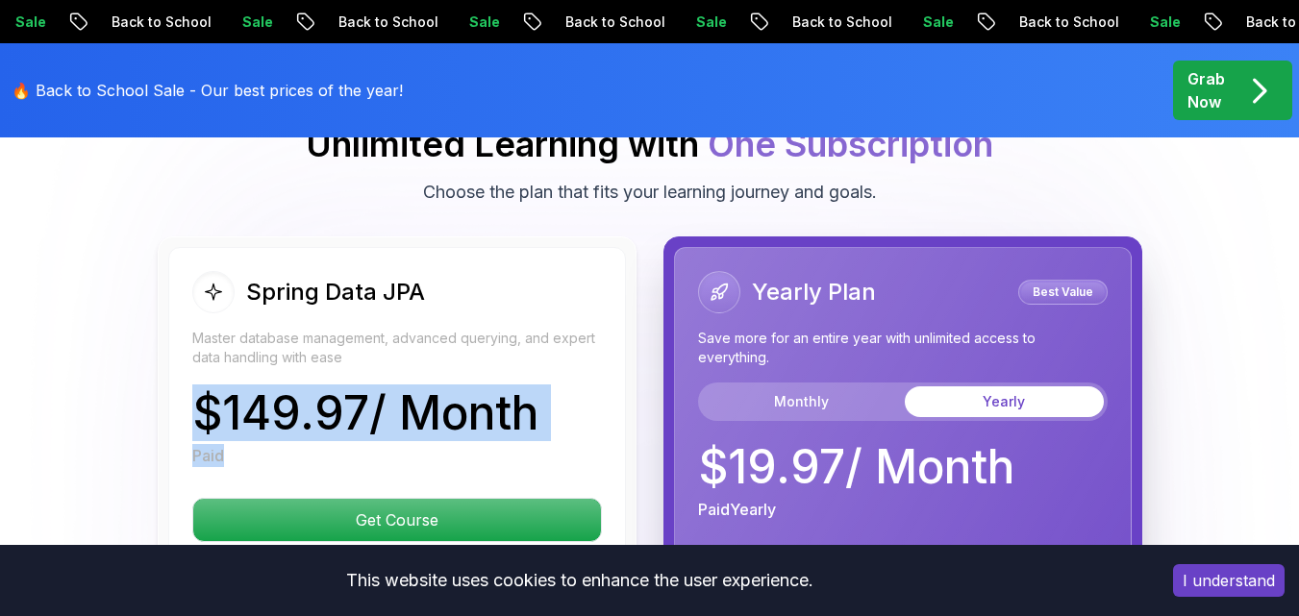
drag, startPoint x: 172, startPoint y: 358, endPoint x: 413, endPoint y: 393, distance: 243.9
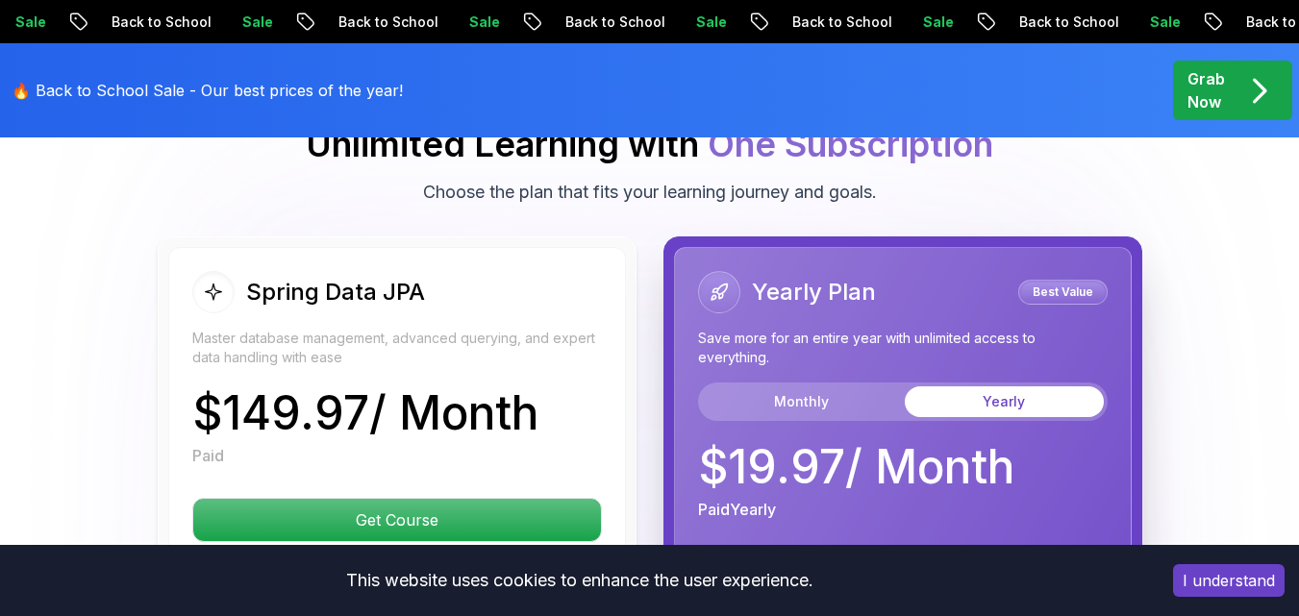
click at [766, 329] on p "Save more for an entire year with unlimited access to everything." at bounding box center [902, 348] width 409 height 38
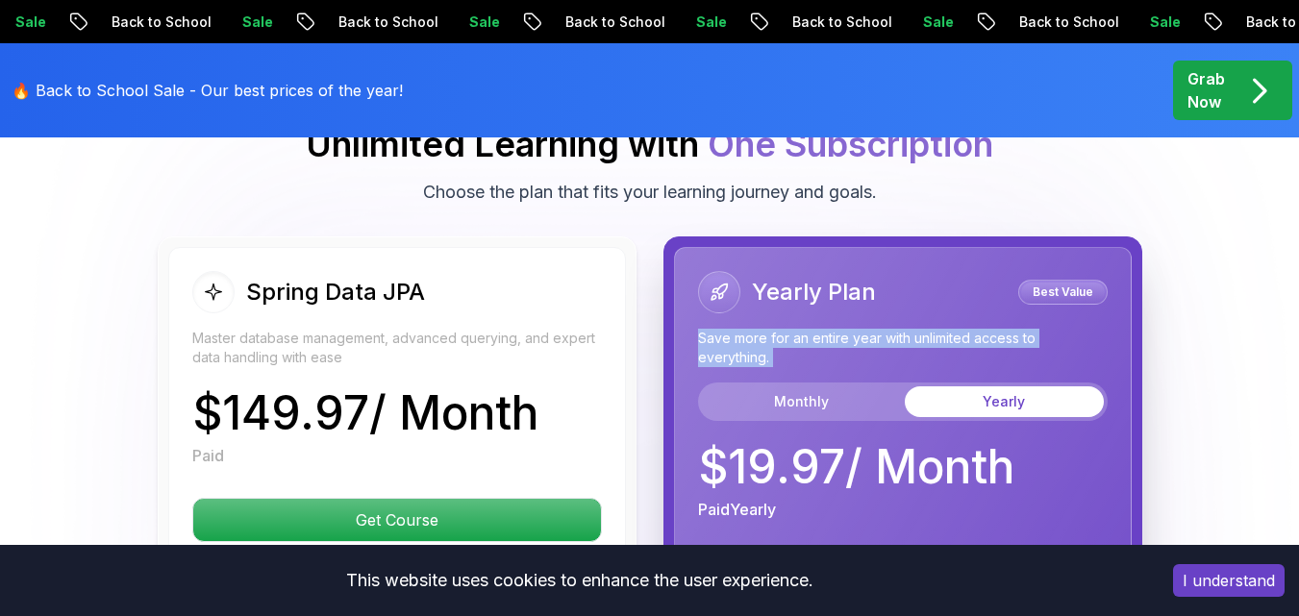
click at [766, 329] on p "Save more for an entire year with unlimited access to everything." at bounding box center [902, 348] width 409 height 38
click at [749, 329] on p "Save more for an entire year with unlimited access to everything." at bounding box center [902, 348] width 409 height 38
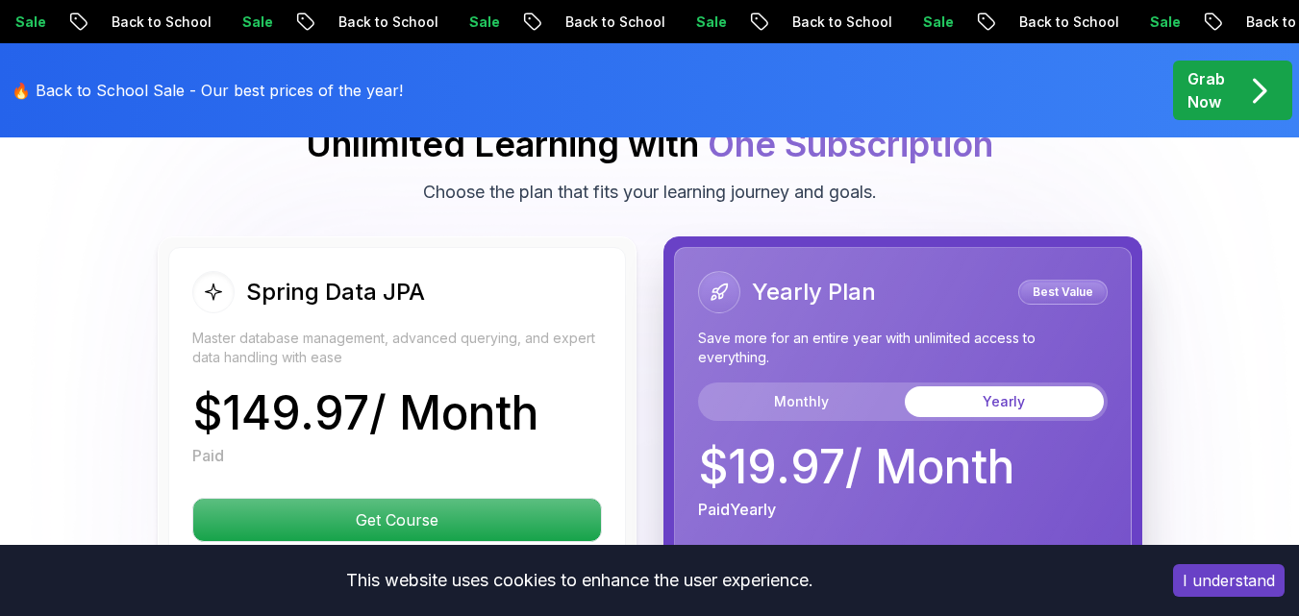
click at [836, 329] on p "Save more for an entire year with unlimited access to everything." at bounding box center [902, 348] width 409 height 38
drag, startPoint x: 836, startPoint y: 277, endPoint x: 809, endPoint y: 267, distance: 28.6
click at [835, 329] on p "Save more for an entire year with unlimited access to everything." at bounding box center [902, 348] width 409 height 38
drag, startPoint x: 361, startPoint y: 231, endPoint x: 381, endPoint y: 216, distance: 24.0
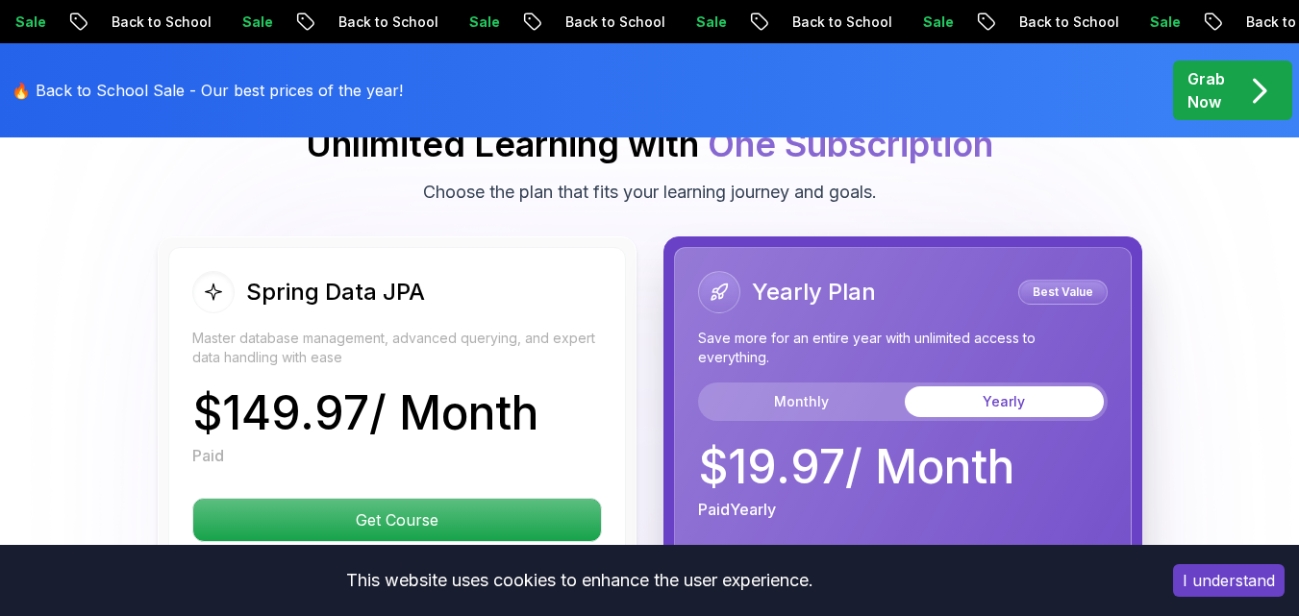
click at [367, 277] on h2 "Spring Data JPA" at bounding box center [335, 292] width 179 height 31
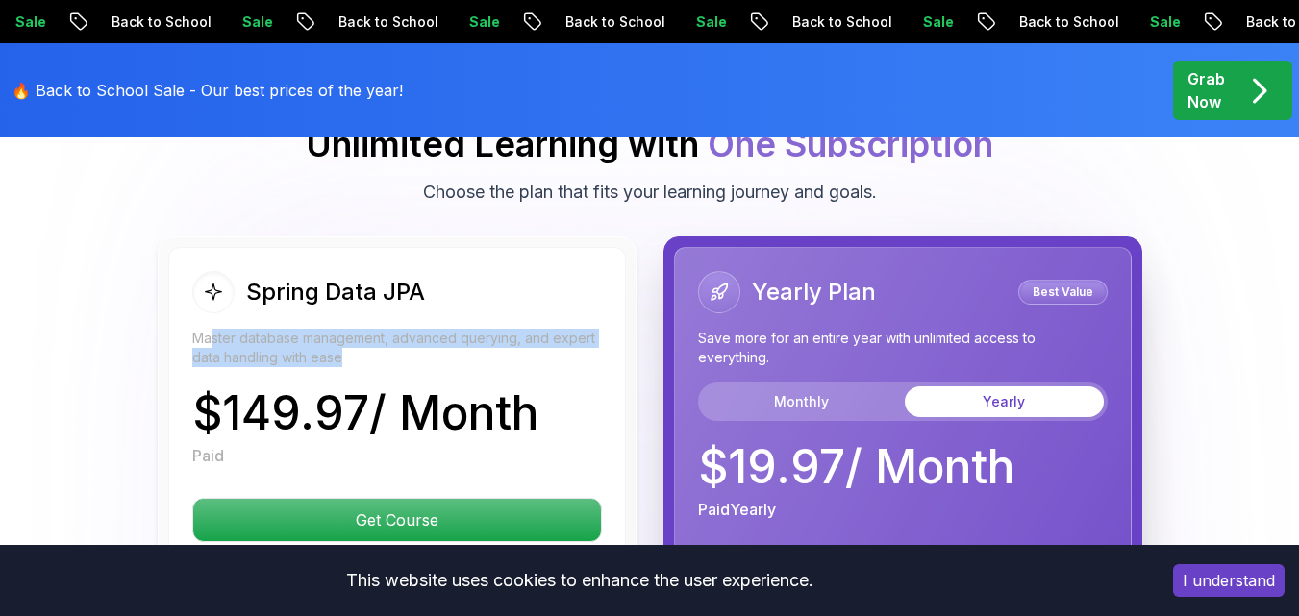
drag, startPoint x: 227, startPoint y: 277, endPoint x: 341, endPoint y: 312, distance: 119.8
click at [341, 329] on p "Master database management, advanced querying, and expert data handling with ea…" at bounding box center [396, 348] width 409 height 38
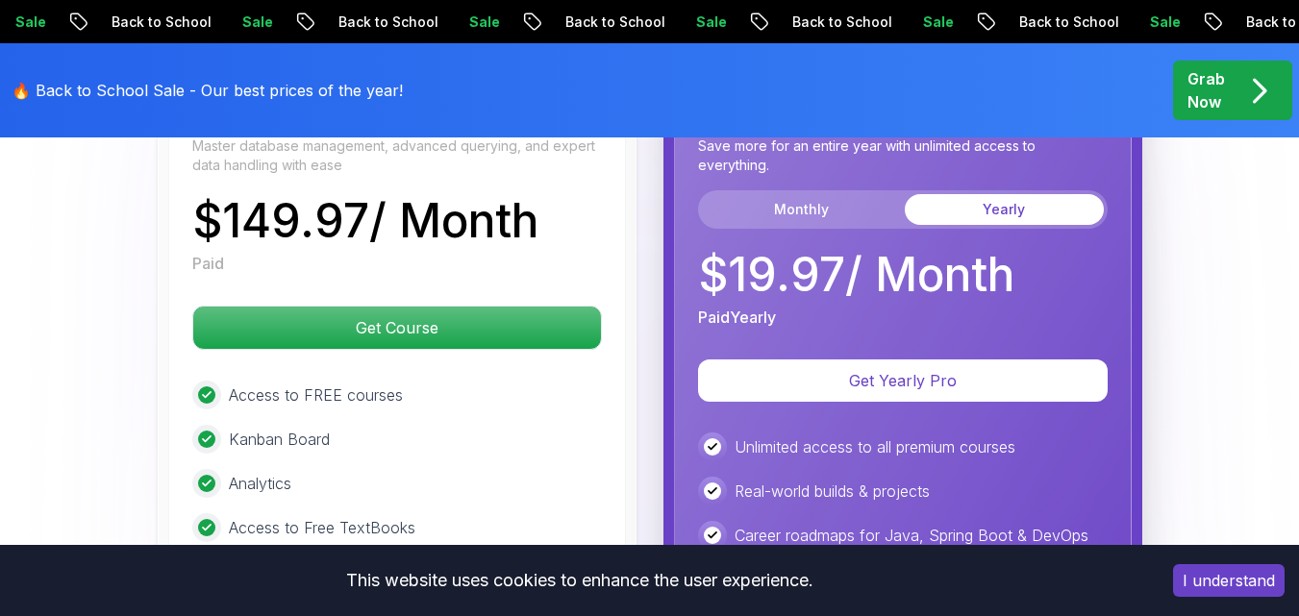
scroll to position [5325, 0]
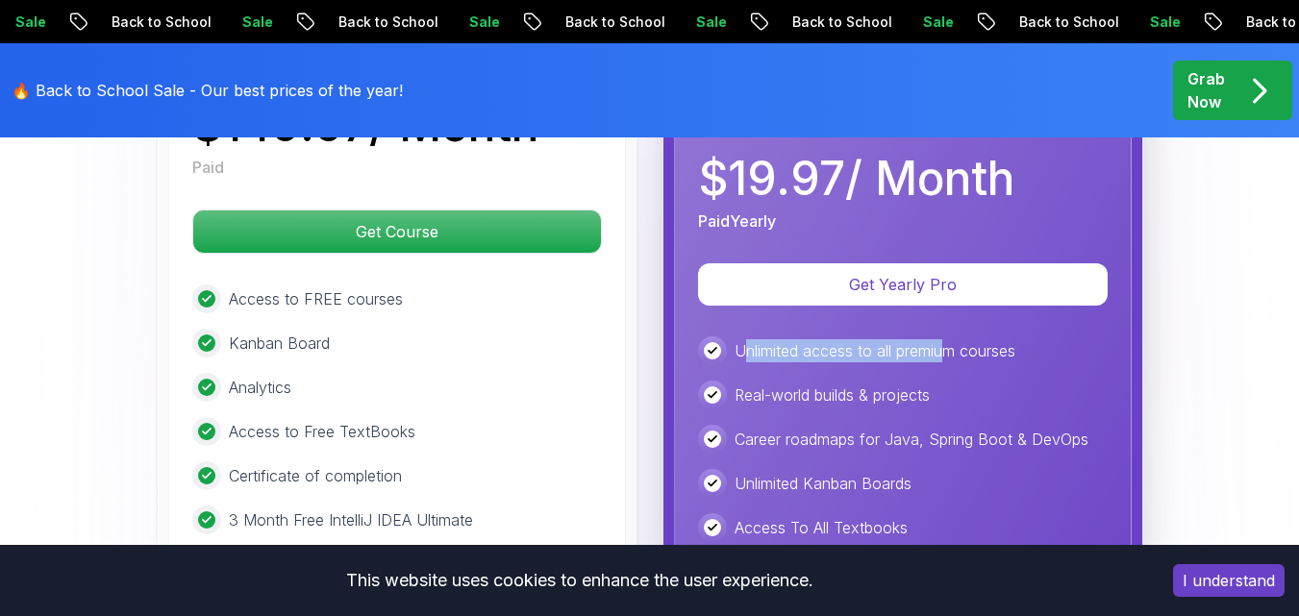
drag, startPoint x: 929, startPoint y: 298, endPoint x: 948, endPoint y: 299, distance: 19.2
click at [948, 299] on div "Yearly Plan Best Value Save more for an entire year with unlimited access to ev…" at bounding box center [903, 373] width 458 height 829
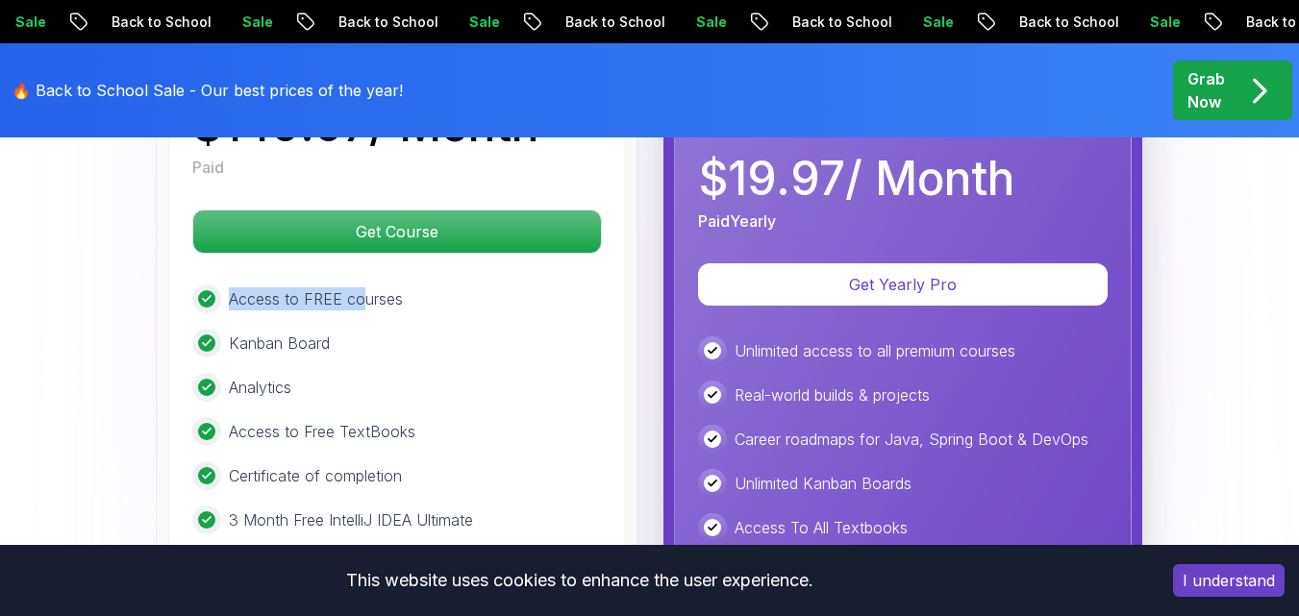
drag, startPoint x: 196, startPoint y: 248, endPoint x: 361, endPoint y: 236, distance: 165.7
click at [361, 285] on div "Access to FREE courses" at bounding box center [396, 299] width 409 height 29
click at [413, 329] on div "Kanban Board" at bounding box center [396, 343] width 409 height 29
click at [410, 329] on div "Kanban Board" at bounding box center [396, 343] width 409 height 29
drag, startPoint x: 229, startPoint y: 329, endPoint x: 266, endPoint y: 345, distance: 40.9
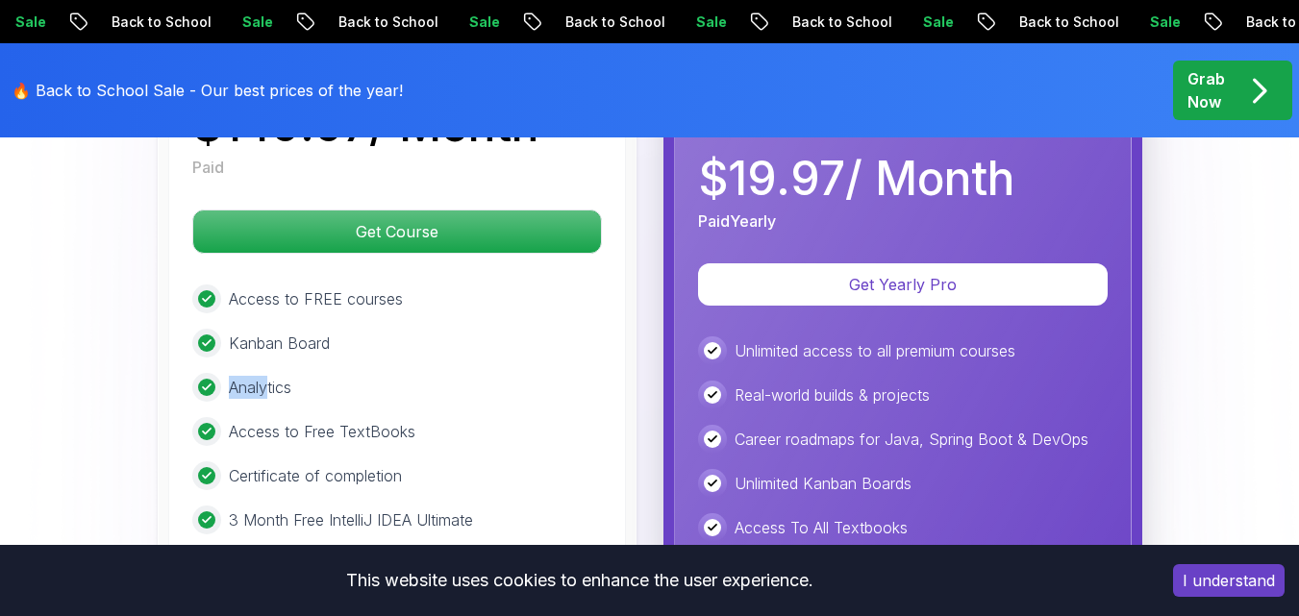
click at [266, 373] on div "Analytics" at bounding box center [396, 387] width 409 height 29
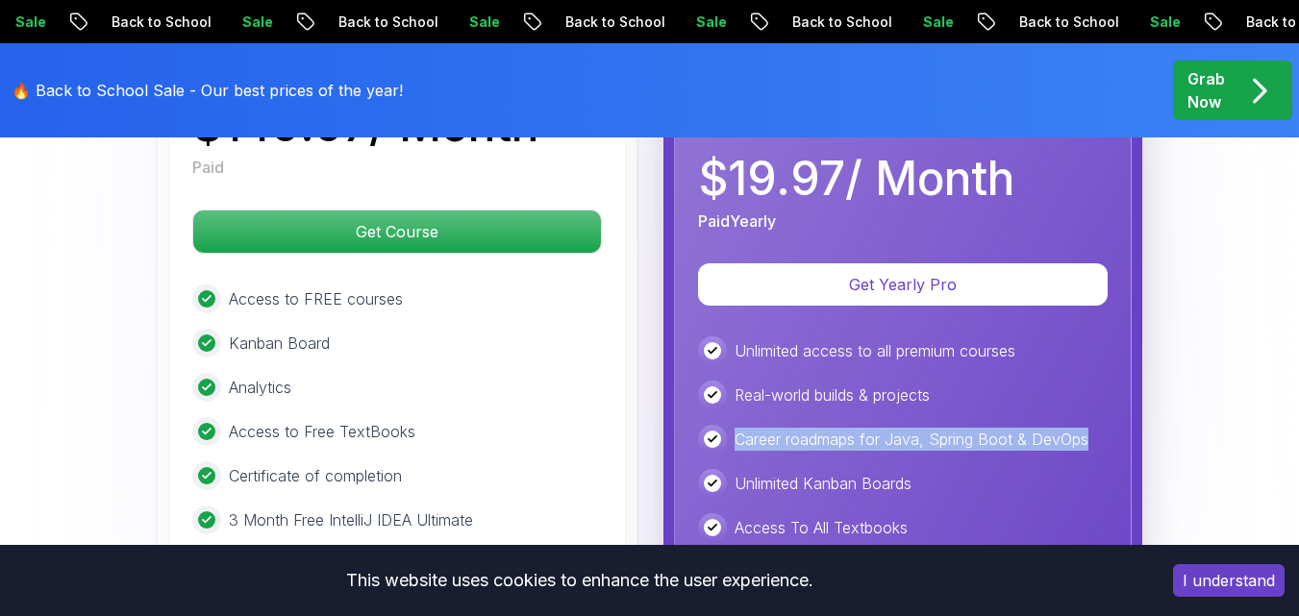
drag, startPoint x: 732, startPoint y: 371, endPoint x: 1090, endPoint y: 398, distance: 358.6
click at [1090, 425] on div "Career roadmaps for Java, Spring Boot & DevOps" at bounding box center [902, 439] width 409 height 29
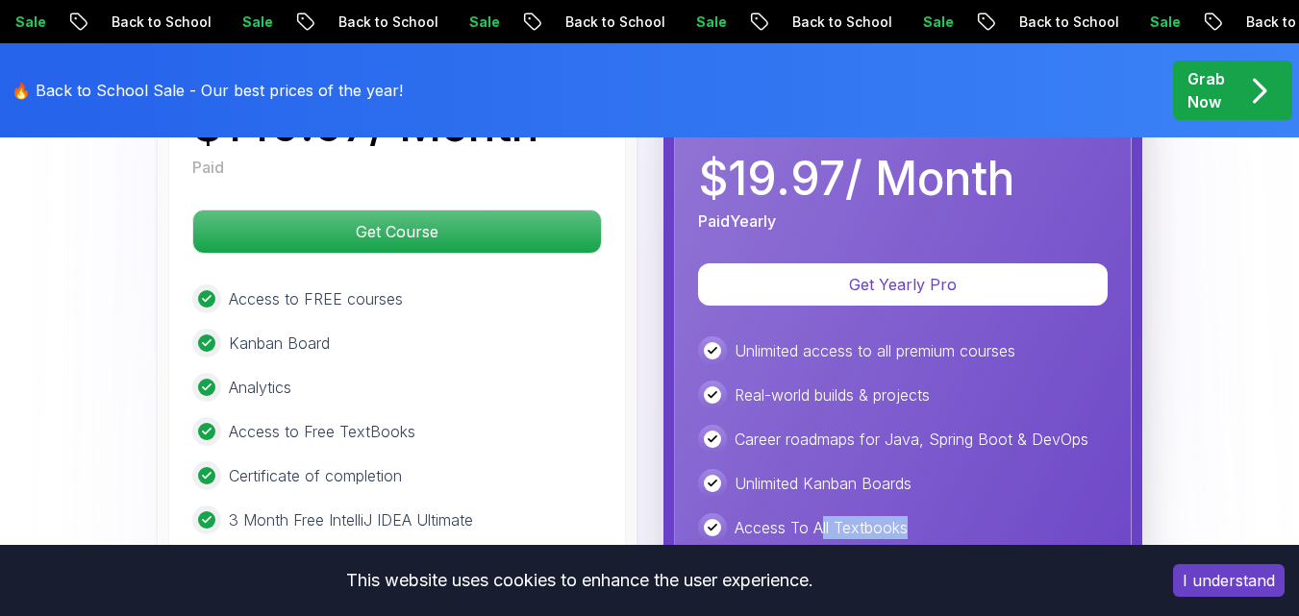
drag, startPoint x: 821, startPoint y: 445, endPoint x: 922, endPoint y: 452, distance: 101.2
click at [922, 452] on div "Unlimited access to all premium courses Real-world builds & projects Career roa…" at bounding box center [902, 549] width 409 height 427
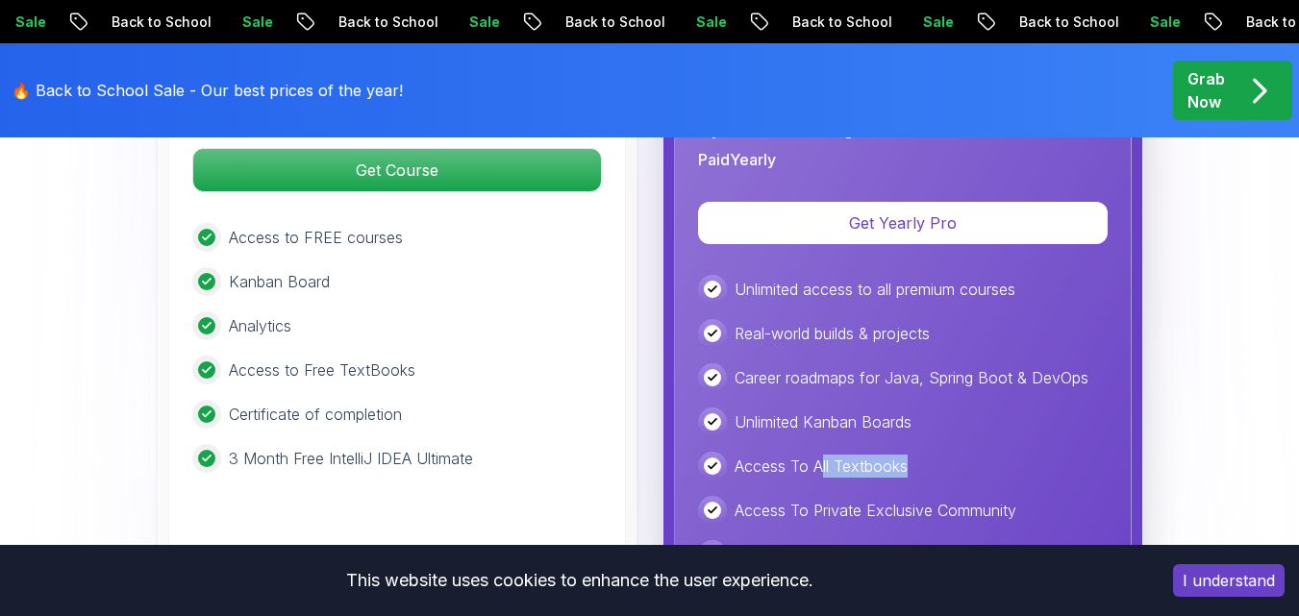
scroll to position [5421, 0]
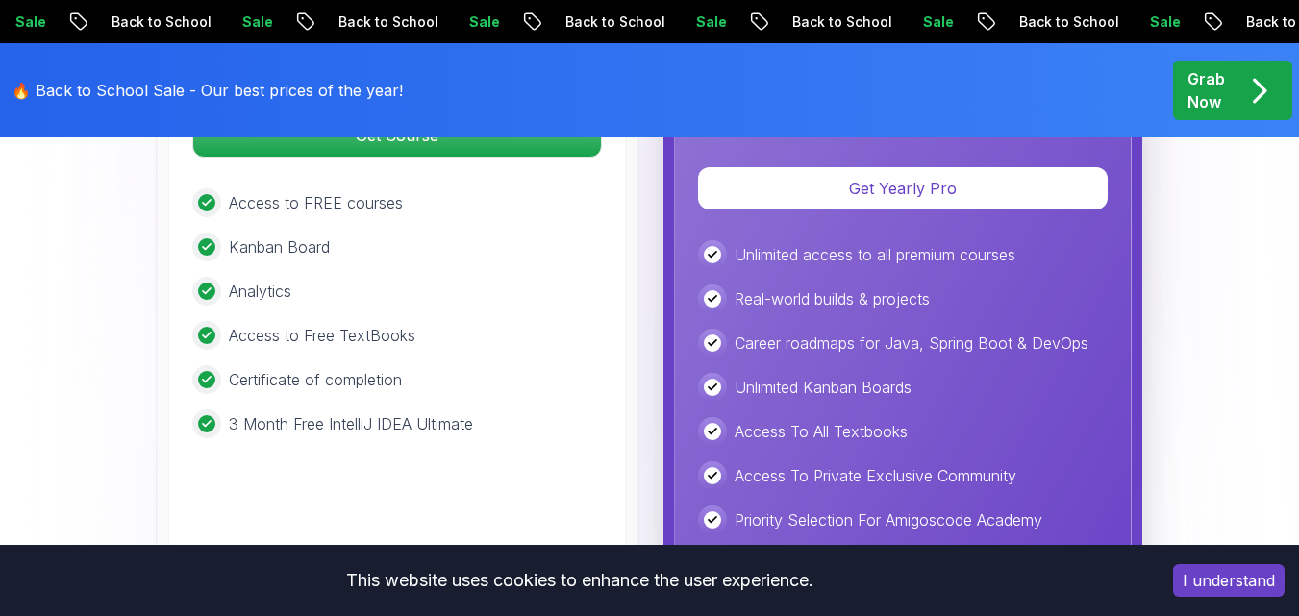
click at [397, 412] on p "3 Month Free IntelliJ IDEA Ultimate" at bounding box center [351, 423] width 244 height 23
click at [351, 368] on p "Certificate of completion" at bounding box center [315, 379] width 173 height 23
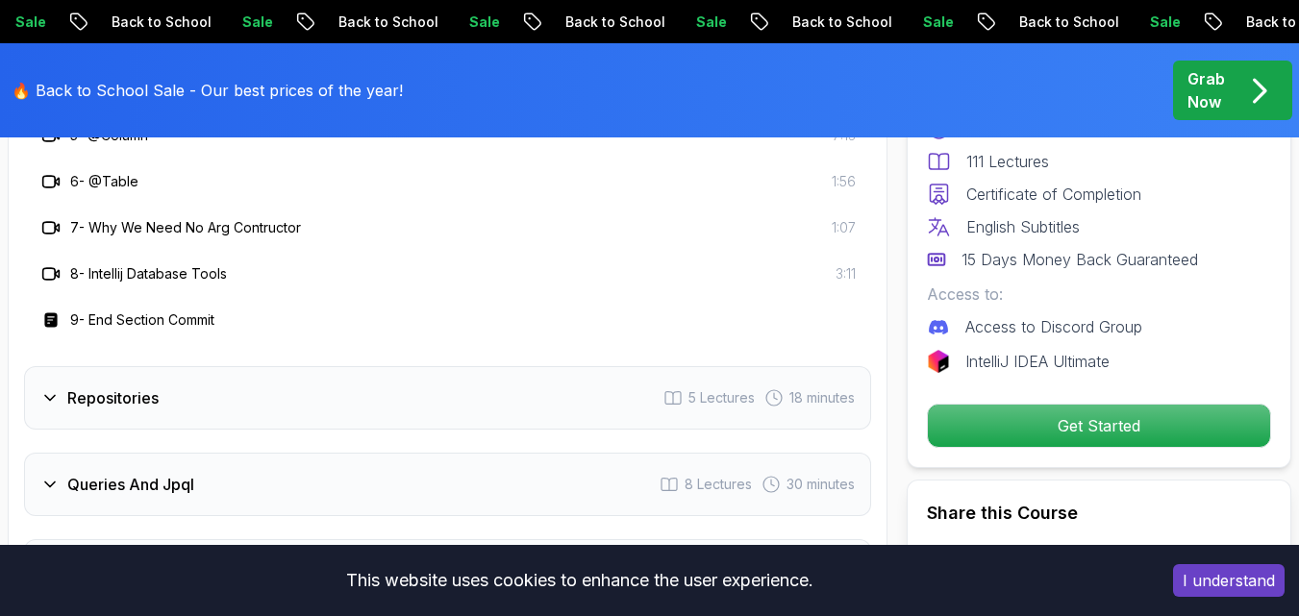
scroll to position [2922, 0]
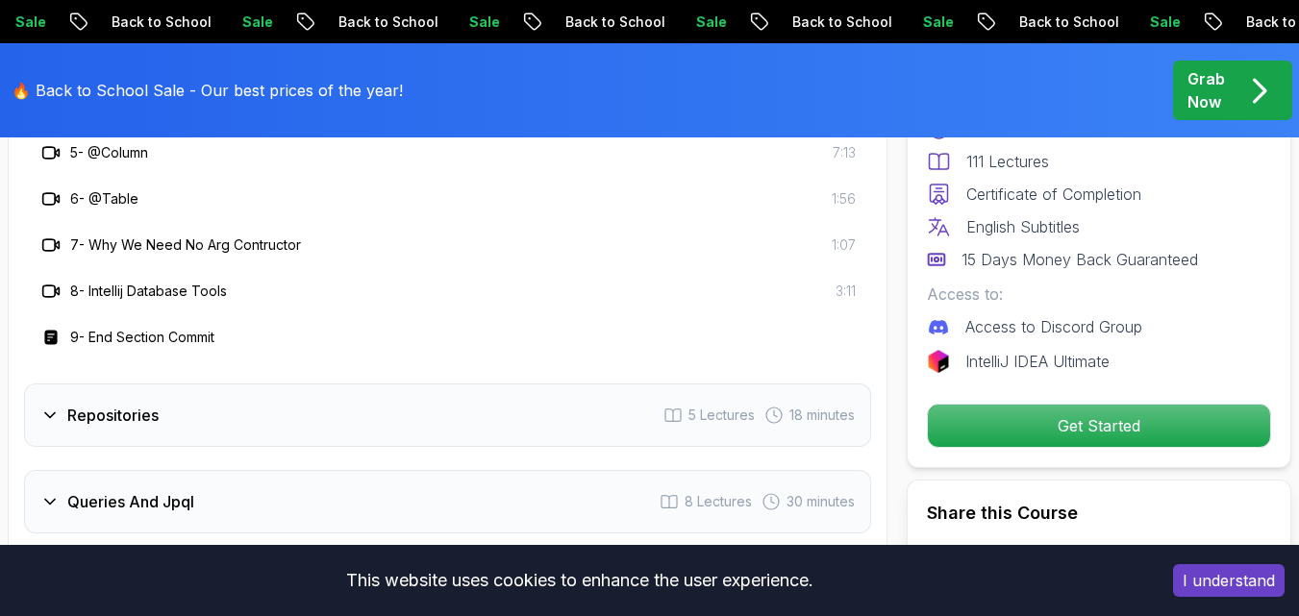
drag, startPoint x: 1228, startPoint y: 354, endPoint x: 1242, endPoint y: 324, distance: 32.7
click at [1236, 338] on div "Includes: 6.65 Hours 111 Lectures Certificate of Completion English Subtitles 1…" at bounding box center [1099, 229] width 344 height 288
click at [1244, 279] on div "Includes: 6.65 Hours 111 Lectures Certificate of Completion English Subtitles 1…" at bounding box center [1099, 229] width 344 height 288
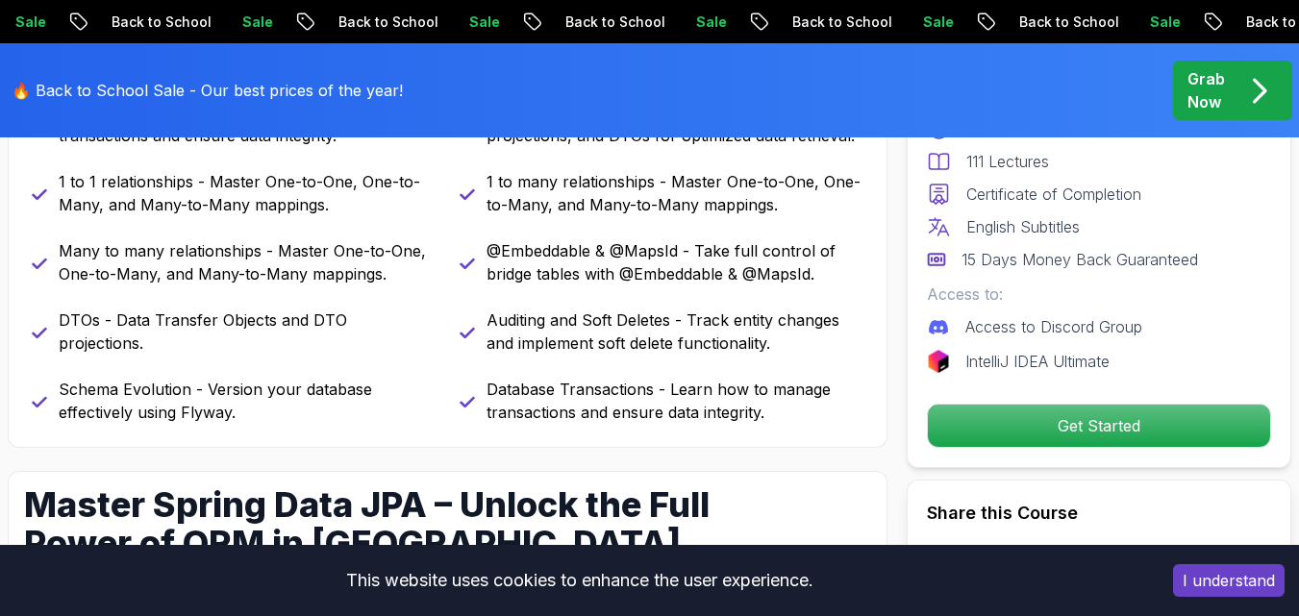
scroll to position [0, 0]
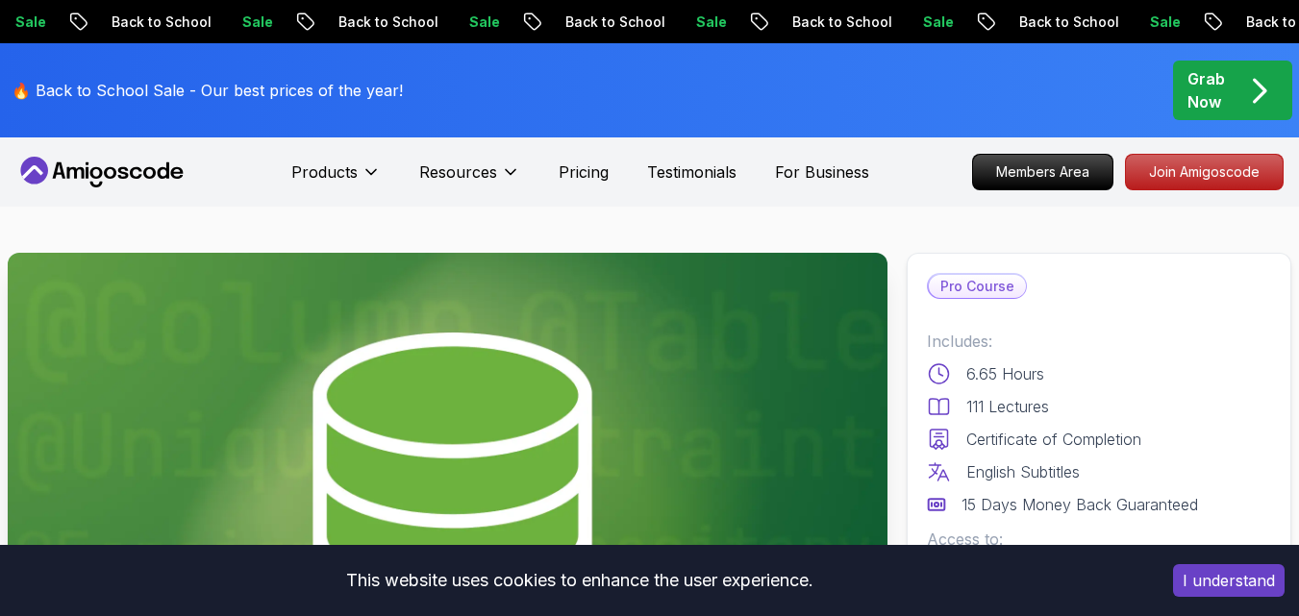
click at [990, 383] on p "6.65 Hours" at bounding box center [1005, 373] width 78 height 23
click at [990, 381] on p "6.65 Hours" at bounding box center [1005, 373] width 78 height 23
click at [990, 405] on p "111 Lectures" at bounding box center [1007, 406] width 83 height 23
click at [991, 398] on p "111 Lectures" at bounding box center [1007, 406] width 83 height 23
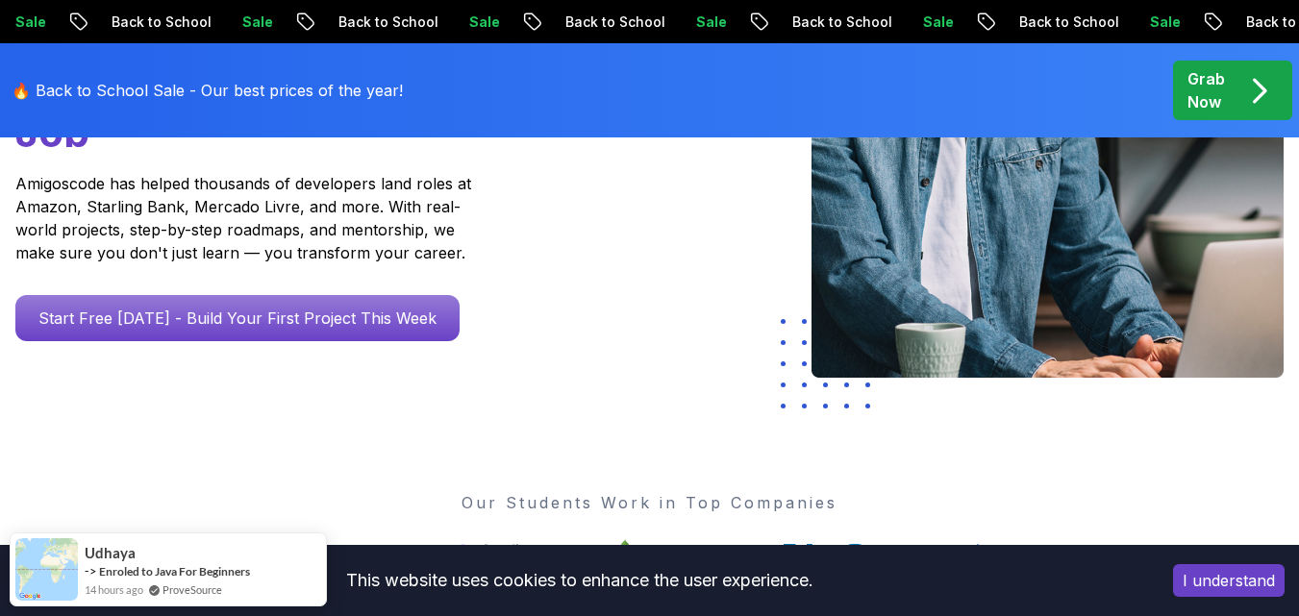
scroll to position [481, 0]
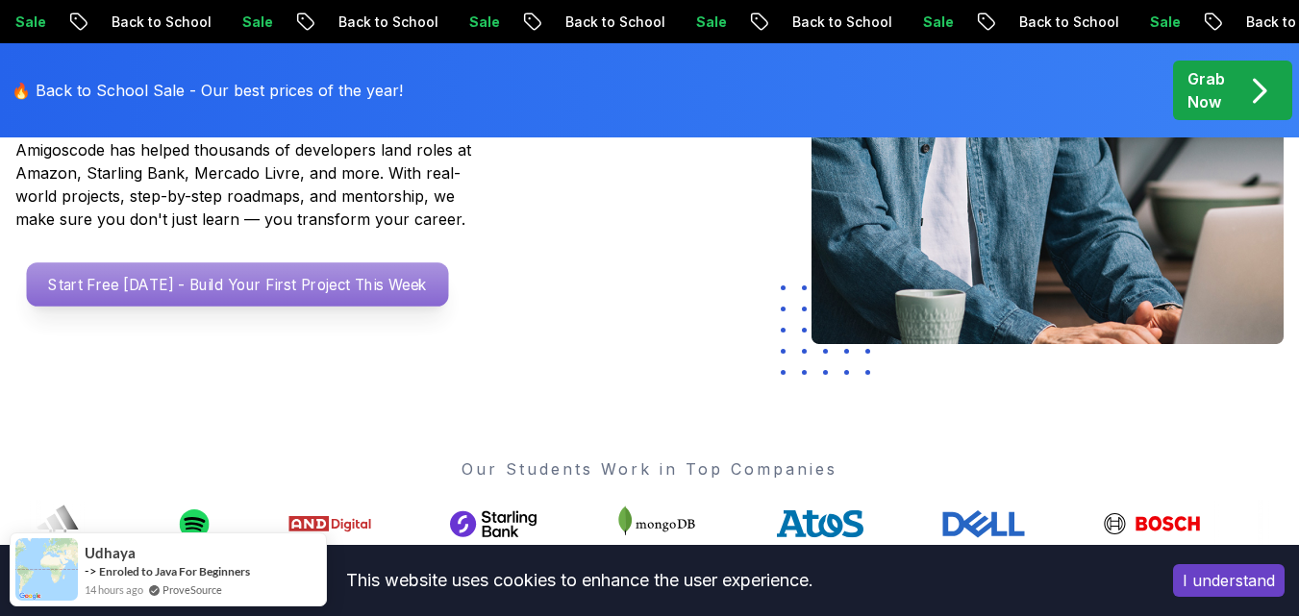
click at [238, 262] on p "Start Free Today - Build Your First Project This Week" at bounding box center [238, 284] width 422 height 44
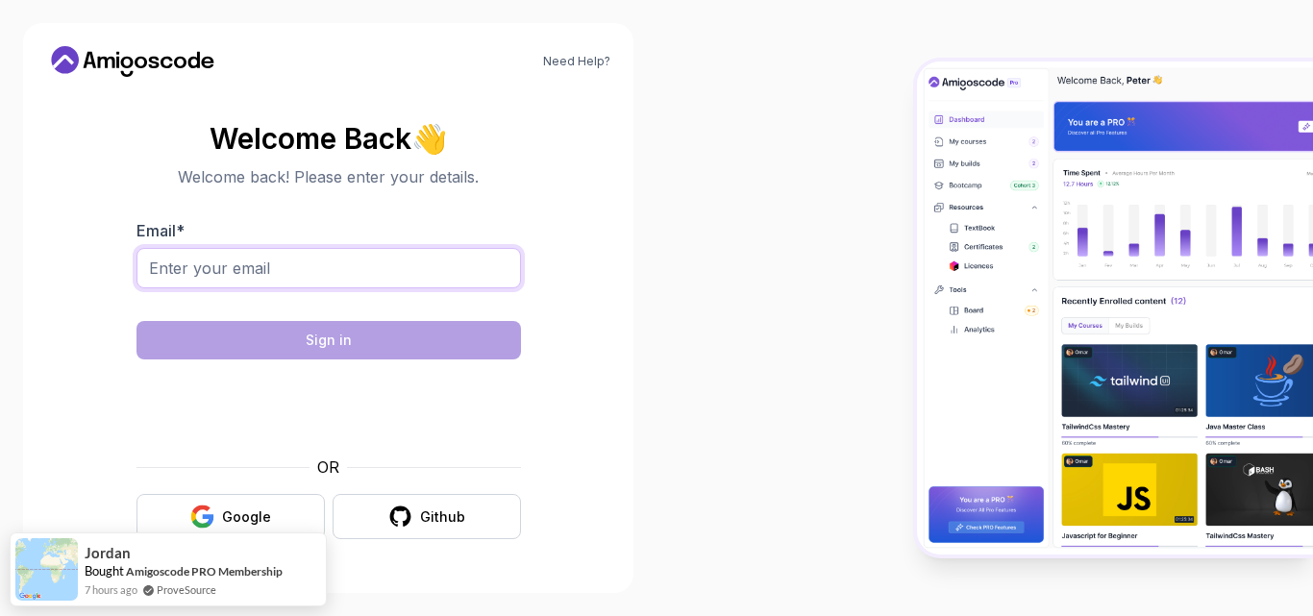
click at [394, 260] on input "Email *" at bounding box center [328, 268] width 385 height 40
click at [379, 253] on input "Email *" at bounding box center [328, 268] width 385 height 40
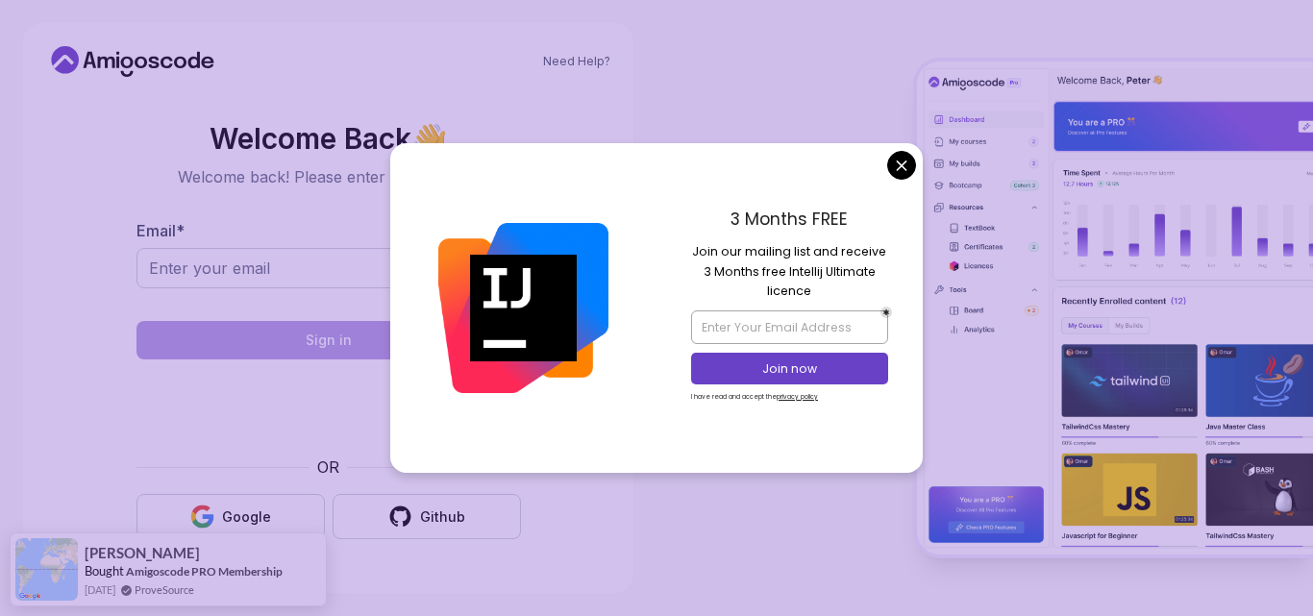
drag, startPoint x: 699, startPoint y: 248, endPoint x: 813, endPoint y: 293, distance: 123.0
click at [813, 293] on p "Join our mailing list and receive 3 Months free Intellij Ultimate licence" at bounding box center [789, 271] width 196 height 59
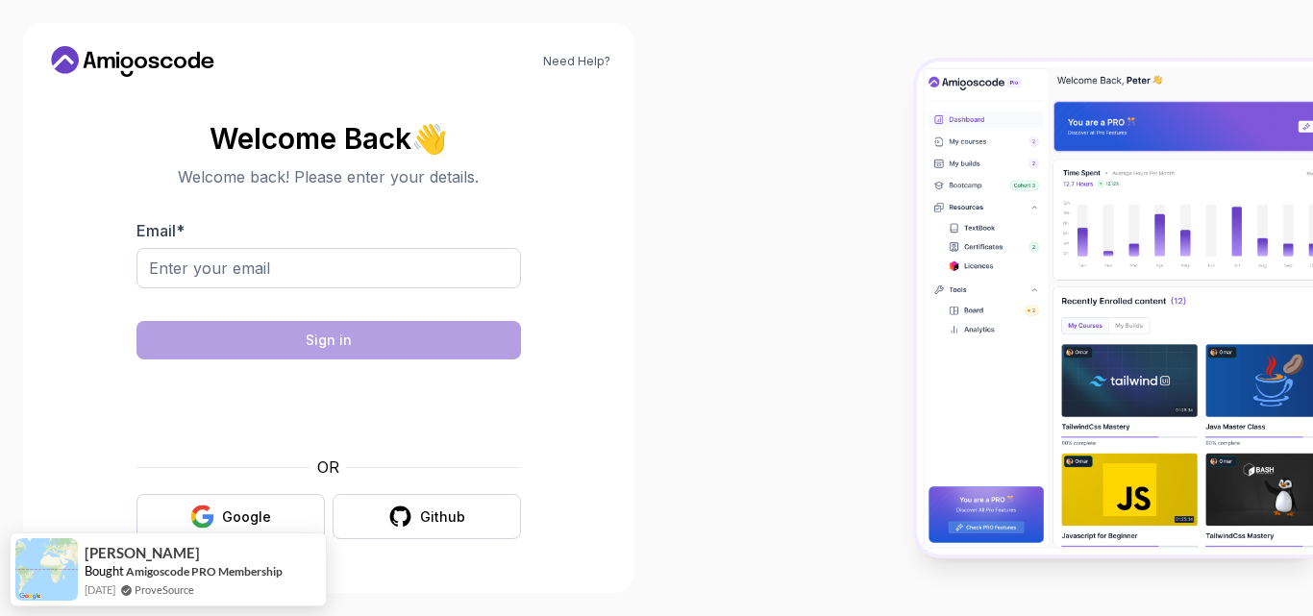
click at [900, 152] on body "Need Help? Welcome Back 👋 Welcome back! Please enter your details. Email * Sign…" at bounding box center [656, 308] width 1313 height 616
